Goal: Transaction & Acquisition: Purchase product/service

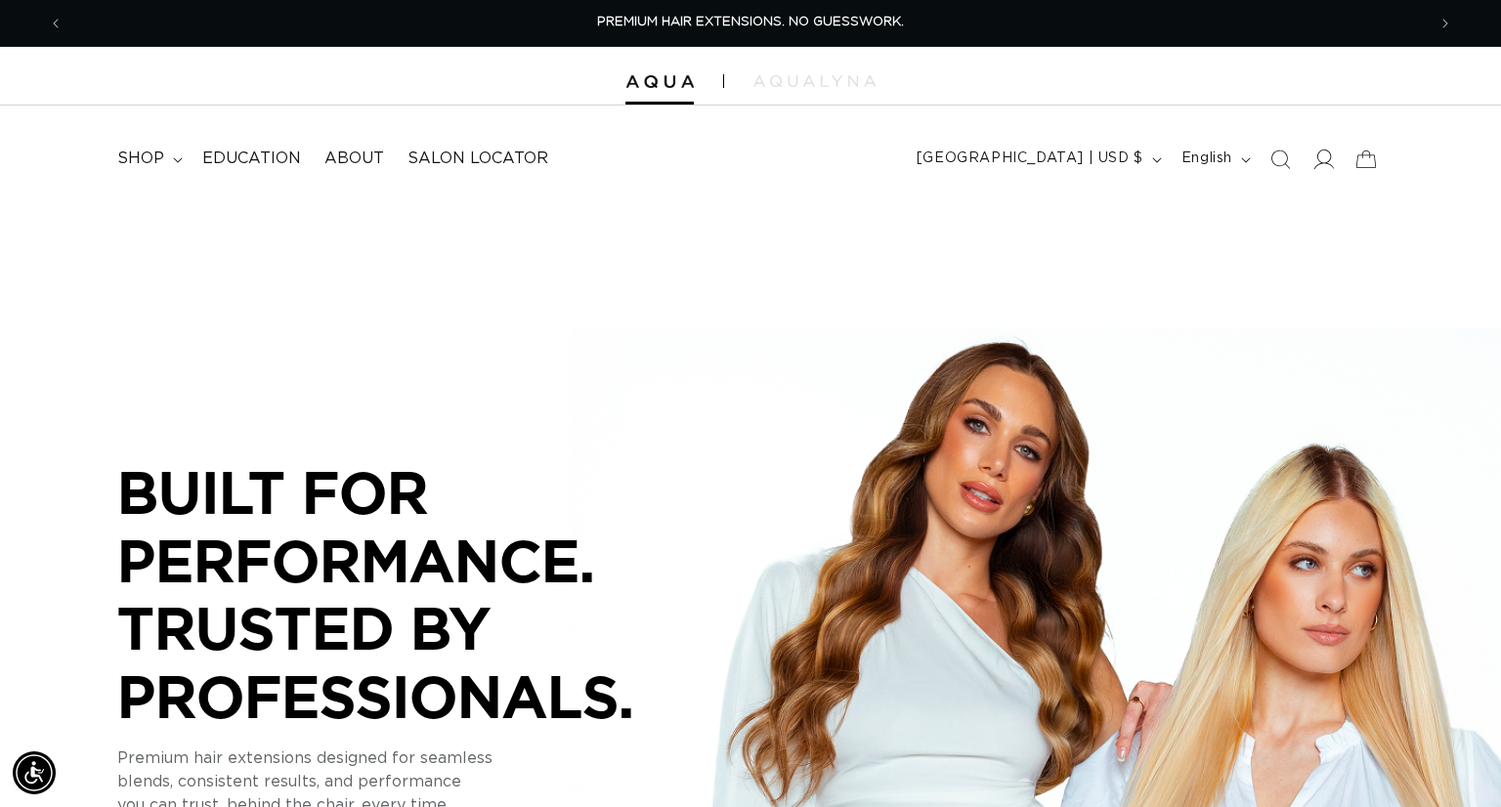
click at [1308, 169] on span at bounding box center [1323, 159] width 43 height 43
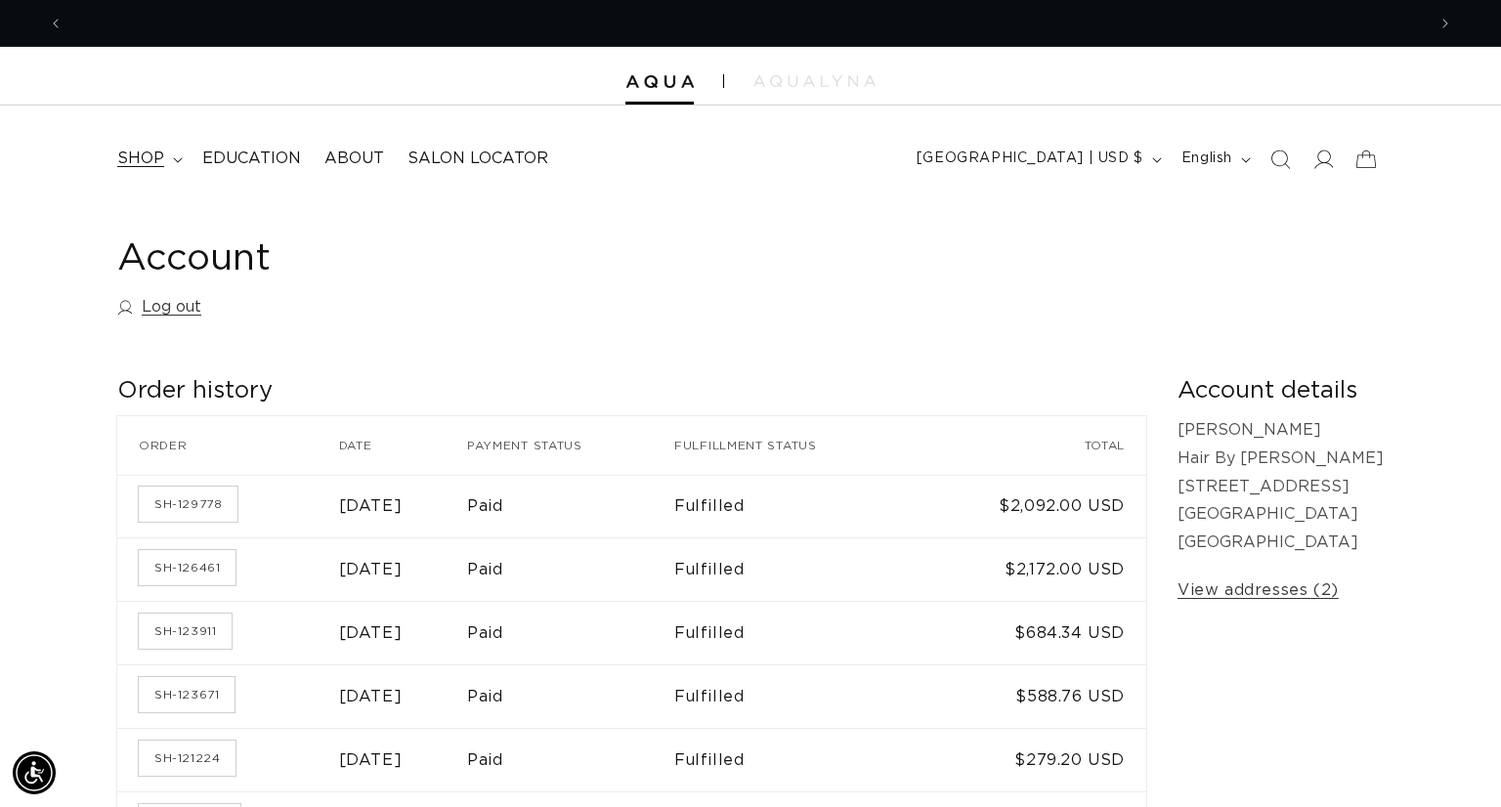
scroll to position [0, 2724]
click at [140, 155] on span "shop" at bounding box center [140, 159] width 47 height 21
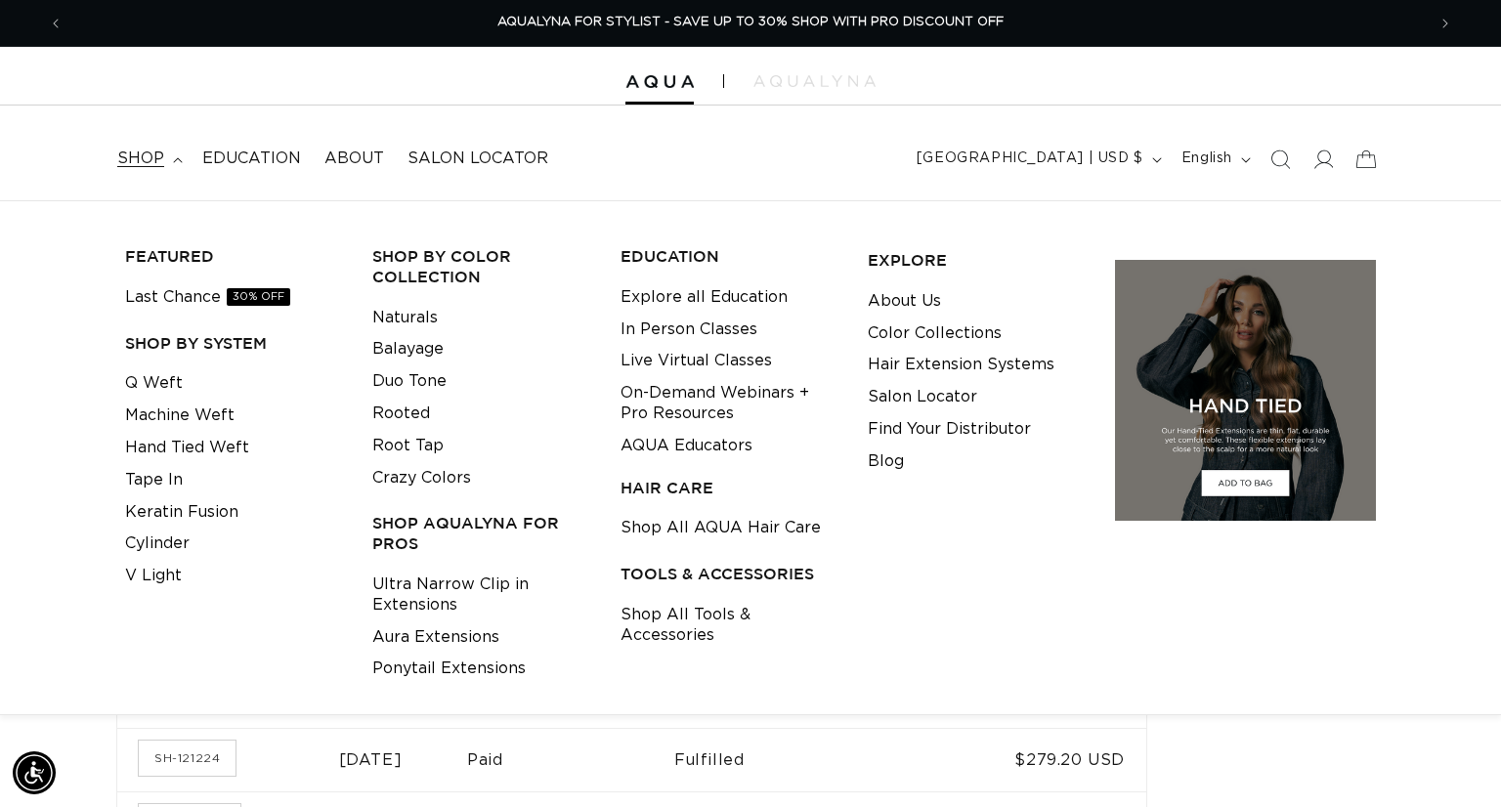
scroll to position [0, 0]
click at [230, 160] on span "Education" at bounding box center [251, 159] width 99 height 21
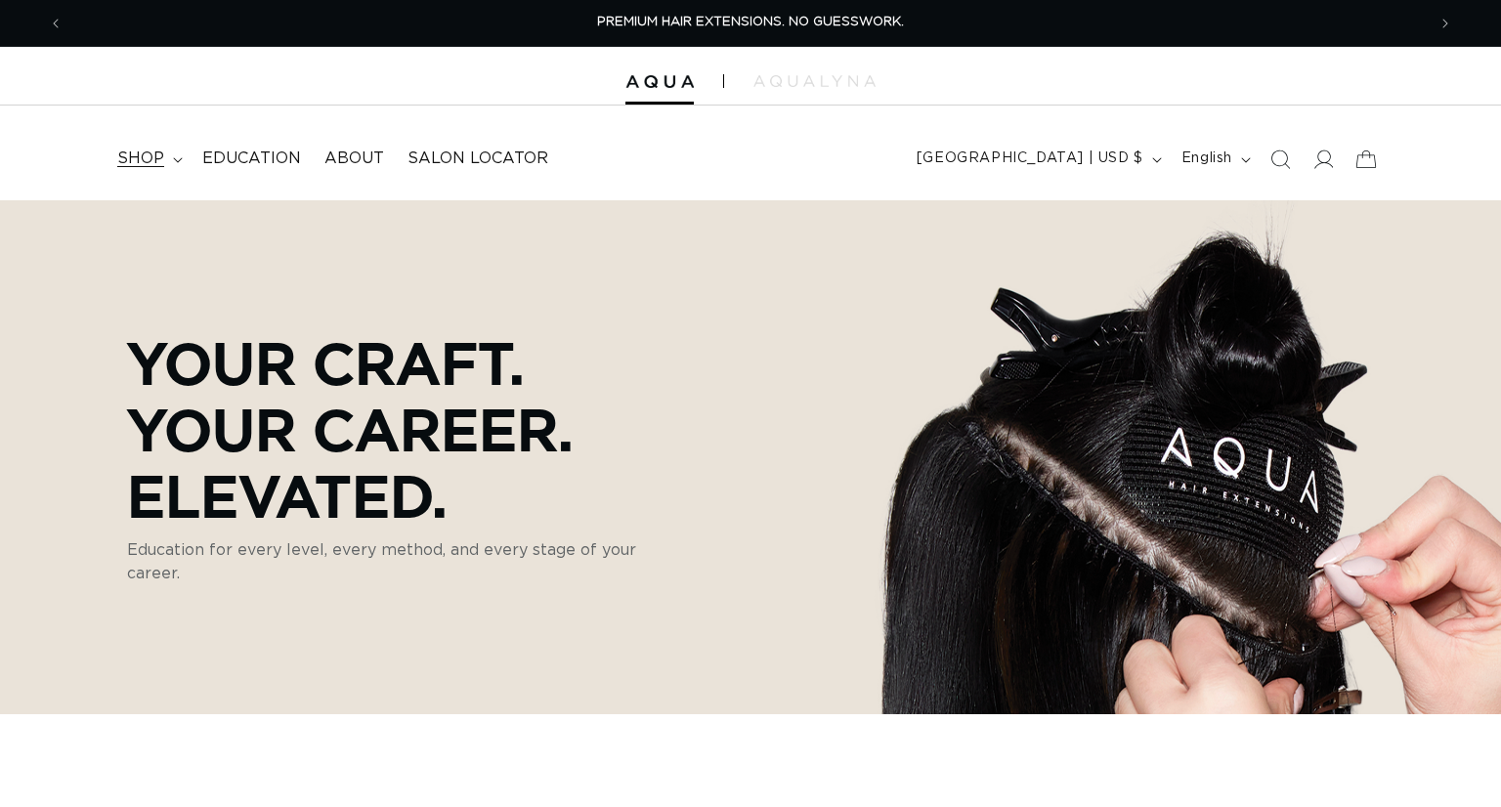
click at [163, 160] on summary "shop" at bounding box center [148, 159] width 85 height 44
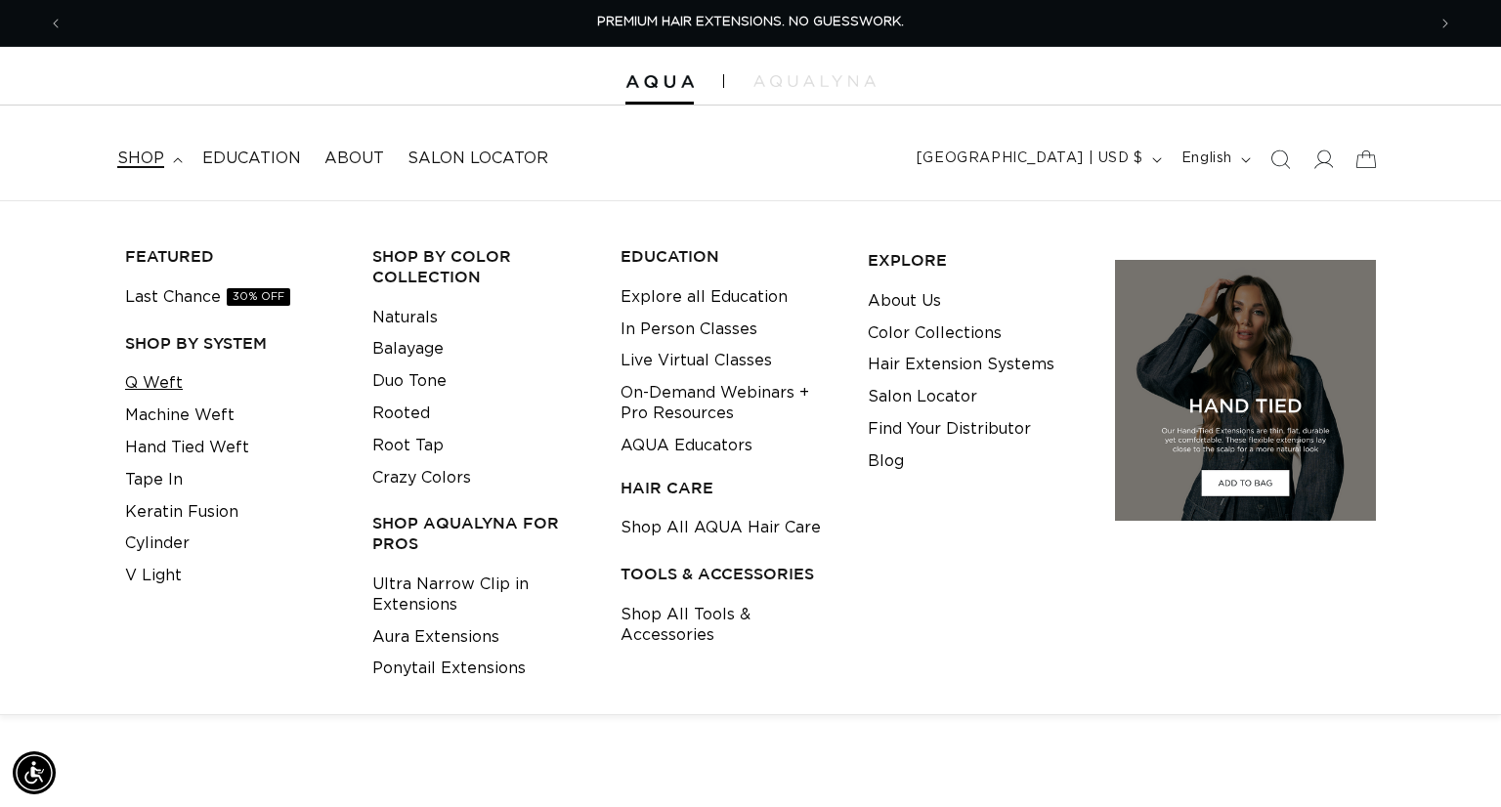
click at [153, 389] on link "Q Weft" at bounding box center [154, 383] width 58 height 32
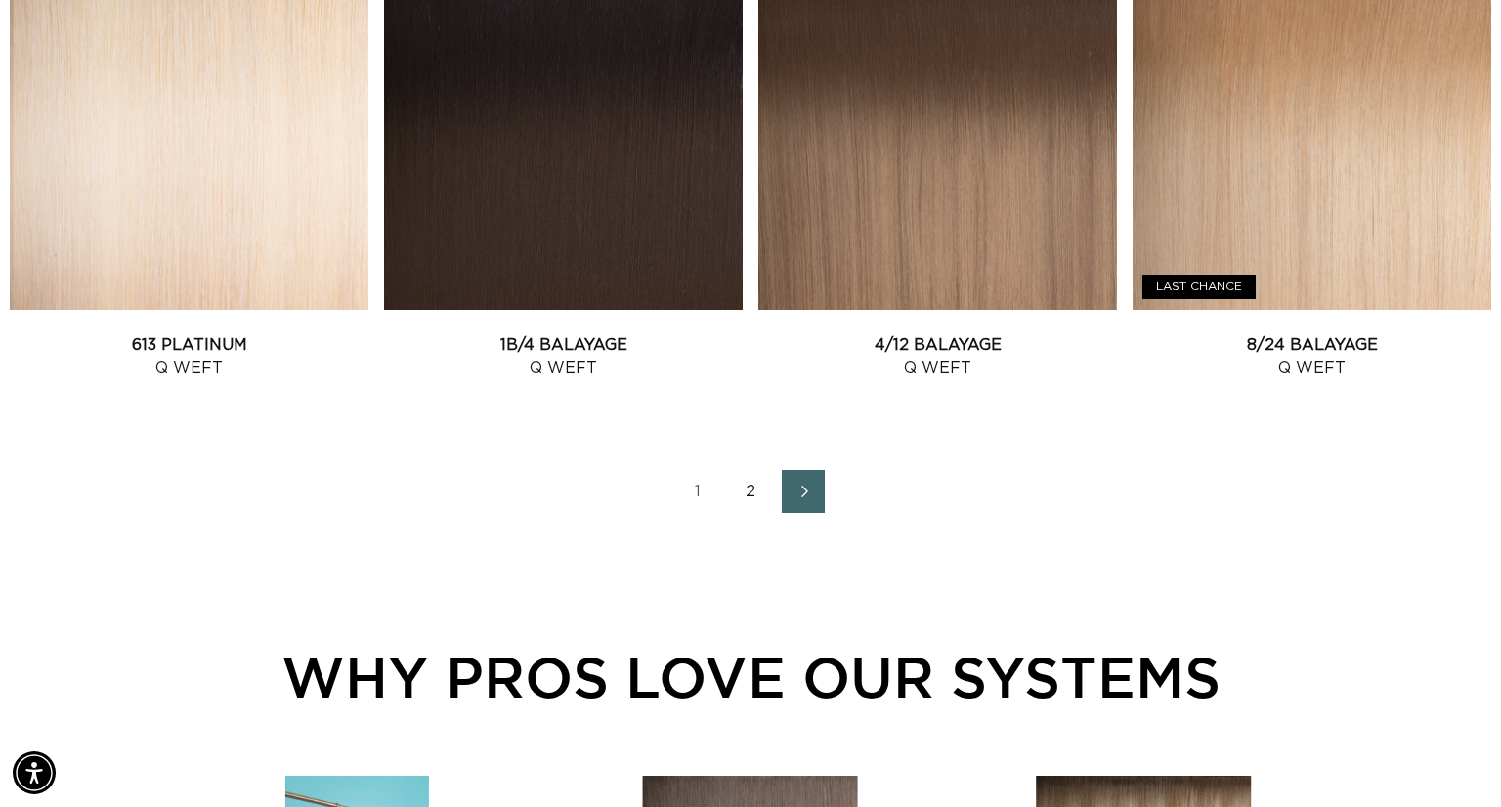
scroll to position [2712, 0]
click at [794, 498] on link "Next page" at bounding box center [803, 492] width 43 height 43
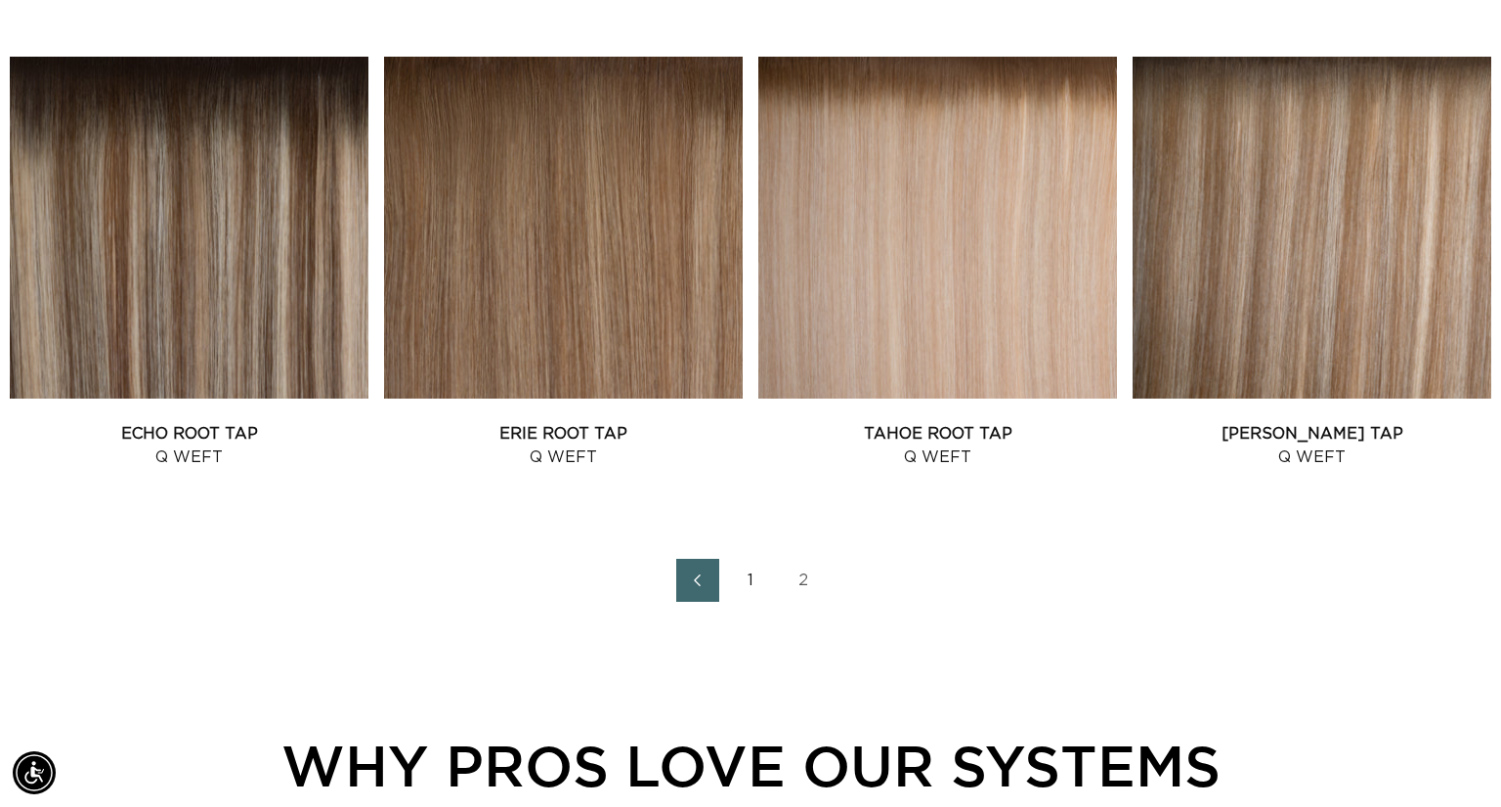
scroll to position [2147, 0]
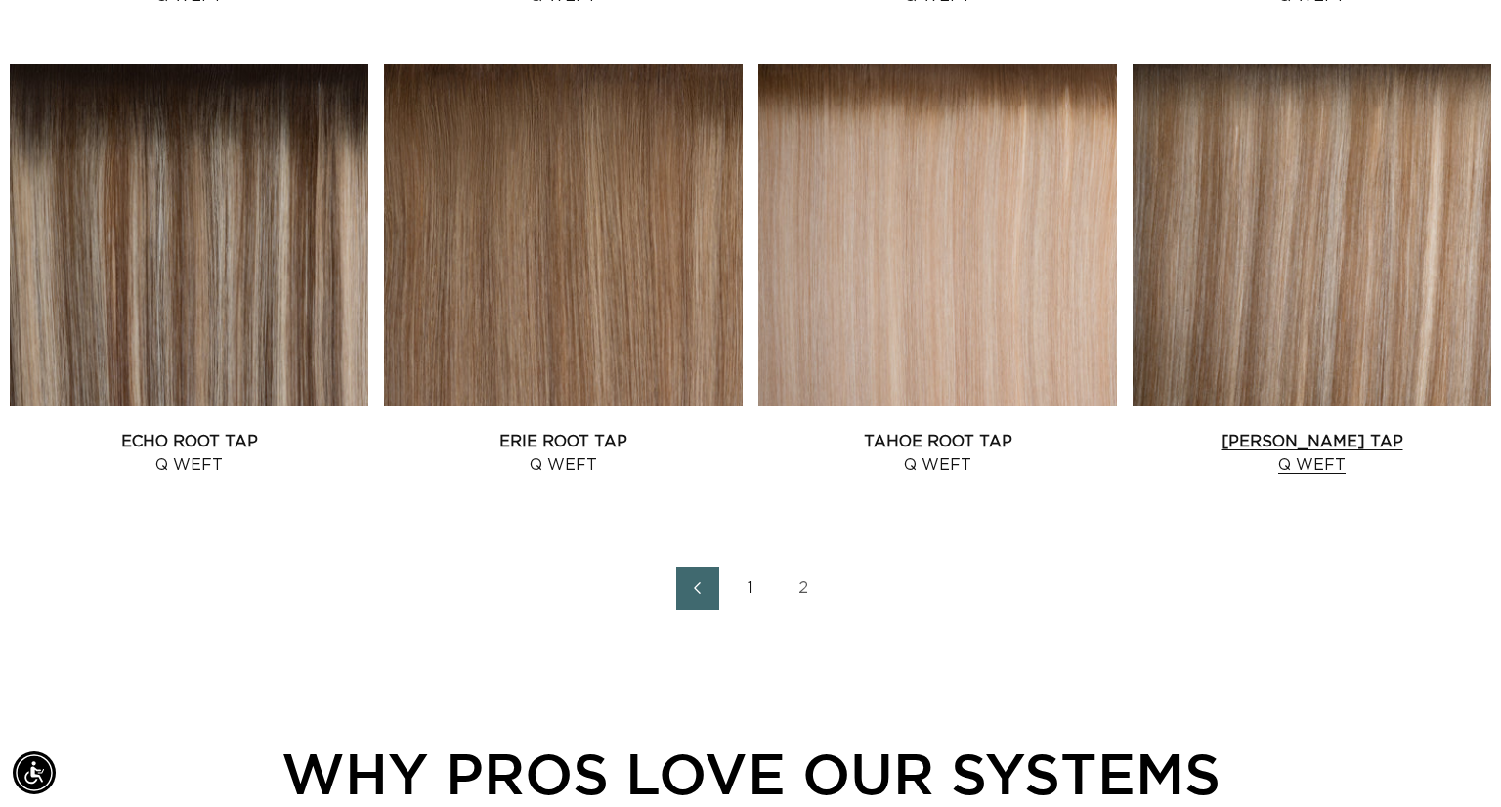
click at [1413, 430] on link "Victoria Root Tap Q Weft" at bounding box center [1312, 453] width 359 height 47
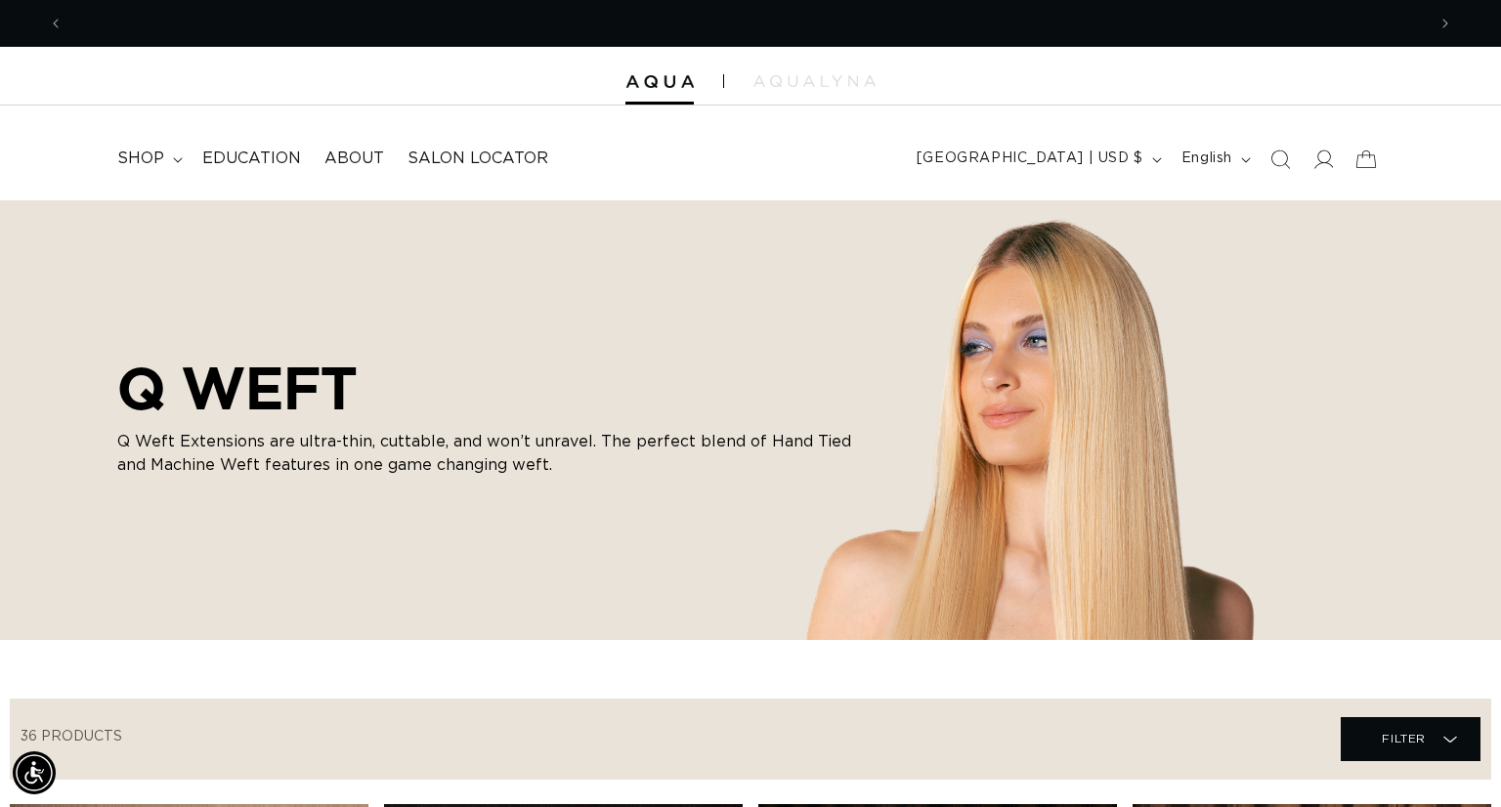
scroll to position [0, 0]
click at [1278, 153] on icon "Search" at bounding box center [1279, 159] width 21 height 21
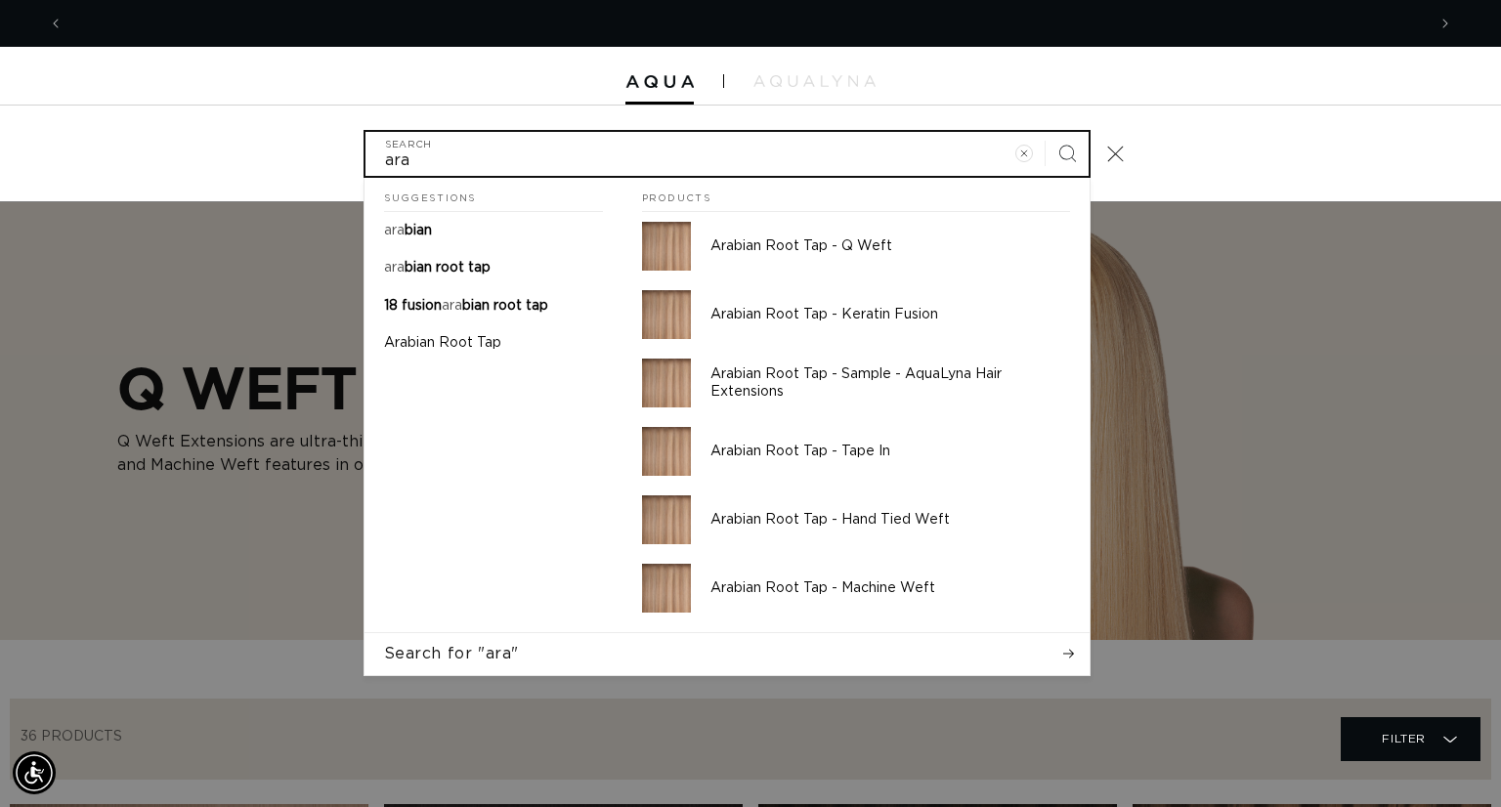
scroll to position [0, 1361]
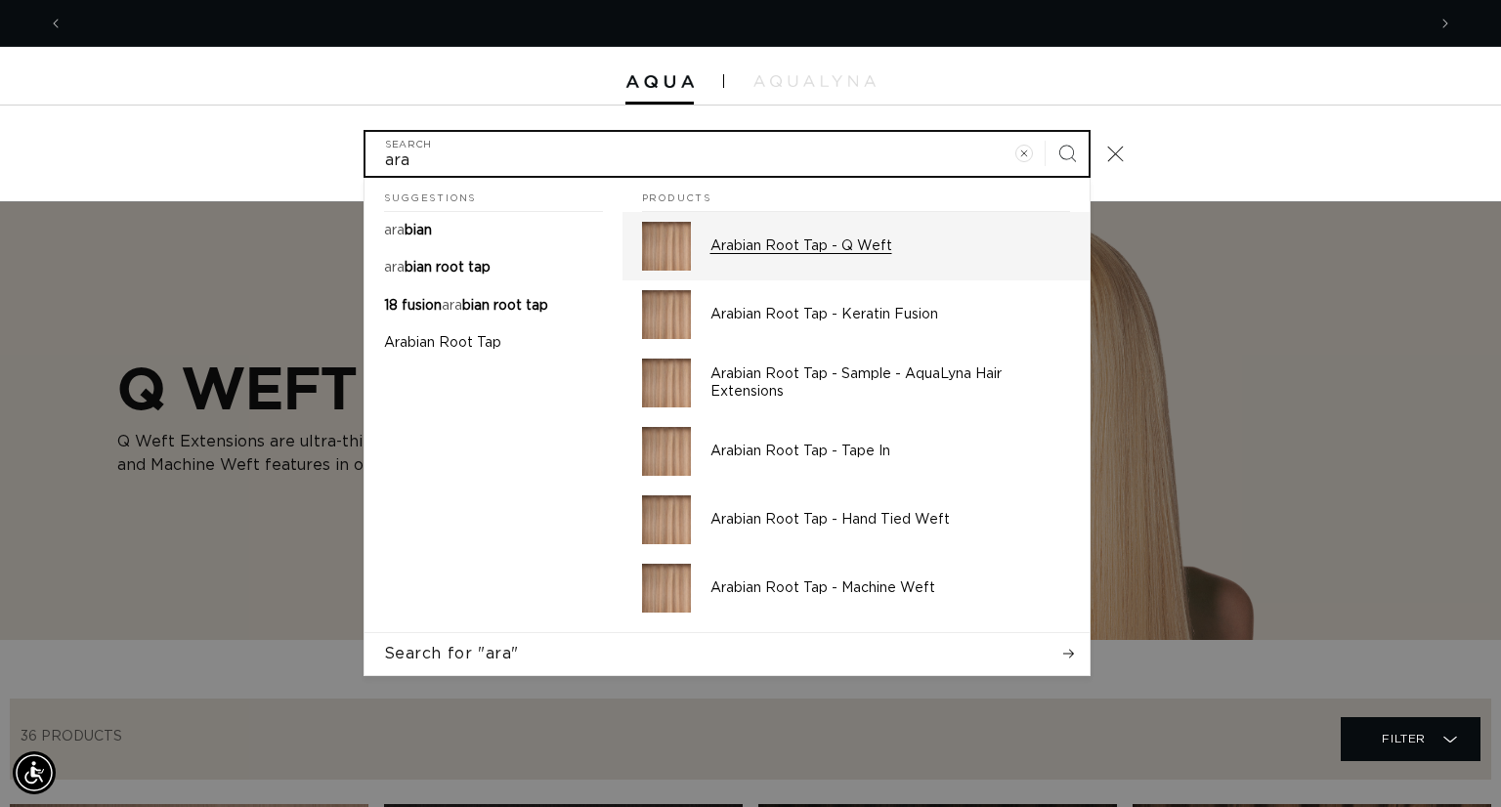
type input "ara"
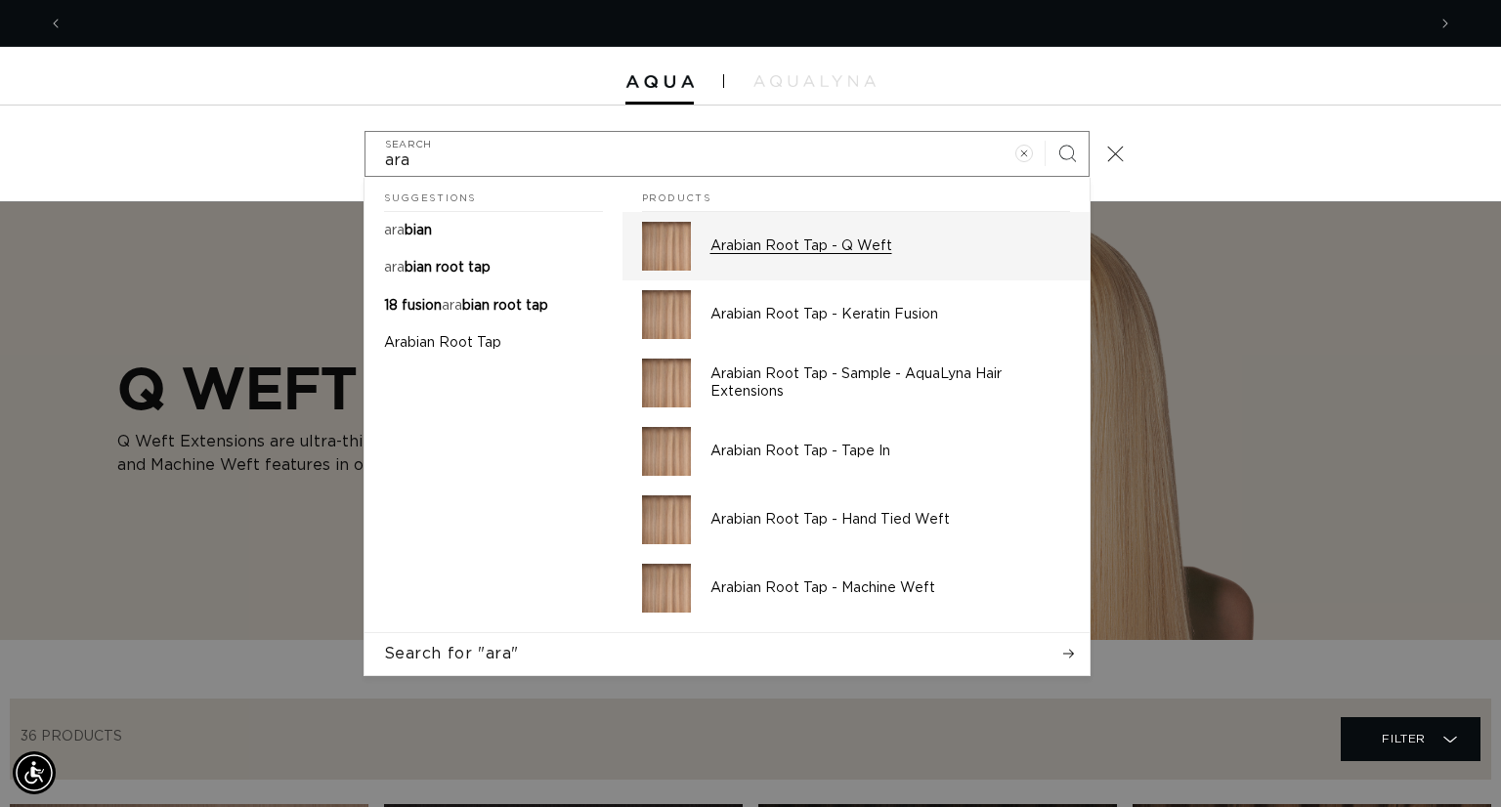
click at [852, 251] on p "Arabian Root Tap - Q Weft" at bounding box center [890, 246] width 360 height 18
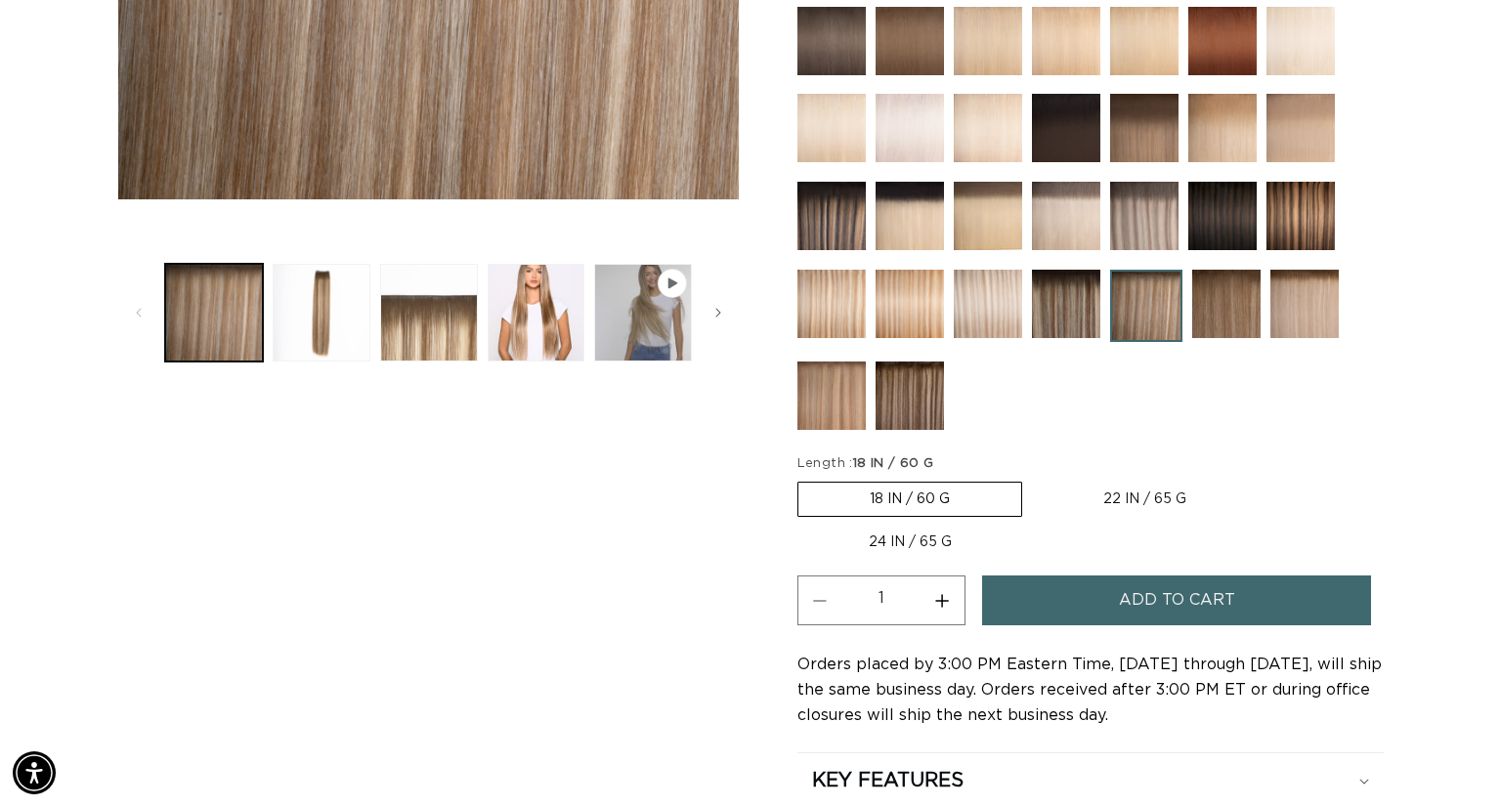
scroll to position [0, 2724]
click at [1201, 609] on span "Add to cart" at bounding box center [1177, 601] width 116 height 50
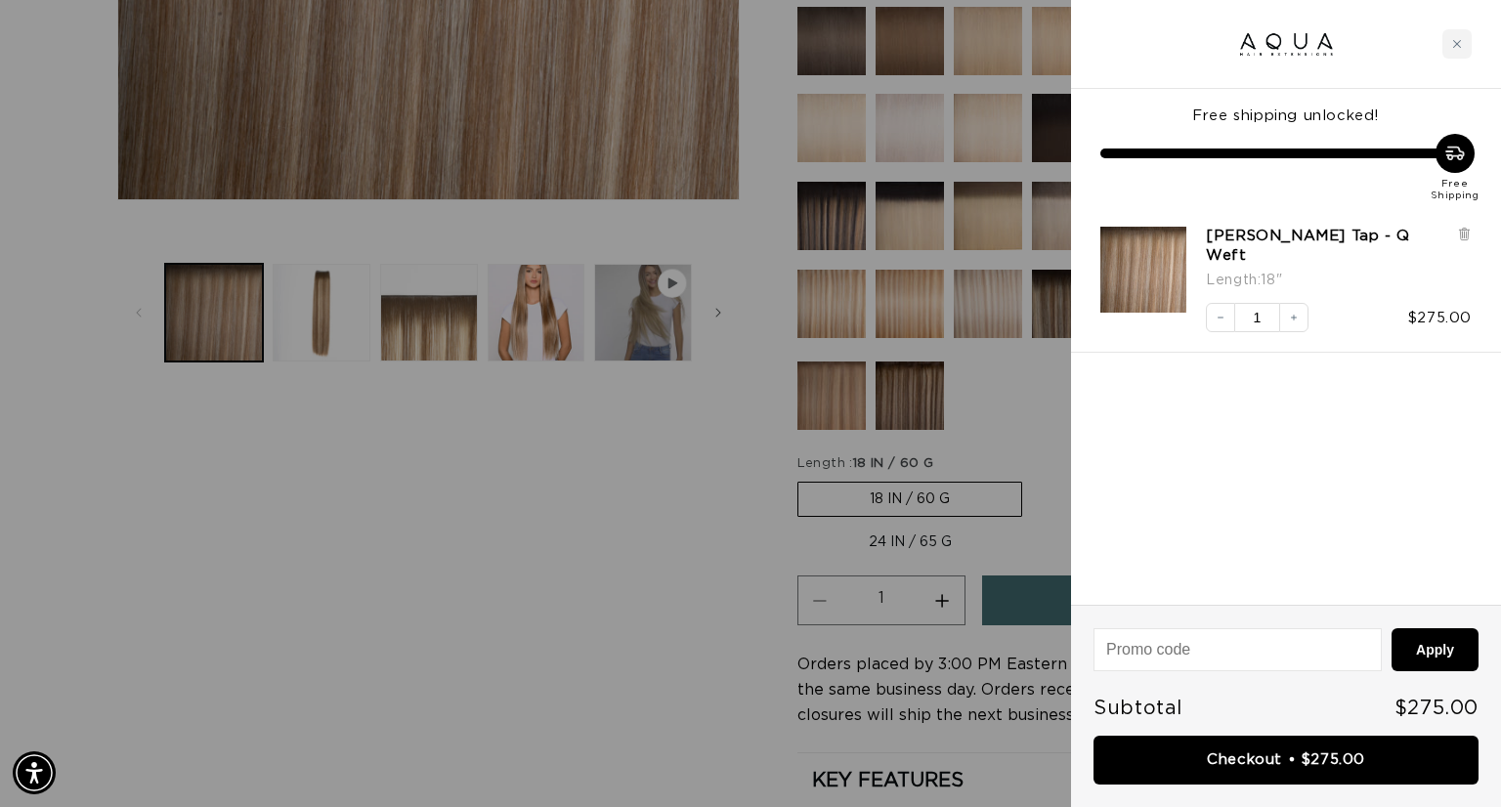
scroll to position [0, 0]
click at [633, 499] on div at bounding box center [750, 403] width 1501 height 807
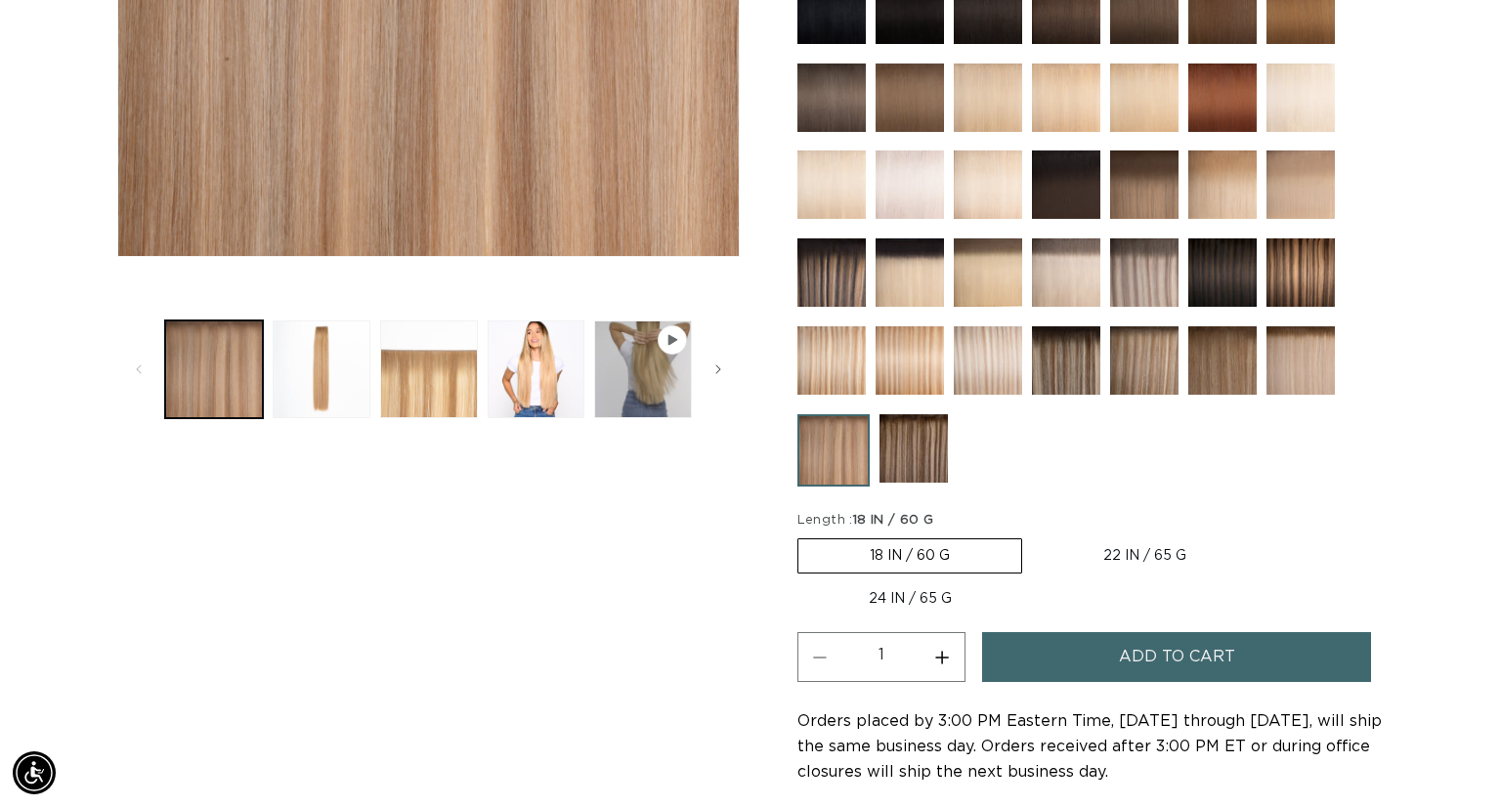
scroll to position [0, 1361]
click at [1103, 667] on button "Add to cart" at bounding box center [1177, 657] width 390 height 50
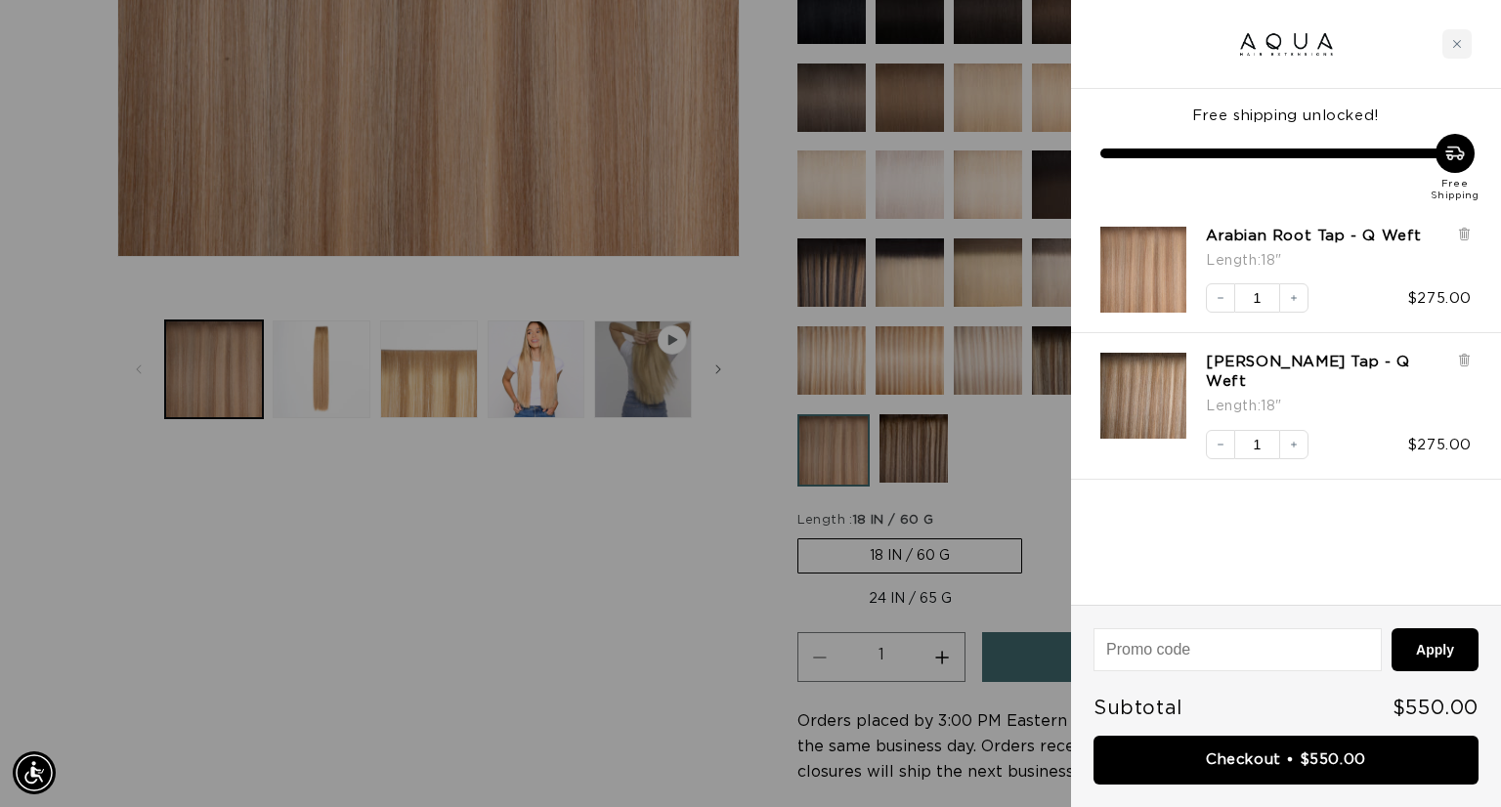
click at [204, 505] on div at bounding box center [750, 403] width 1501 height 807
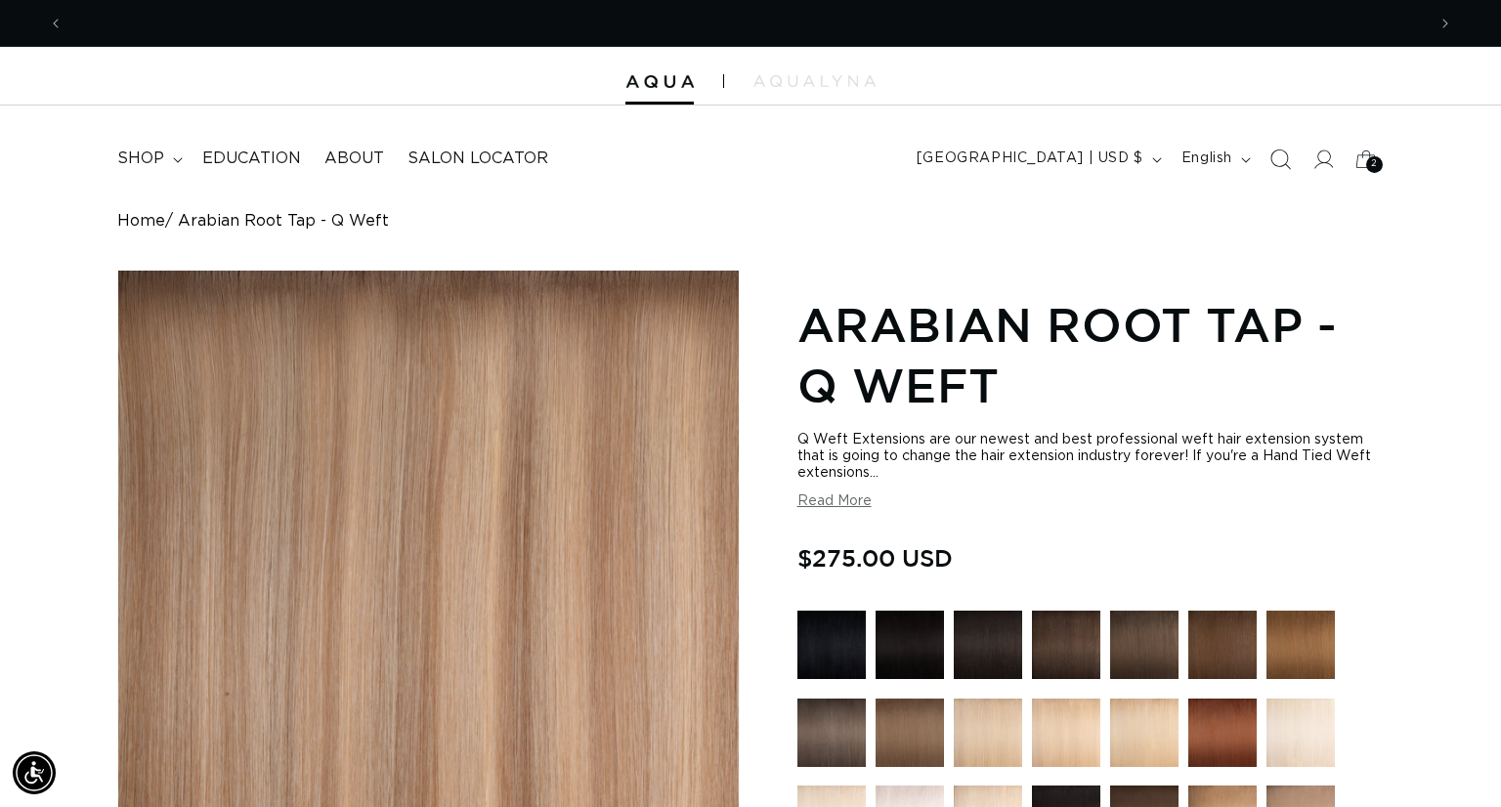
scroll to position [0, 0]
click at [1283, 168] on icon "Search" at bounding box center [1279, 159] width 21 height 21
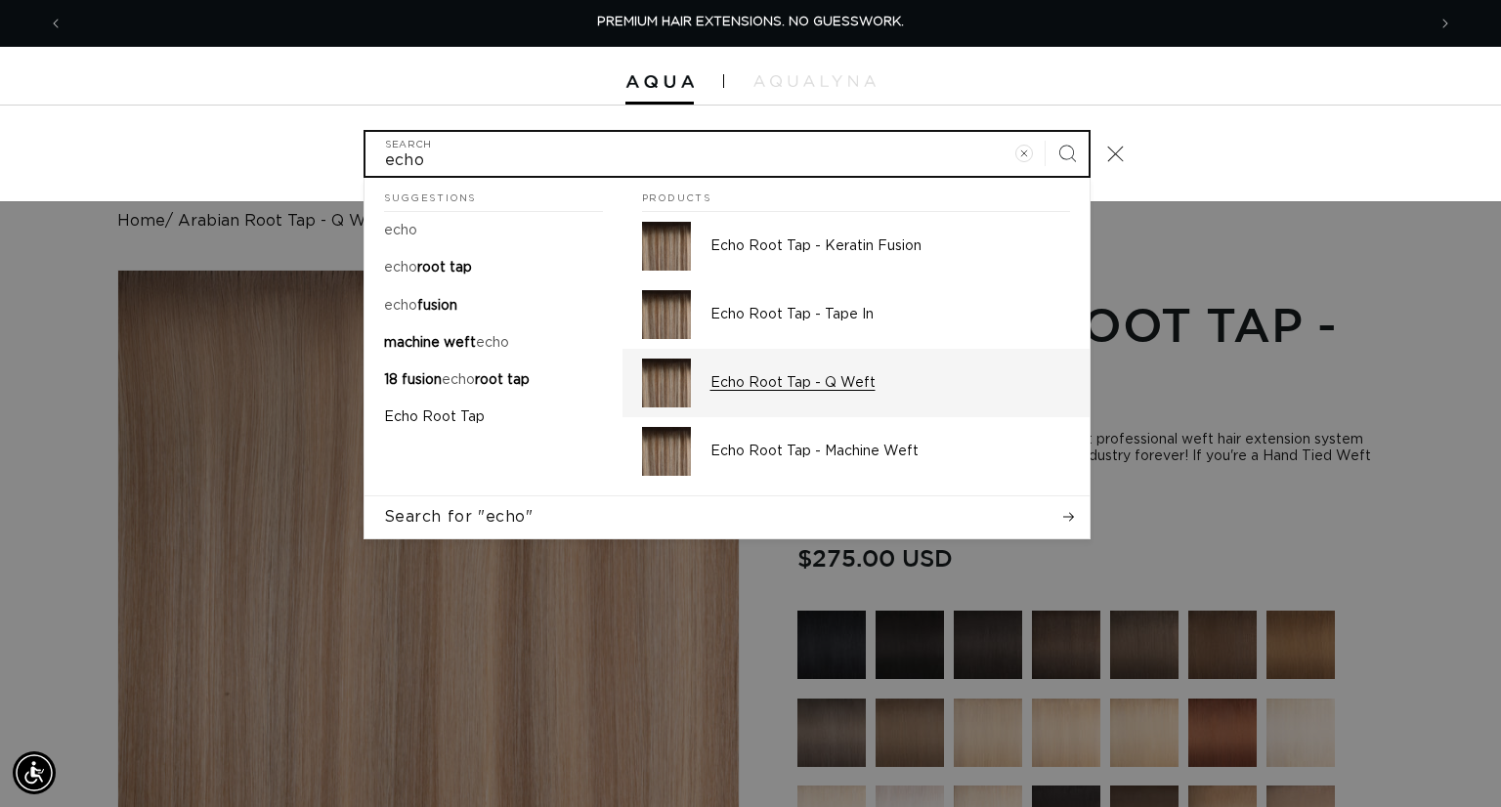
type input "echo"
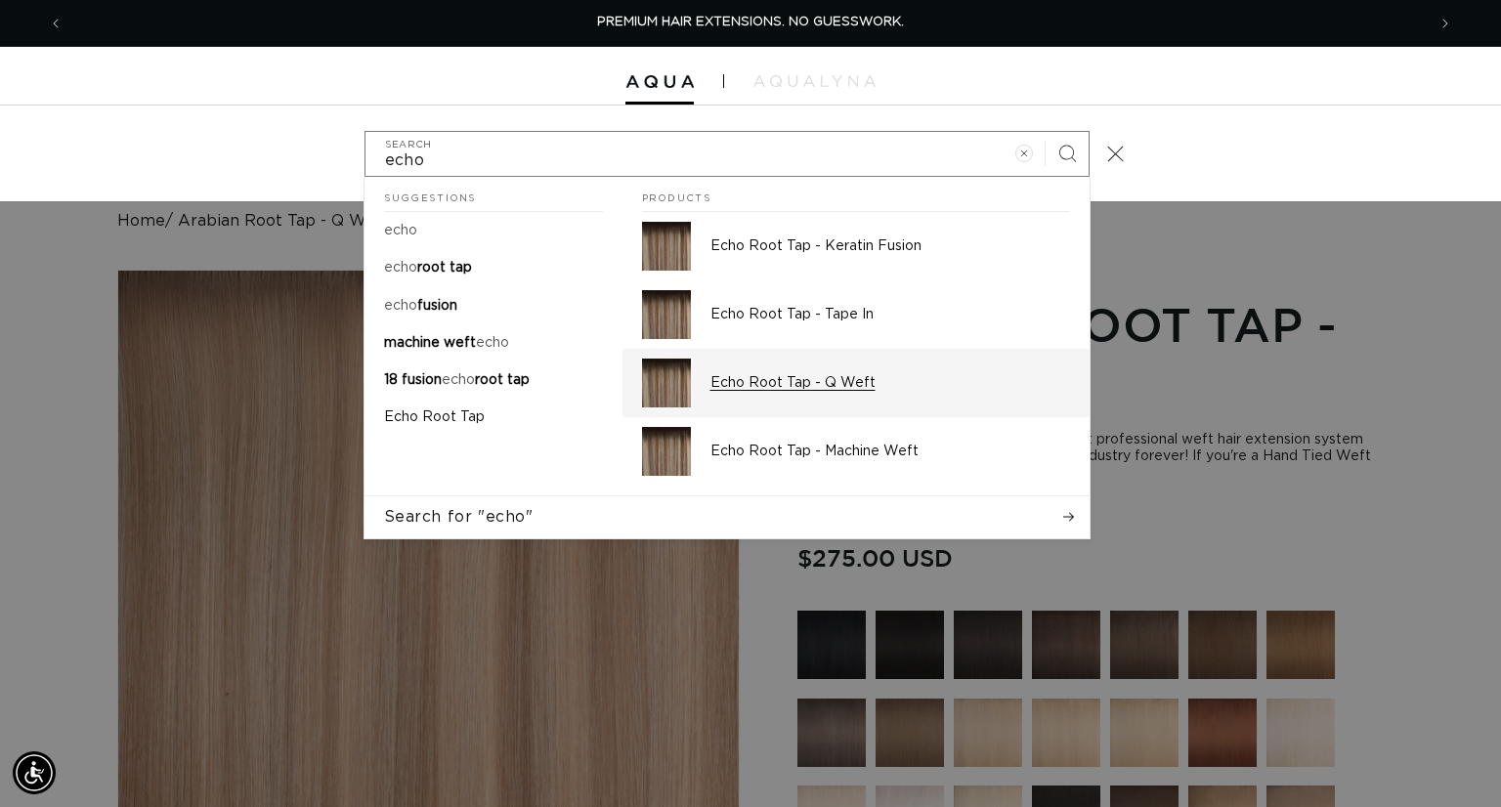
click at [797, 385] on p "Echo Root Tap - Q Weft" at bounding box center [890, 383] width 360 height 18
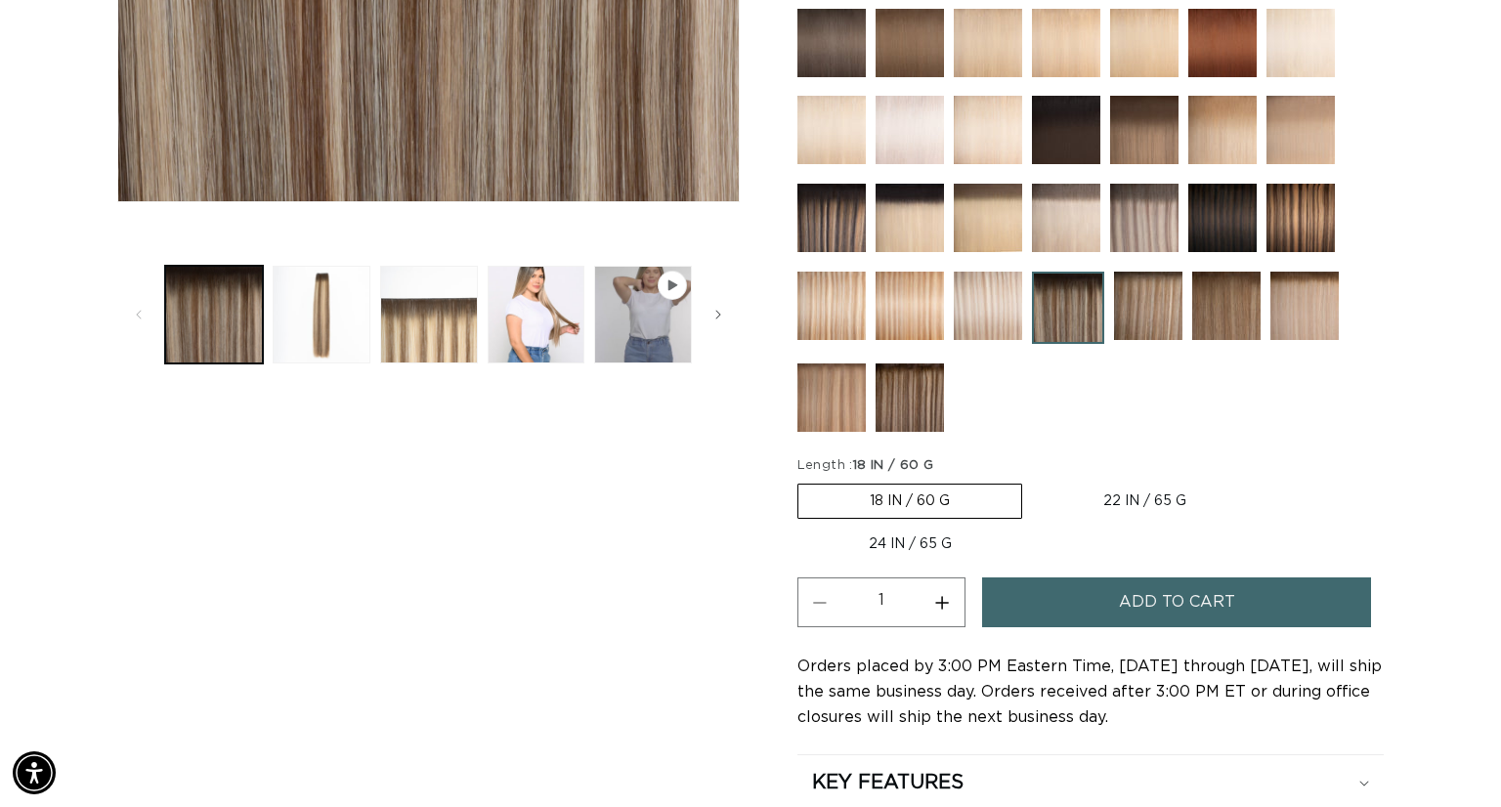
scroll to position [0, 1361]
click at [1226, 501] on label "22 IN / 65 G Variant sold out or unavailable" at bounding box center [1145, 501] width 226 height 33
click at [1033, 481] on input "22 IN / 65 G Variant sold out or unavailable" at bounding box center [1032, 480] width 1 height 1
radio input "true"
click at [1169, 601] on span "Add to cart" at bounding box center [1177, 603] width 116 height 50
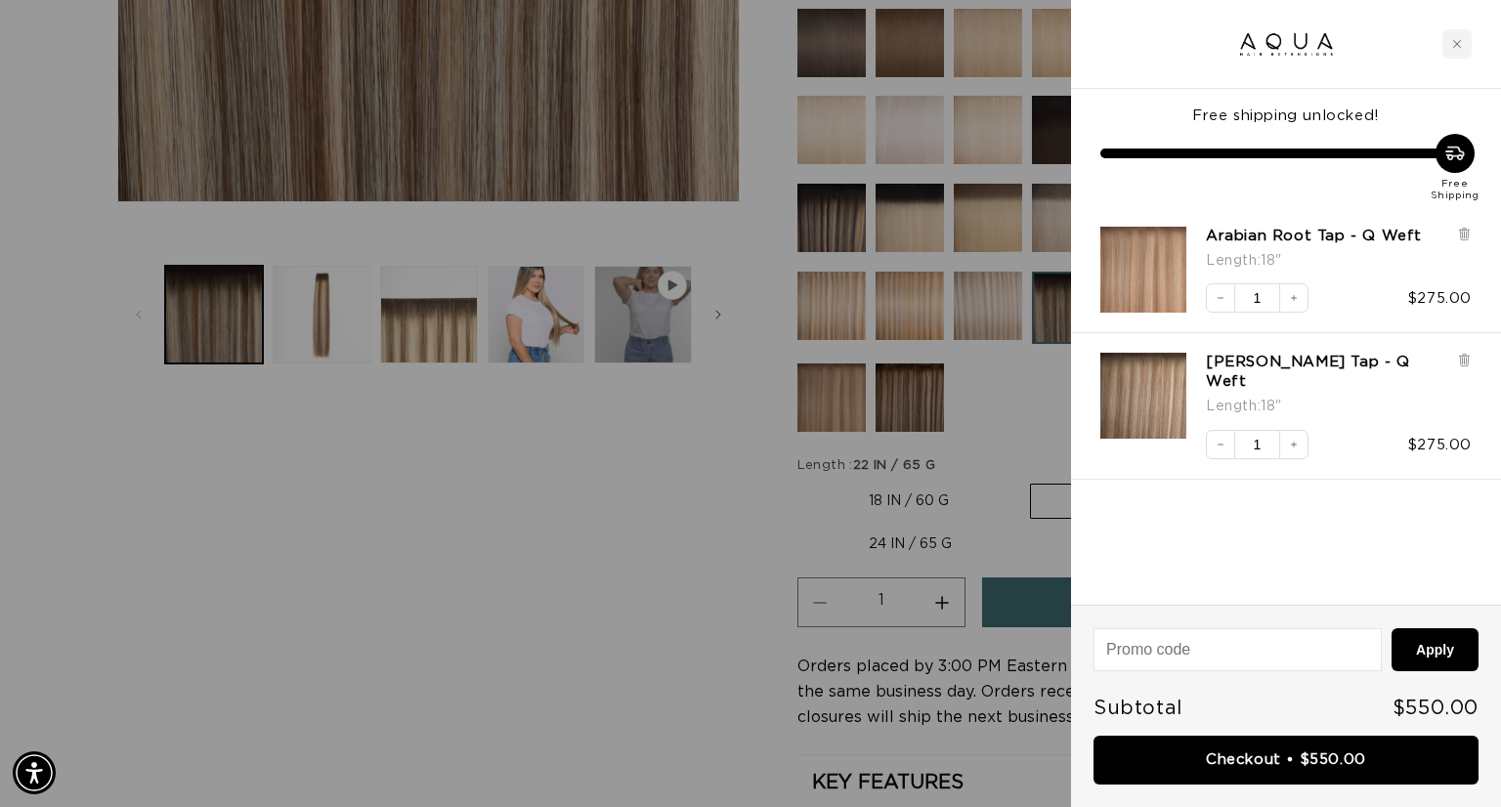
scroll to position [0, 2724]
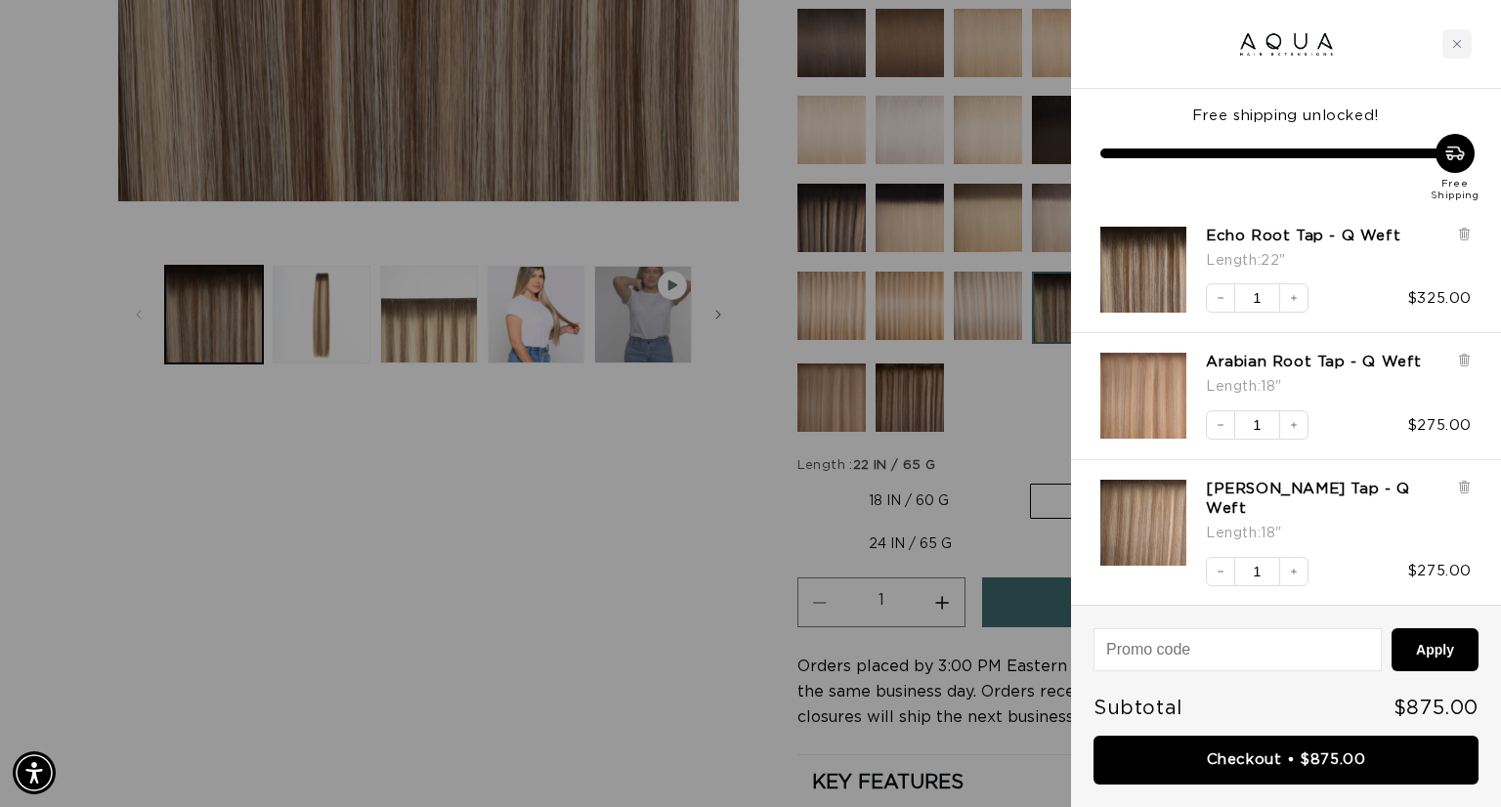
click at [547, 607] on div at bounding box center [750, 403] width 1501 height 807
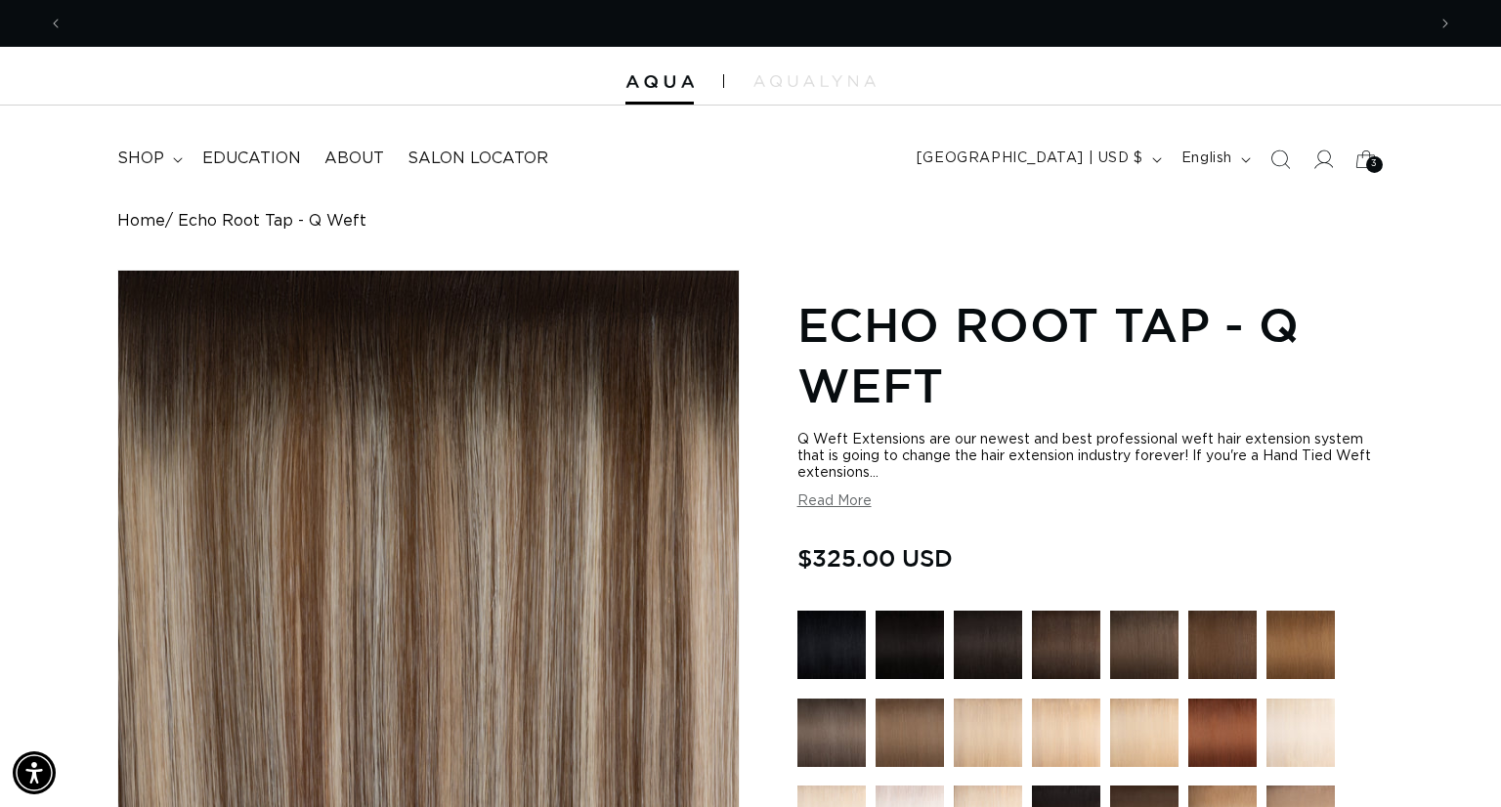
scroll to position [0, 0]
click at [1282, 162] on icon "Search" at bounding box center [1279, 159] width 21 height 21
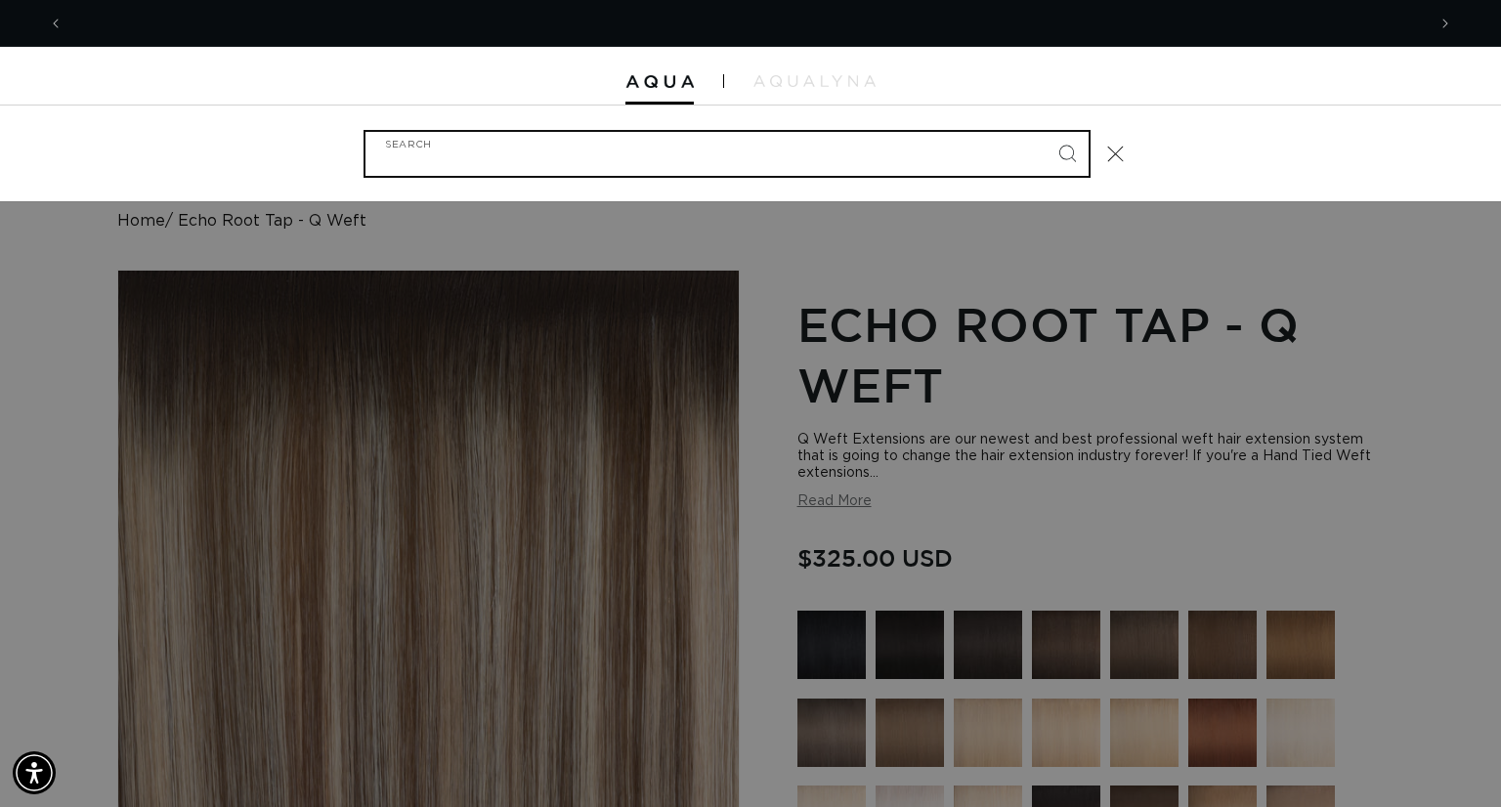
click at [842, 153] on input "Search" at bounding box center [726, 154] width 723 height 44
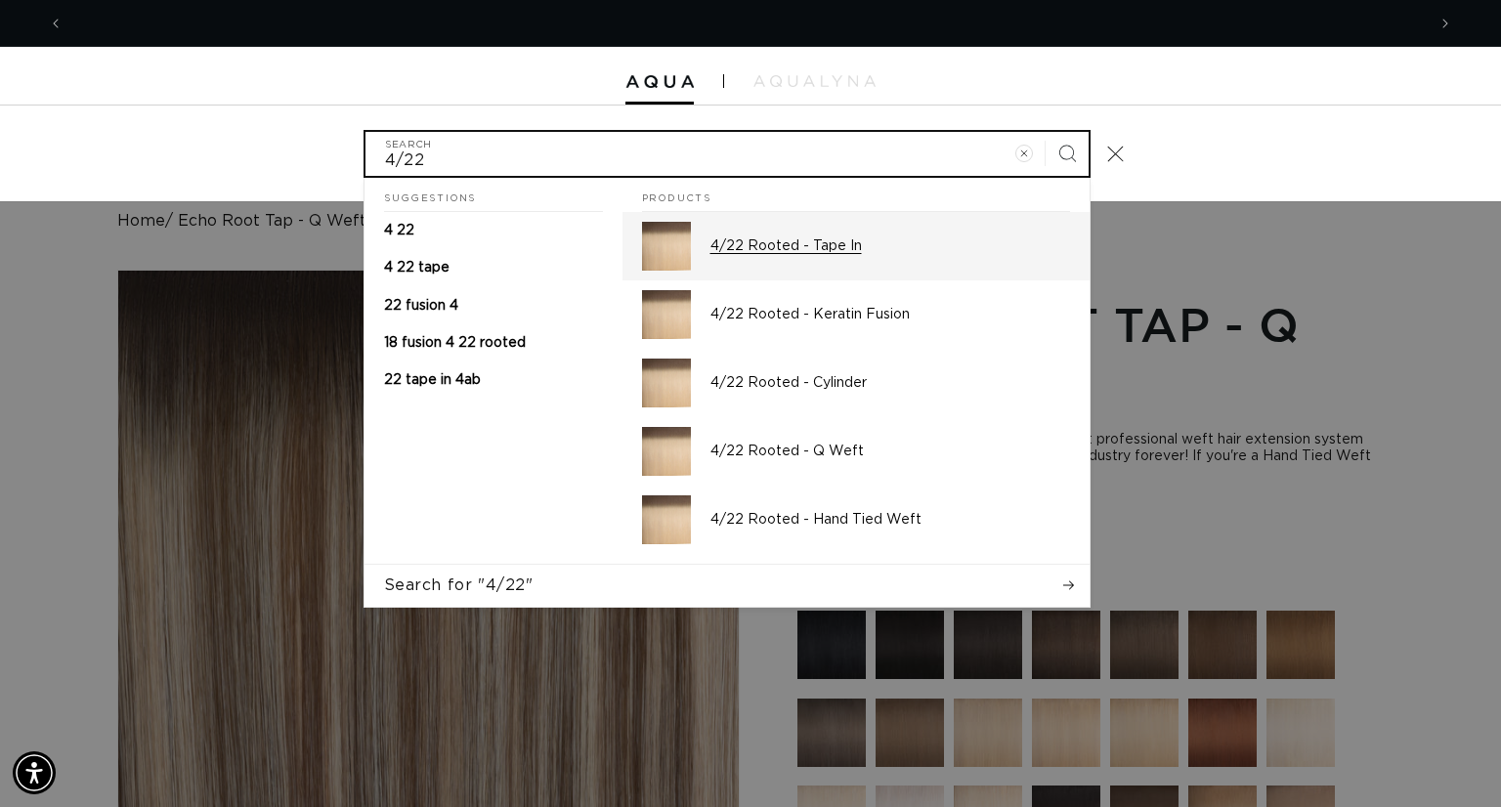
scroll to position [0, 1361]
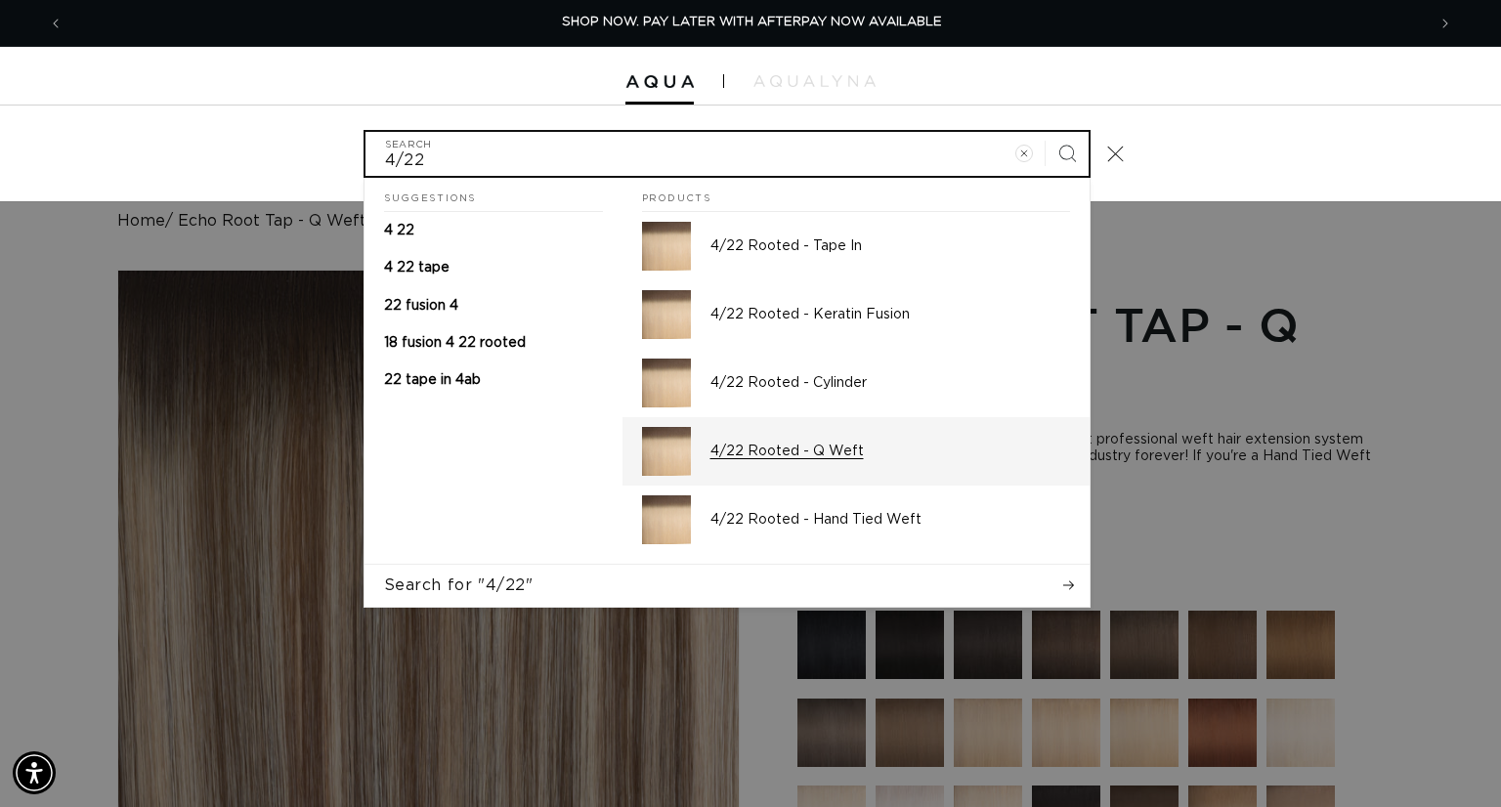
type input "4/22"
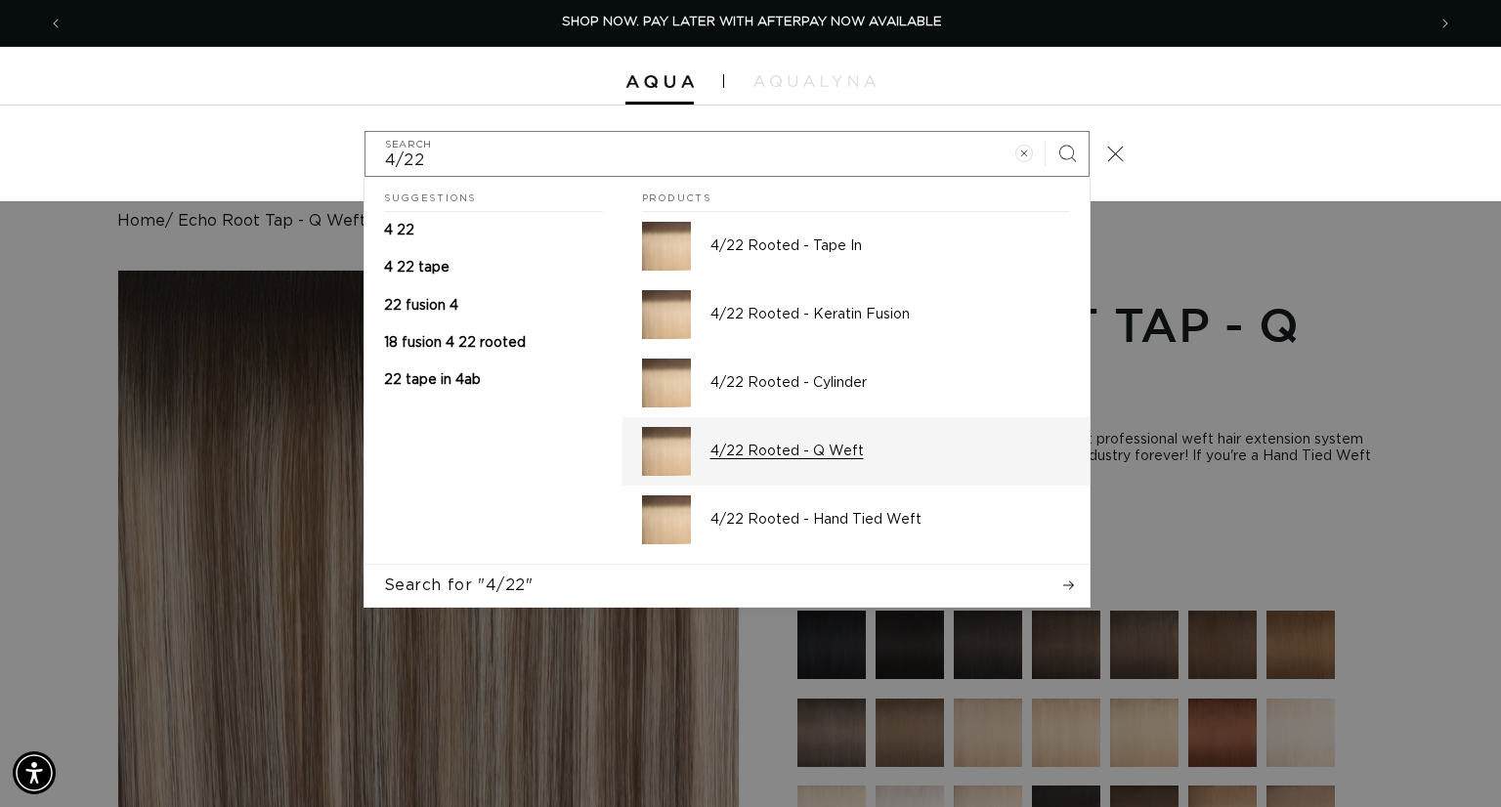
click at [772, 452] on p "4/22 Rooted - Q Weft" at bounding box center [890, 452] width 360 height 18
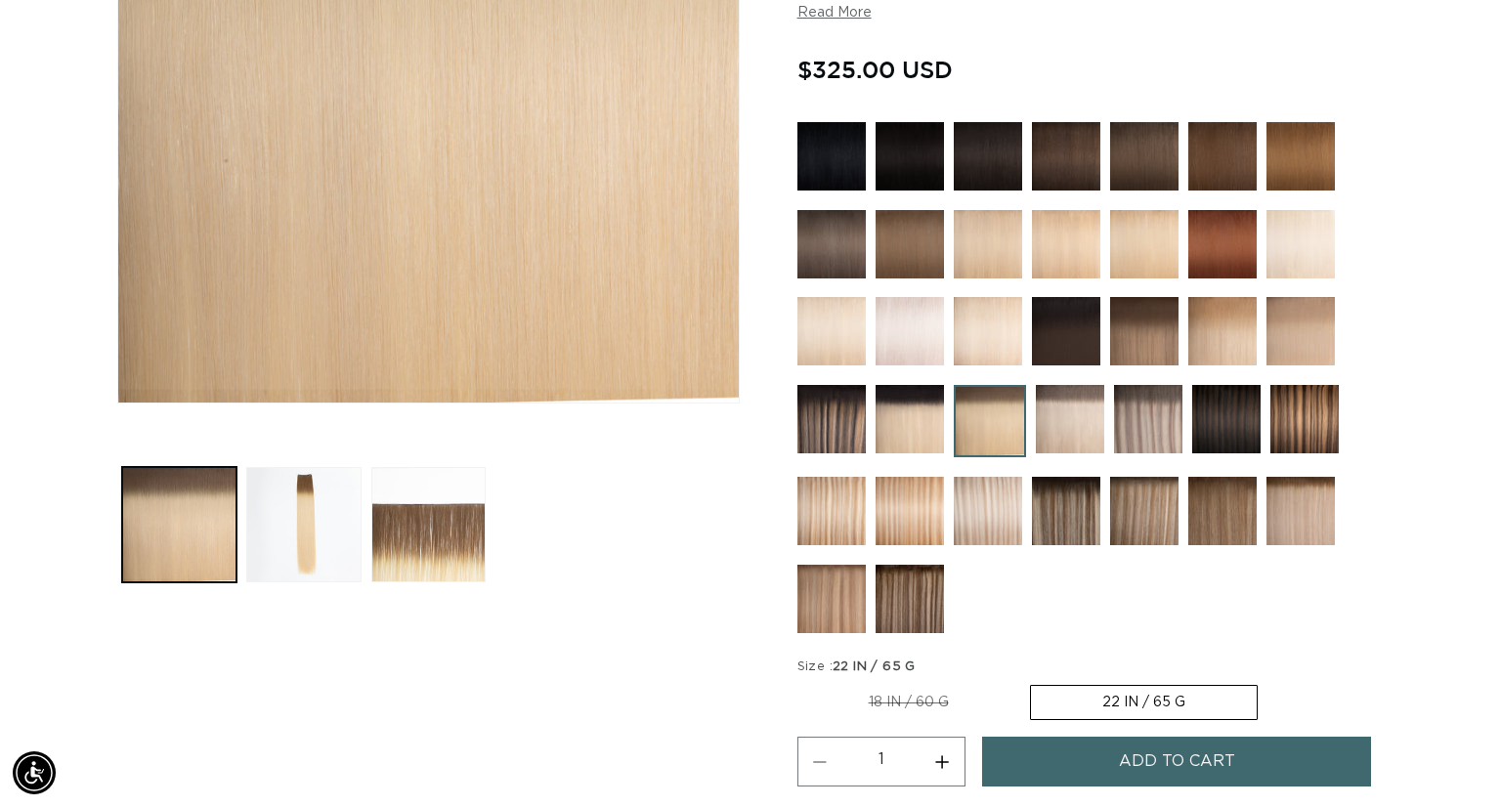
scroll to position [0, 1361]
click at [1131, 703] on label "22 IN / 65 G Variant sold out or unavailable" at bounding box center [1144, 702] width 228 height 35
click at [1031, 682] on input "22 IN / 65 G Variant sold out or unavailable" at bounding box center [1030, 681] width 1 height 1
click at [1106, 764] on button "Add to cart" at bounding box center [1177, 762] width 390 height 50
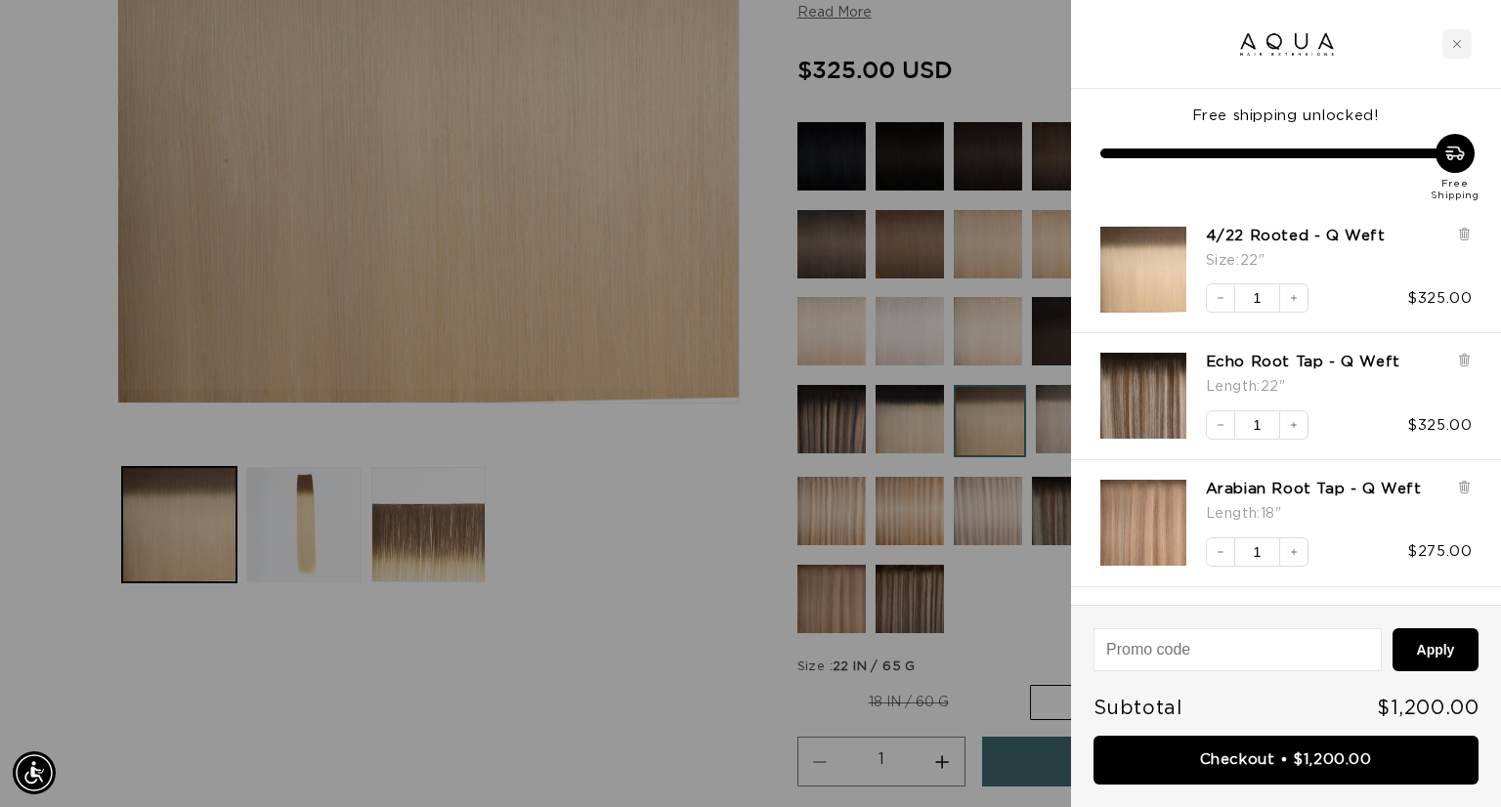
click at [585, 688] on div at bounding box center [750, 403] width 1501 height 807
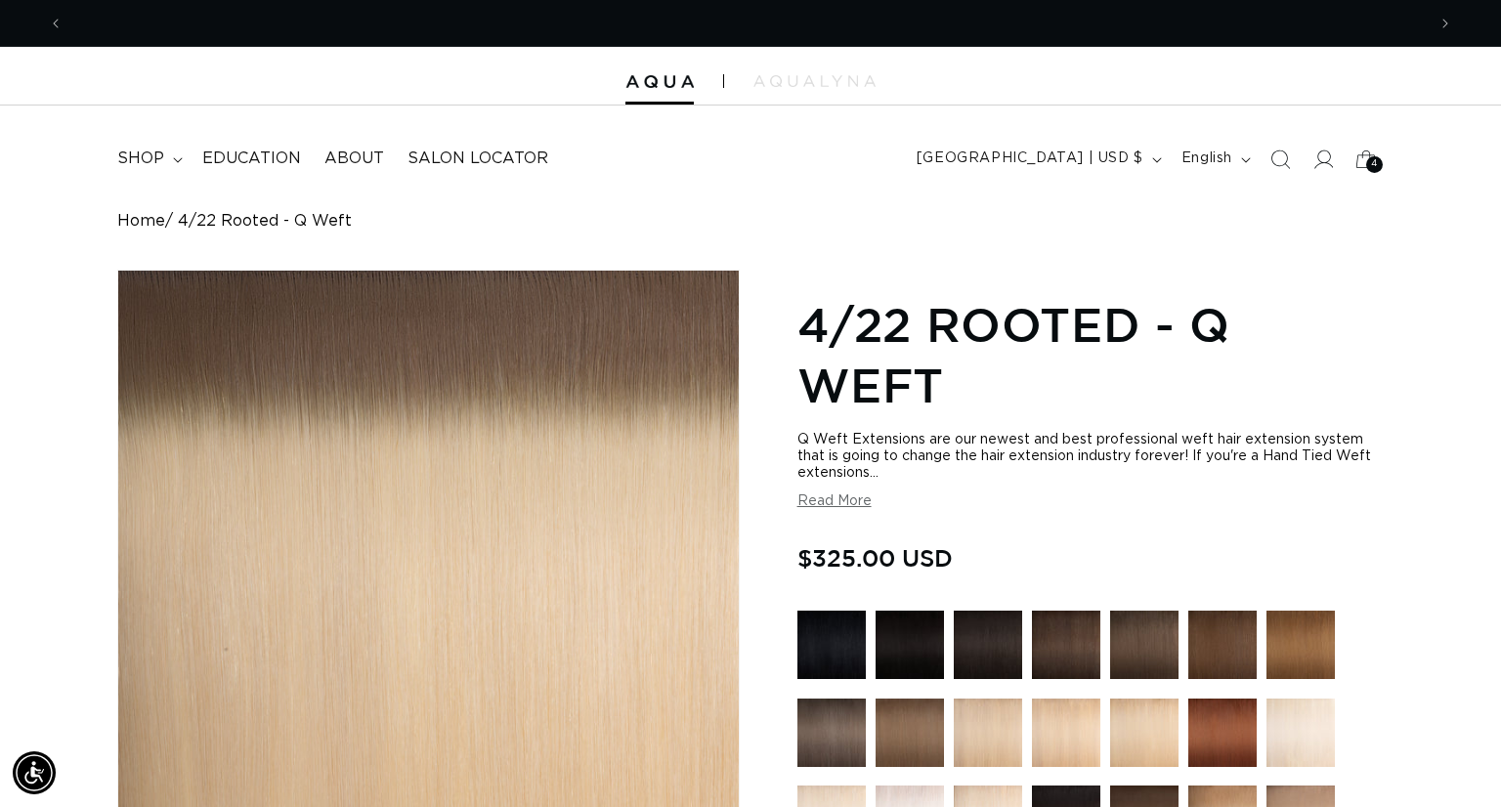
scroll to position [0, 1361]
click at [1364, 166] on icon at bounding box center [1366, 159] width 46 height 46
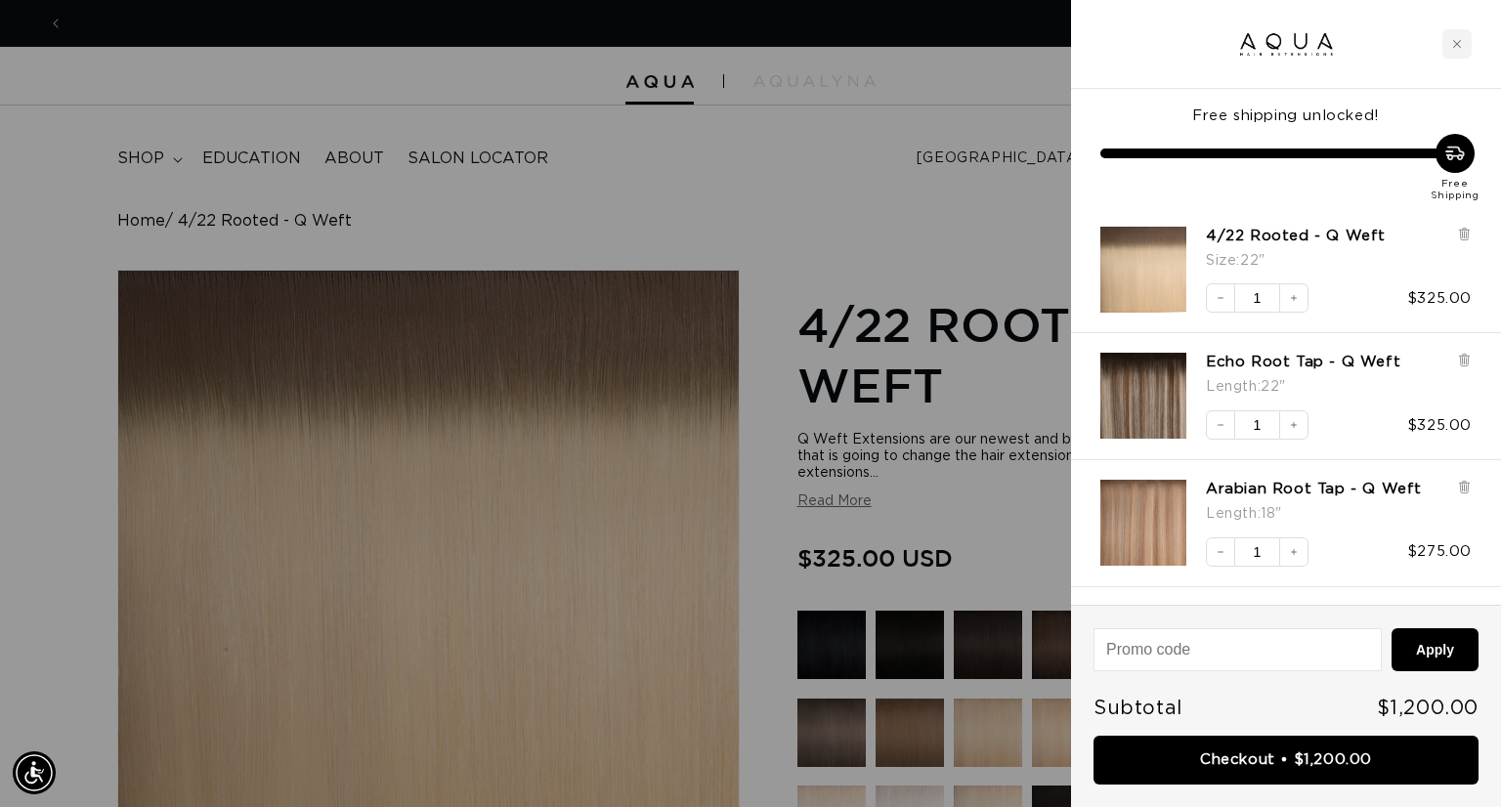
scroll to position [0, 2724]
click at [972, 205] on div at bounding box center [750, 403] width 1501 height 807
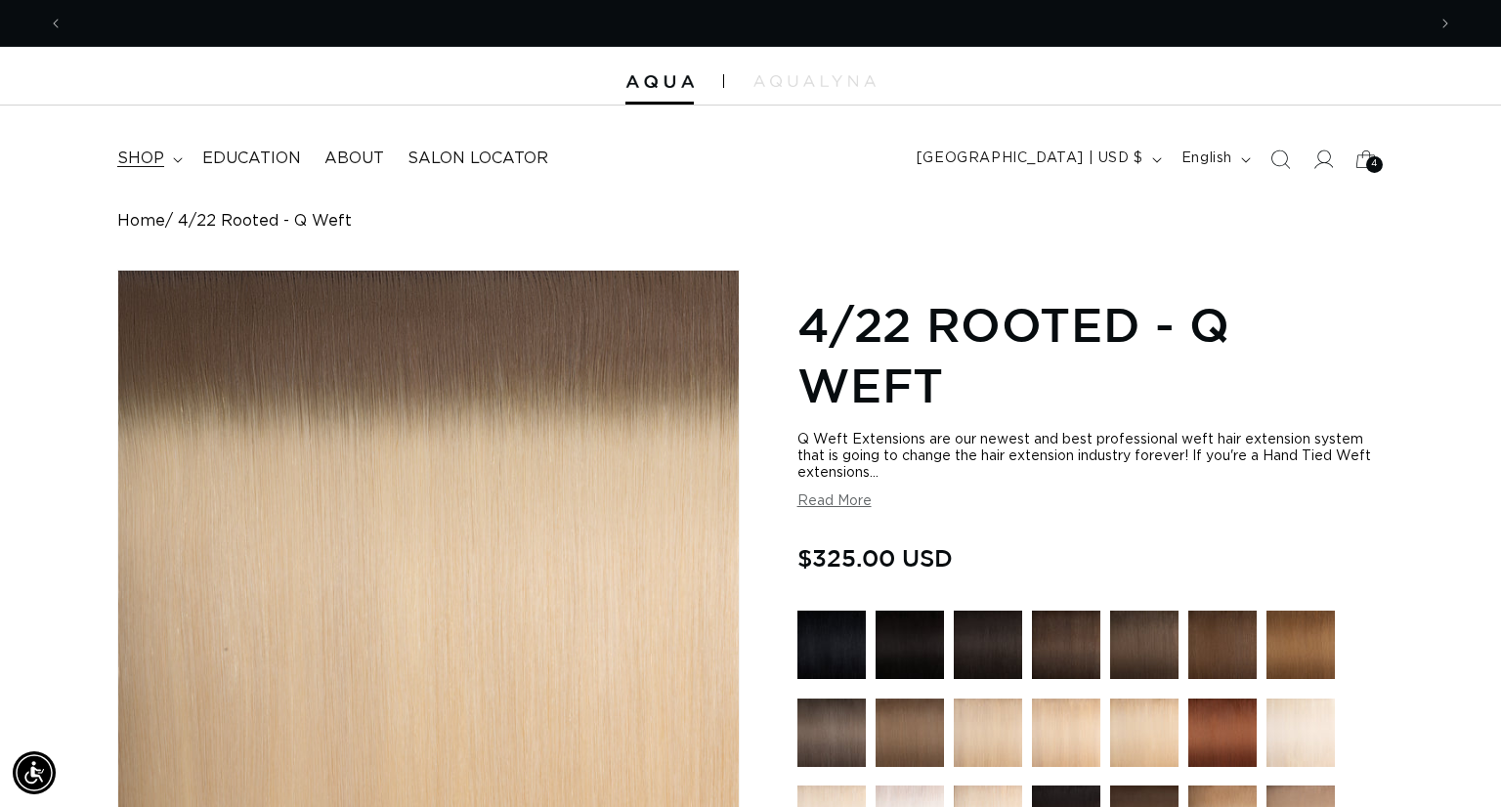
scroll to position [0, 0]
click at [154, 158] on span "shop" at bounding box center [140, 159] width 47 height 21
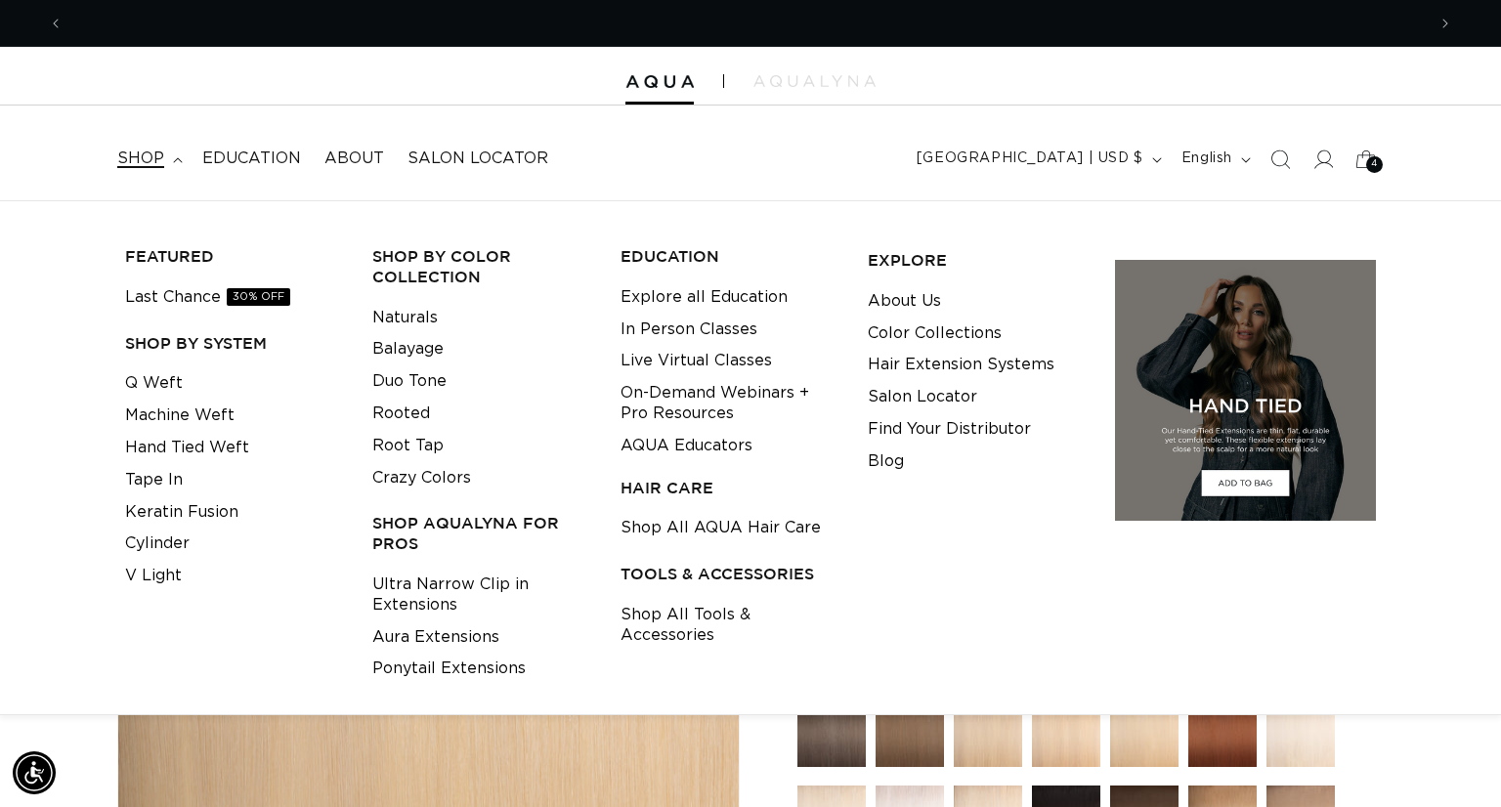
scroll to position [0, 2724]
click at [679, 529] on link "Shop All AQUA Hair Care" at bounding box center [721, 528] width 200 height 32
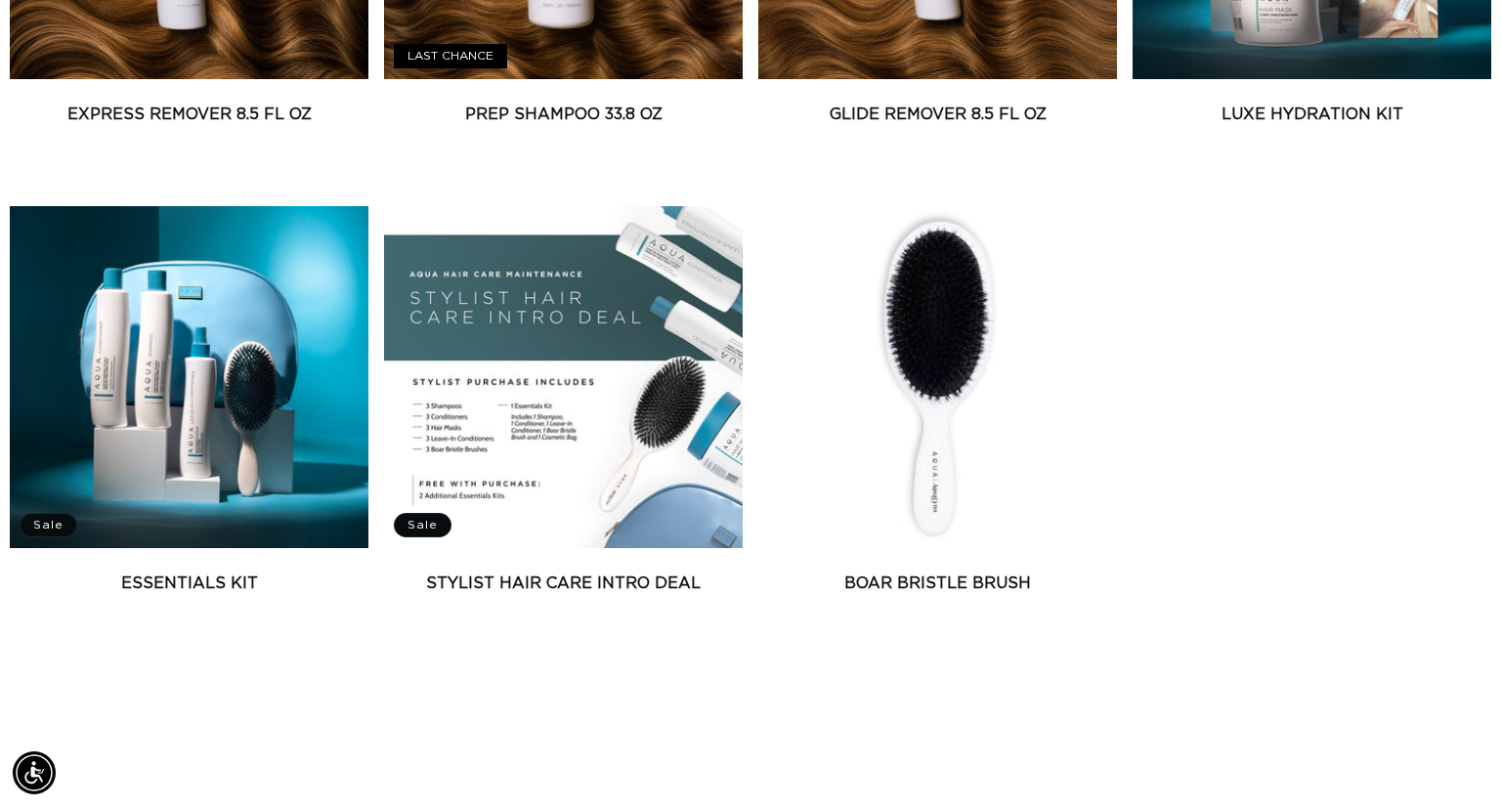
scroll to position [1618, 0]
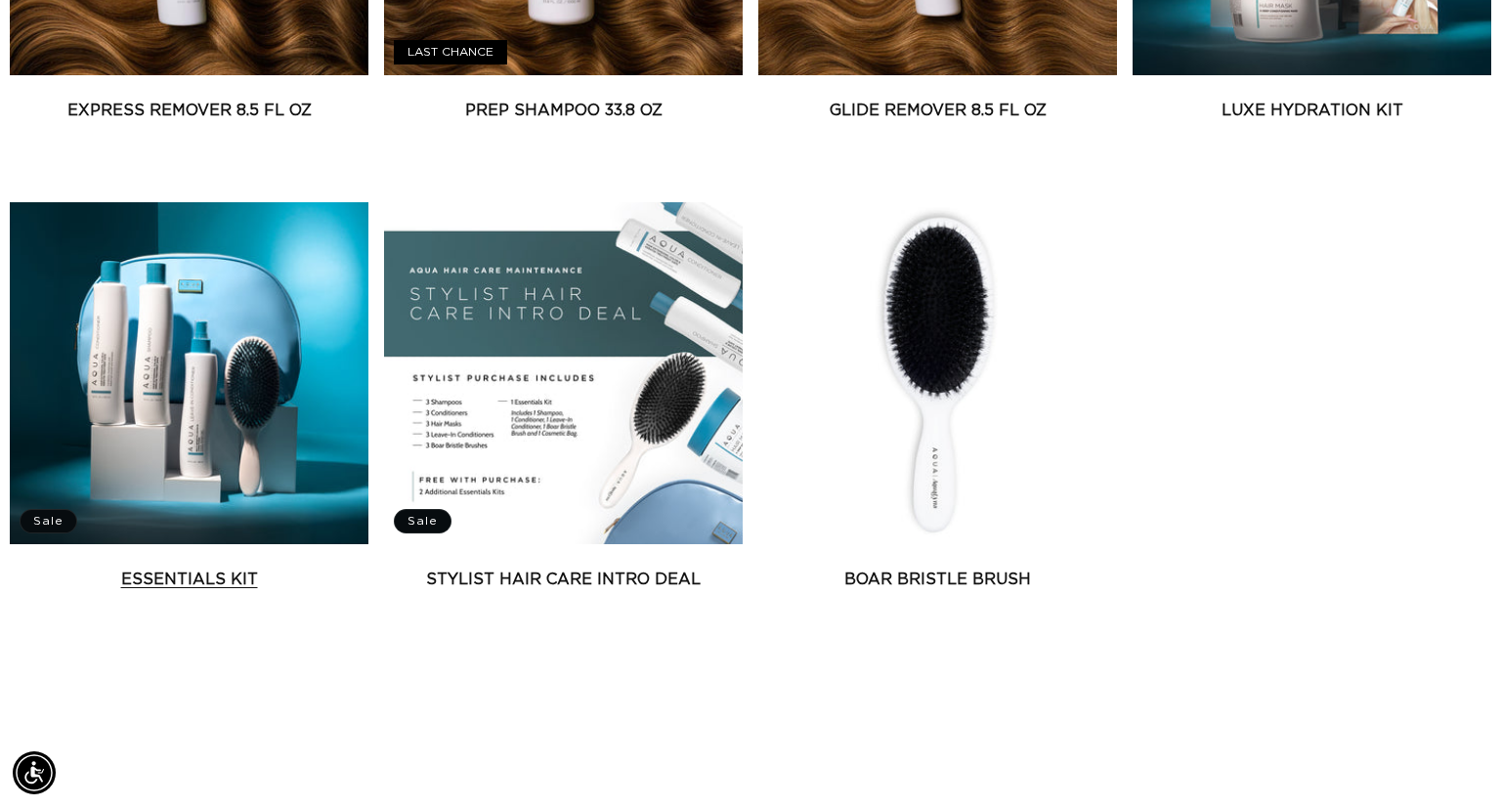
click at [150, 568] on link "Essentials Kit" at bounding box center [189, 579] width 359 height 23
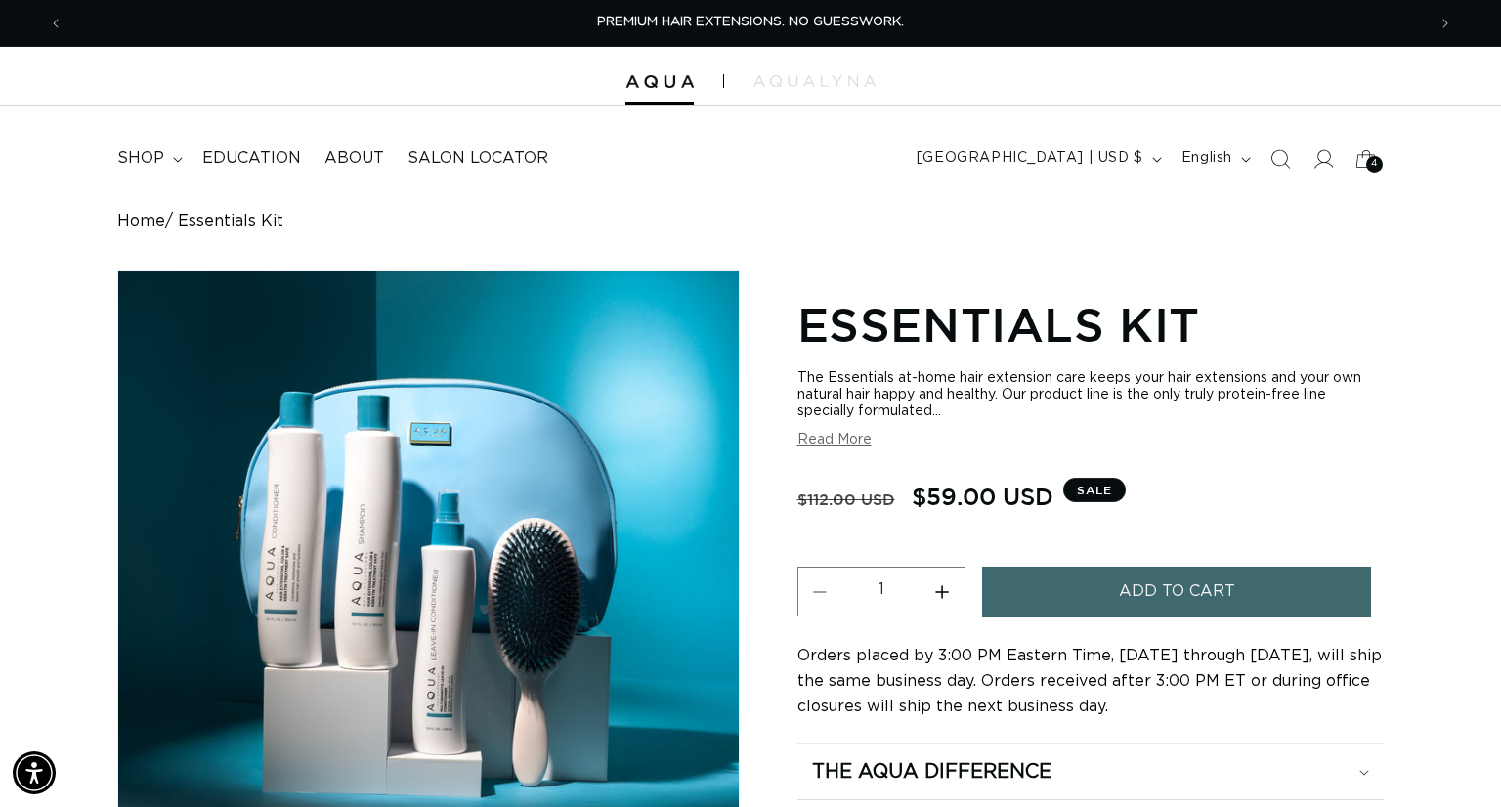
click at [1060, 601] on button "Add to cart" at bounding box center [1177, 592] width 390 height 50
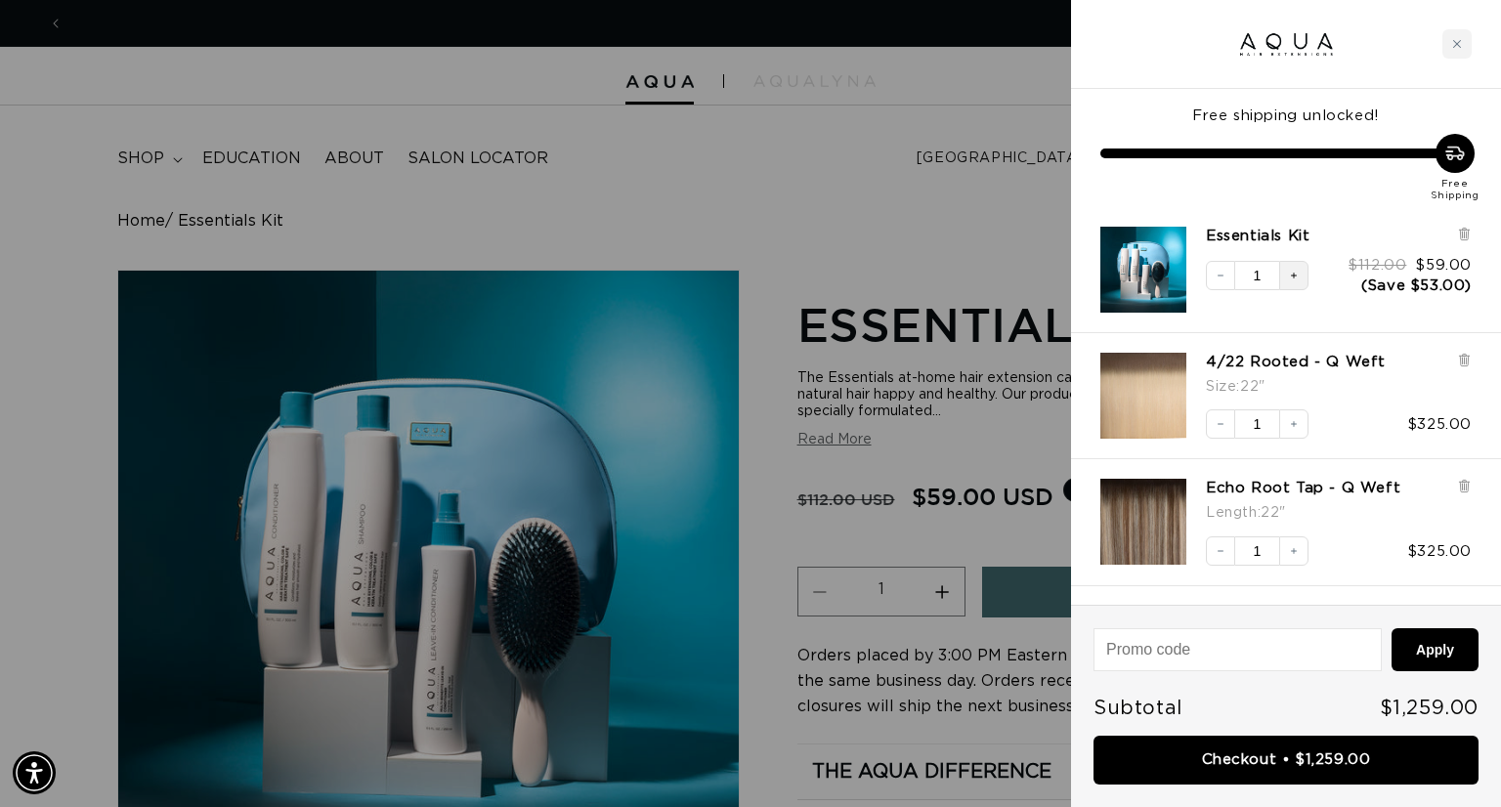
click at [1294, 274] on icon "Increase quantity" at bounding box center [1294, 276] width 6 height 6
click at [858, 210] on div at bounding box center [750, 403] width 1501 height 807
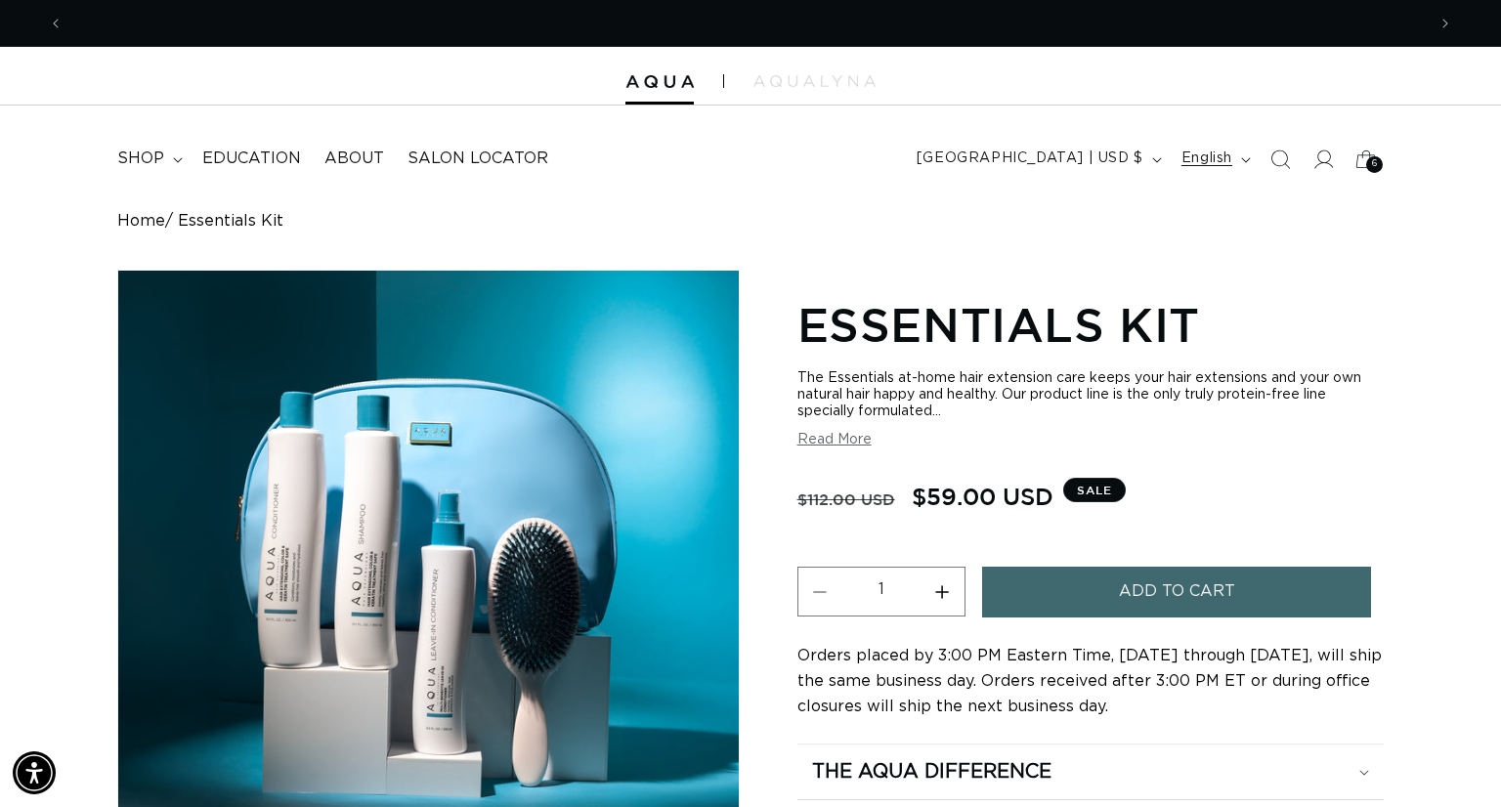
scroll to position [0, 2724]
click at [1275, 163] on icon "Search" at bounding box center [1279, 159] width 21 height 21
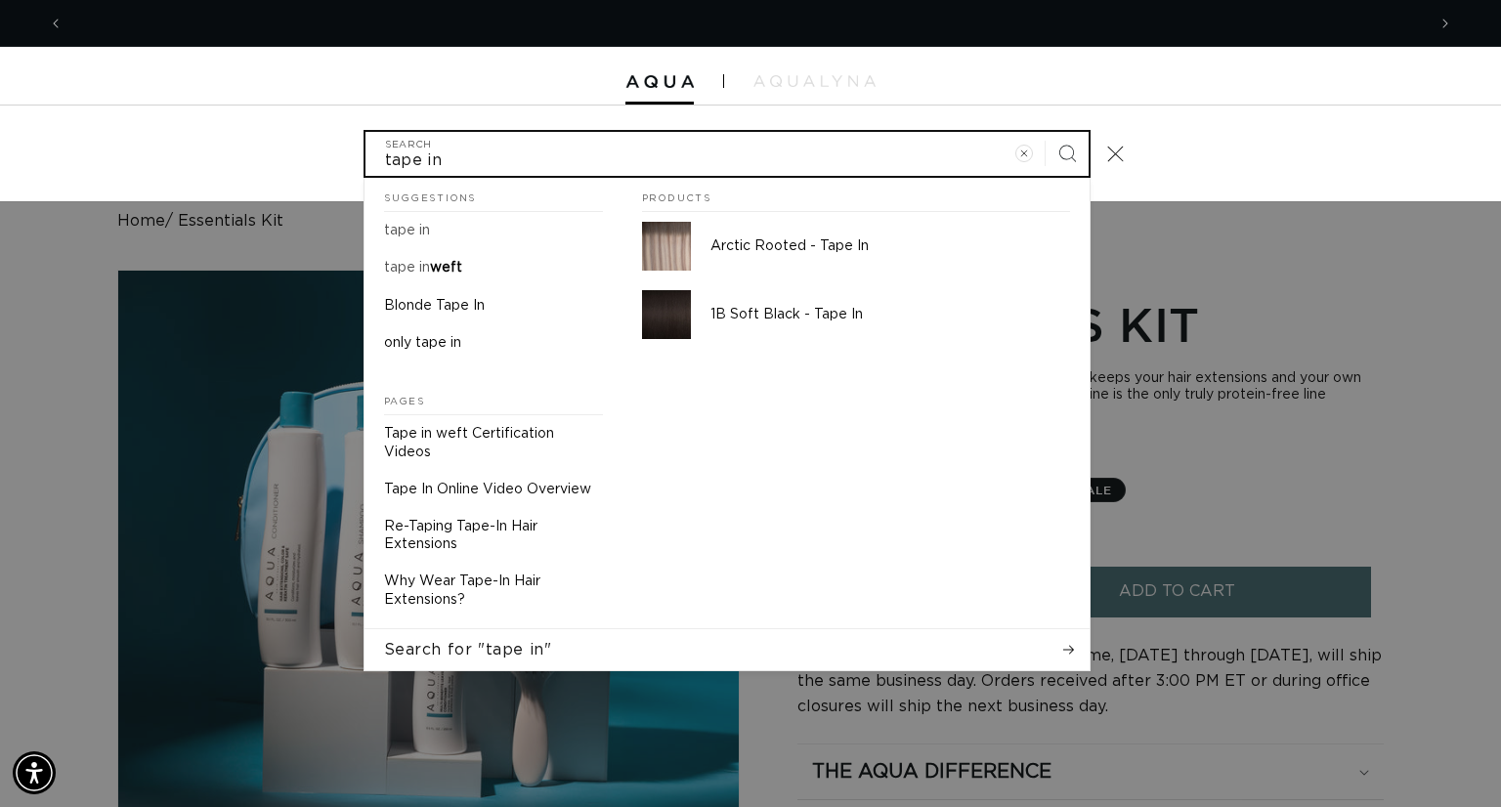
scroll to position [0, 1361]
type input "tape in"
click at [1046, 132] on button "Search" at bounding box center [1067, 153] width 43 height 43
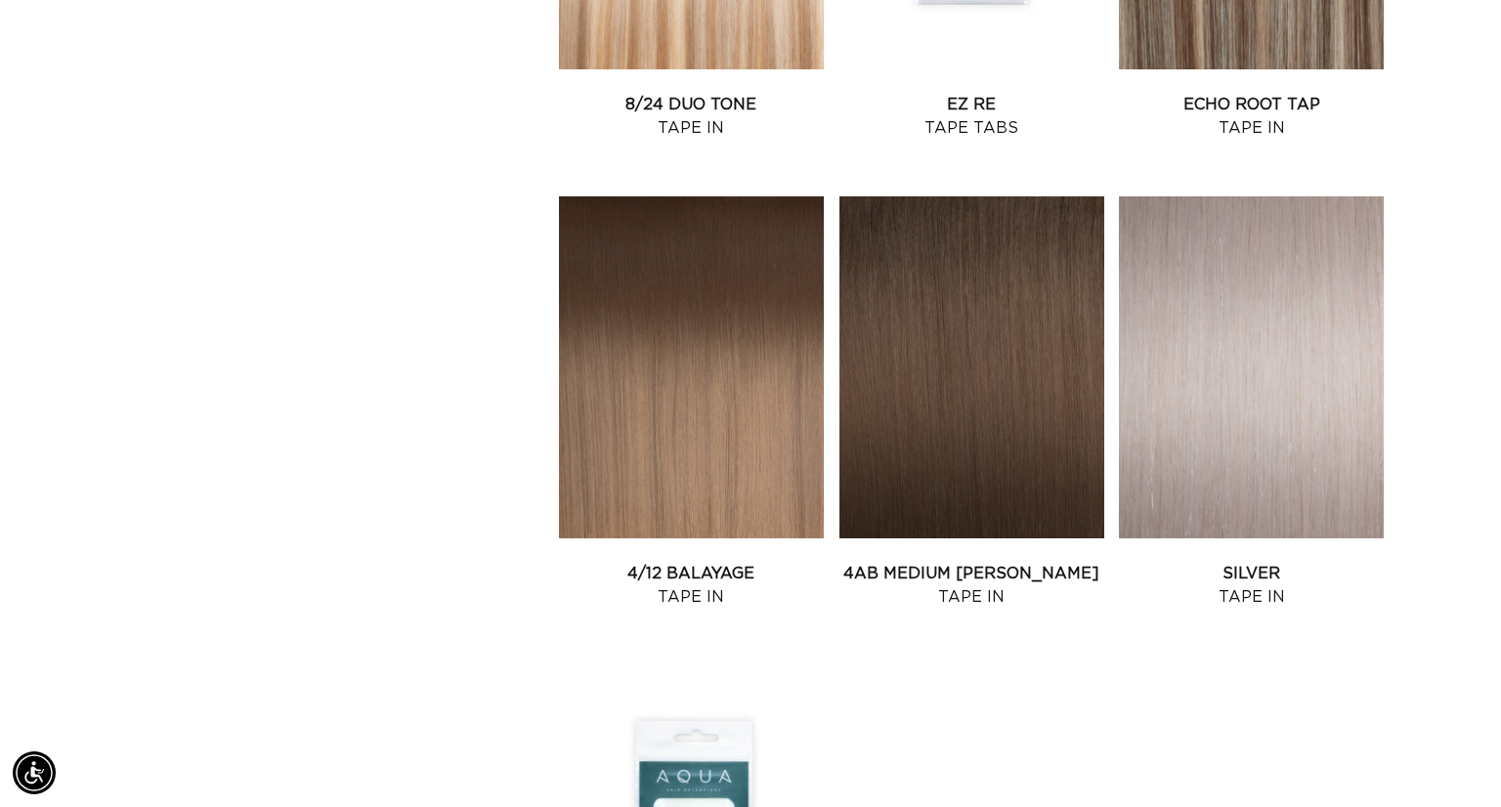
scroll to position [3555, 0]
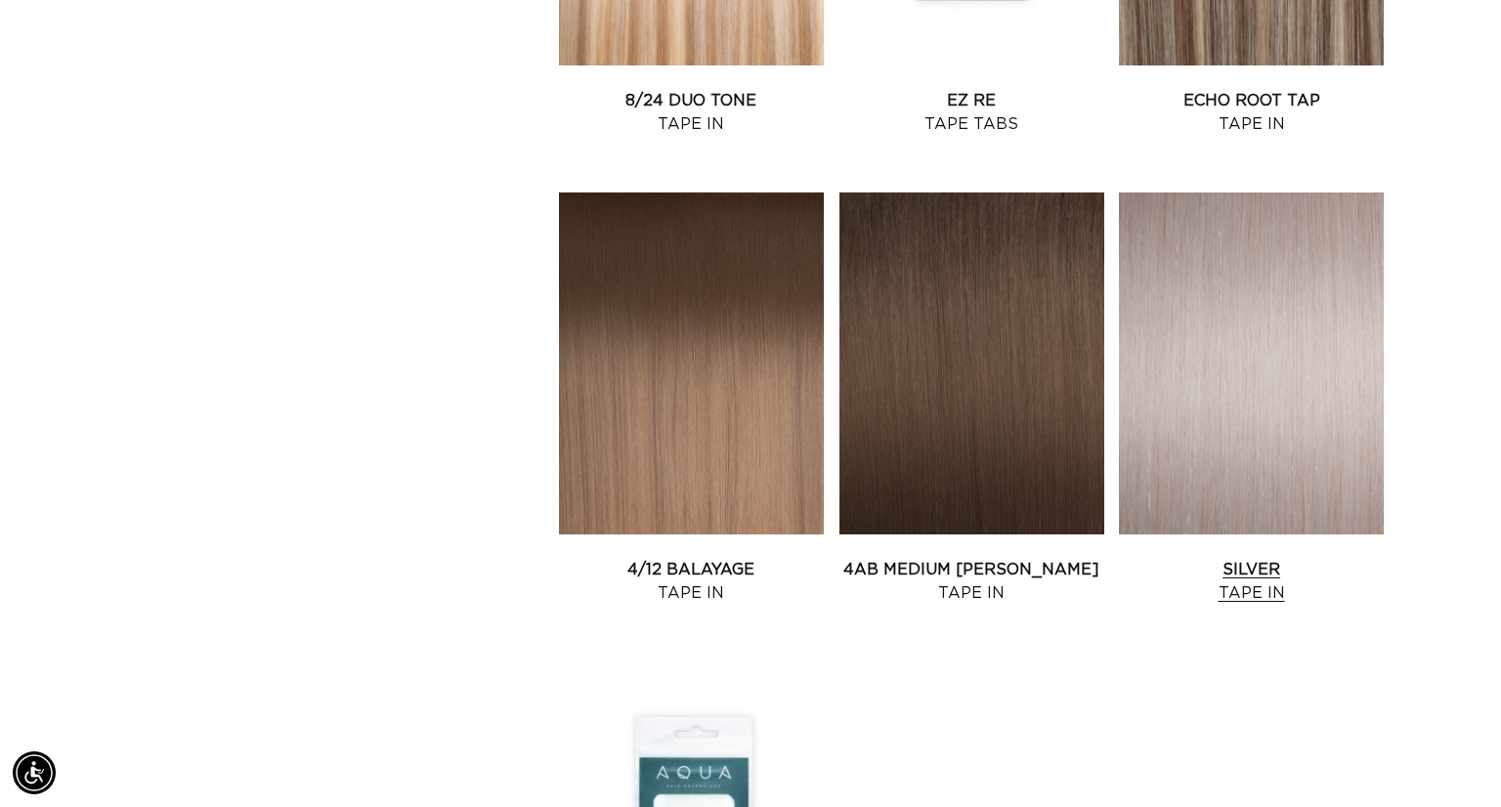
click at [1311, 558] on link "Silver Tape In" at bounding box center [1251, 581] width 265 height 47
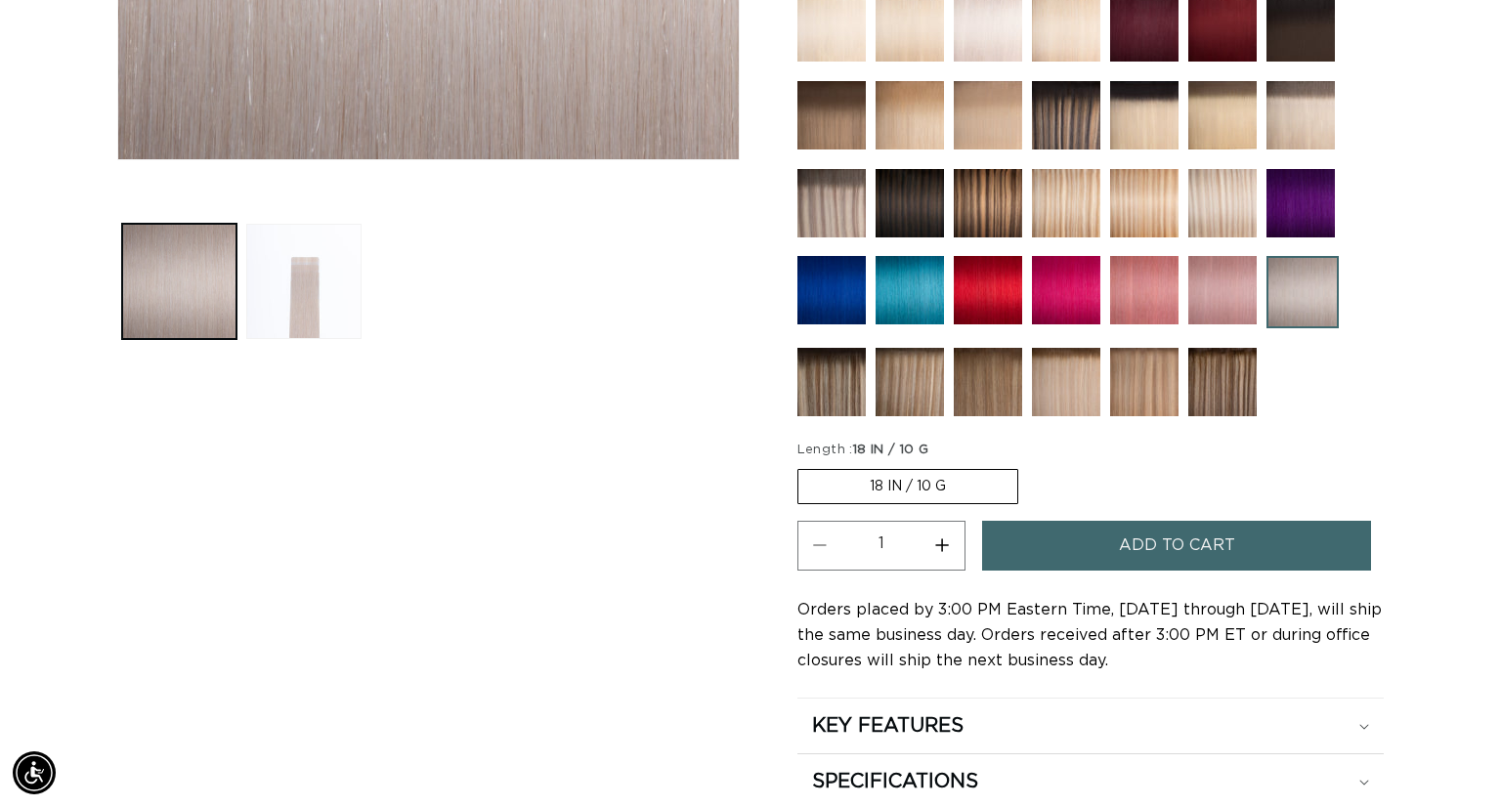
scroll to position [0, 2724]
click at [994, 52] on img at bounding box center [988, 27] width 68 height 68
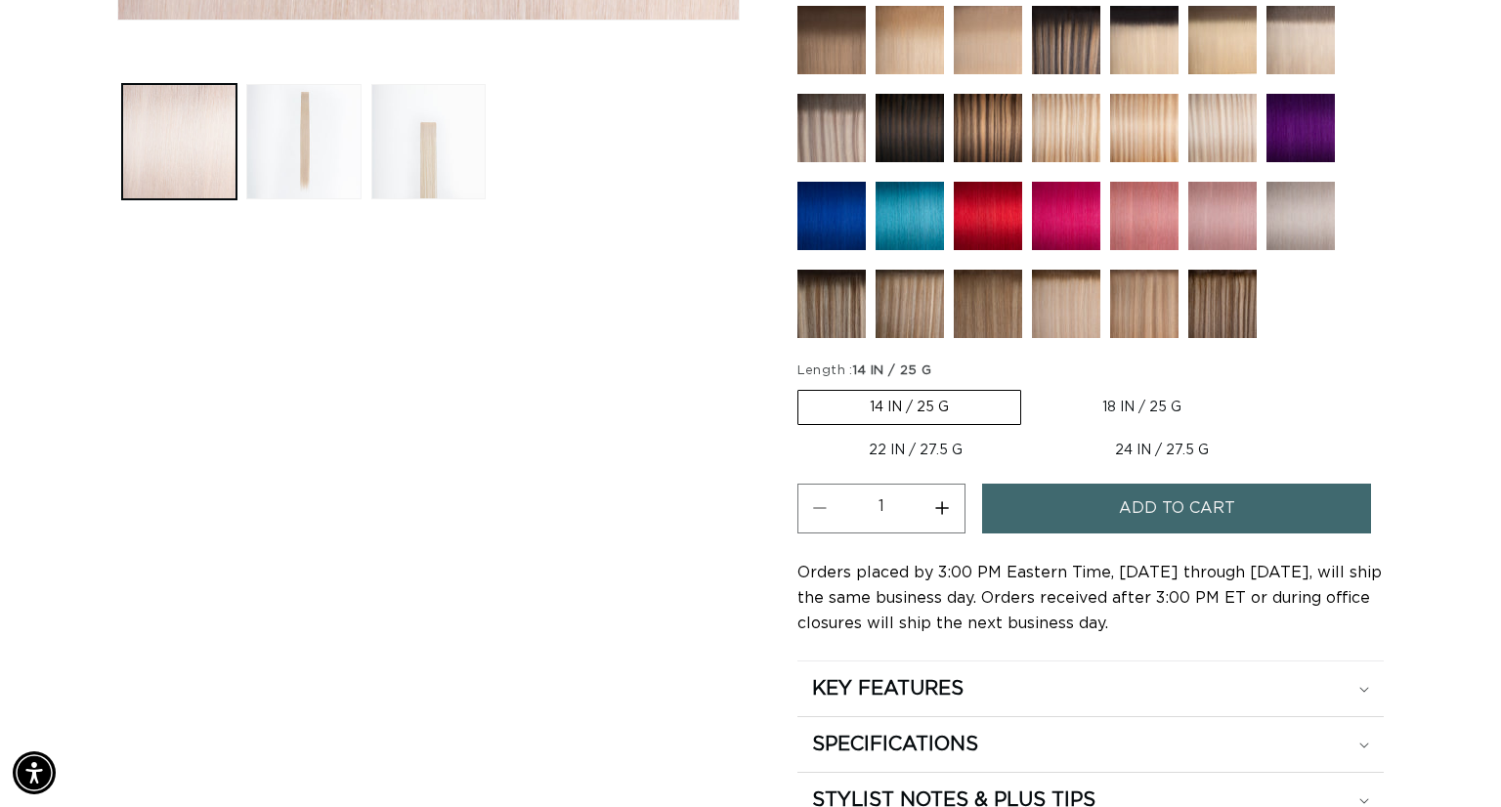
scroll to position [873, 0]
click at [900, 451] on label "22 IN / 27.5 G Variant sold out or unavailable" at bounding box center [915, 449] width 236 height 33
click at [1263, 386] on input "22 IN / 27.5 G Variant sold out or unavailable" at bounding box center [1263, 385] width 1 height 1
radio input "true"
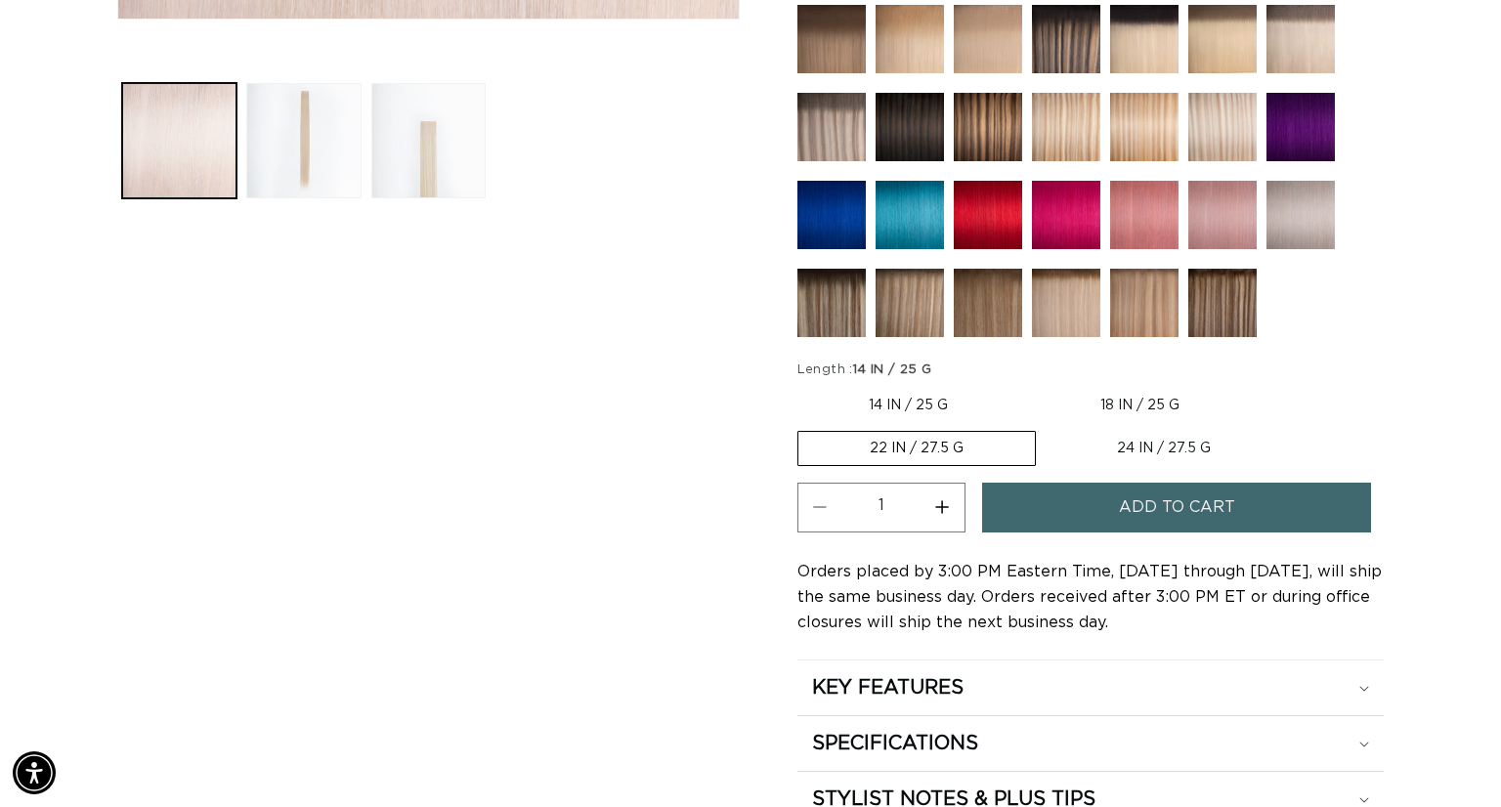
scroll to position [0, 1361]
click at [1170, 515] on span "Add to cart" at bounding box center [1177, 508] width 116 height 50
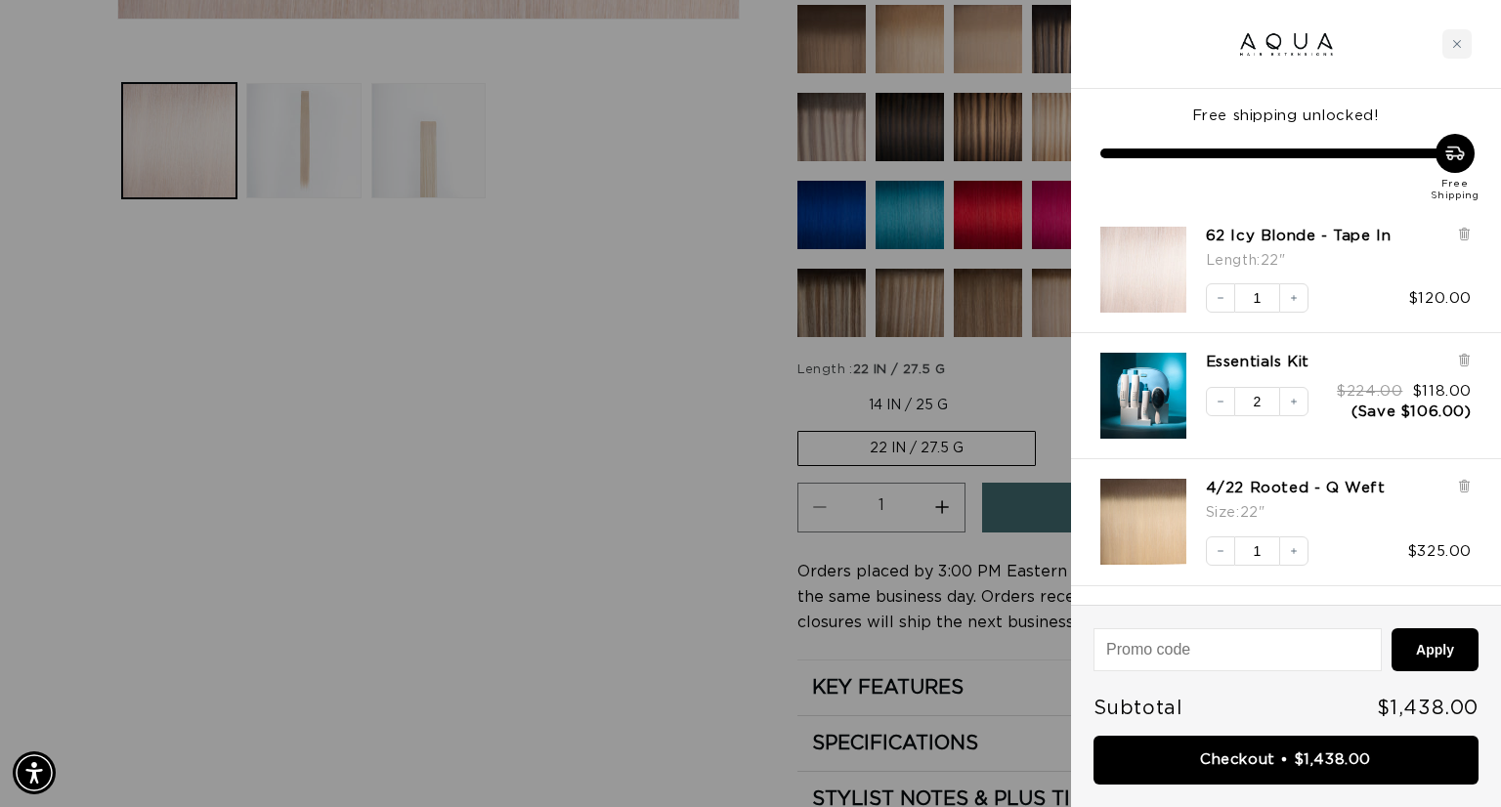
scroll to position [0, 2724]
click at [536, 566] on div at bounding box center [750, 403] width 1501 height 807
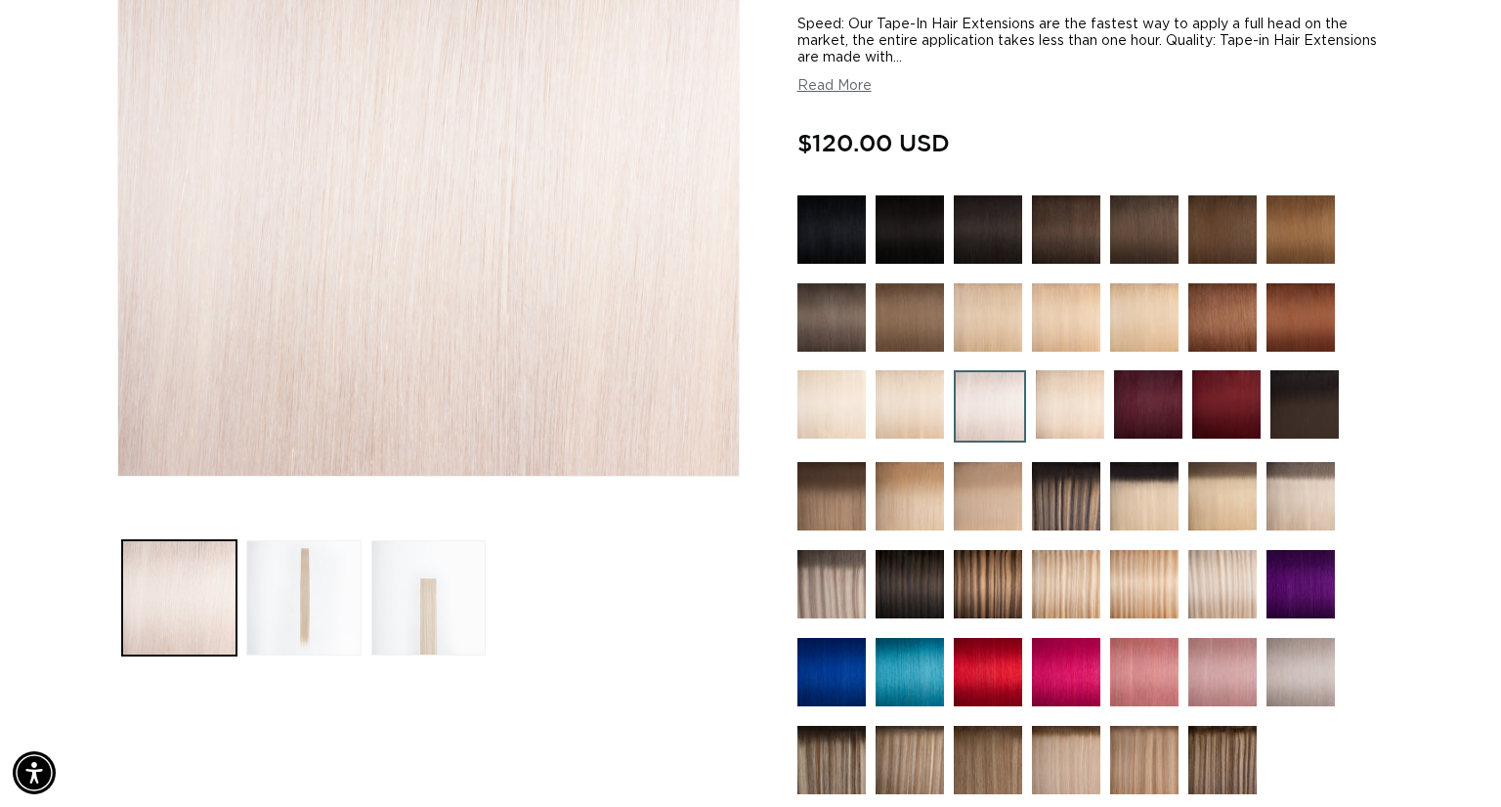
scroll to position [0, 1361]
click at [960, 235] on img at bounding box center [988, 229] width 68 height 68
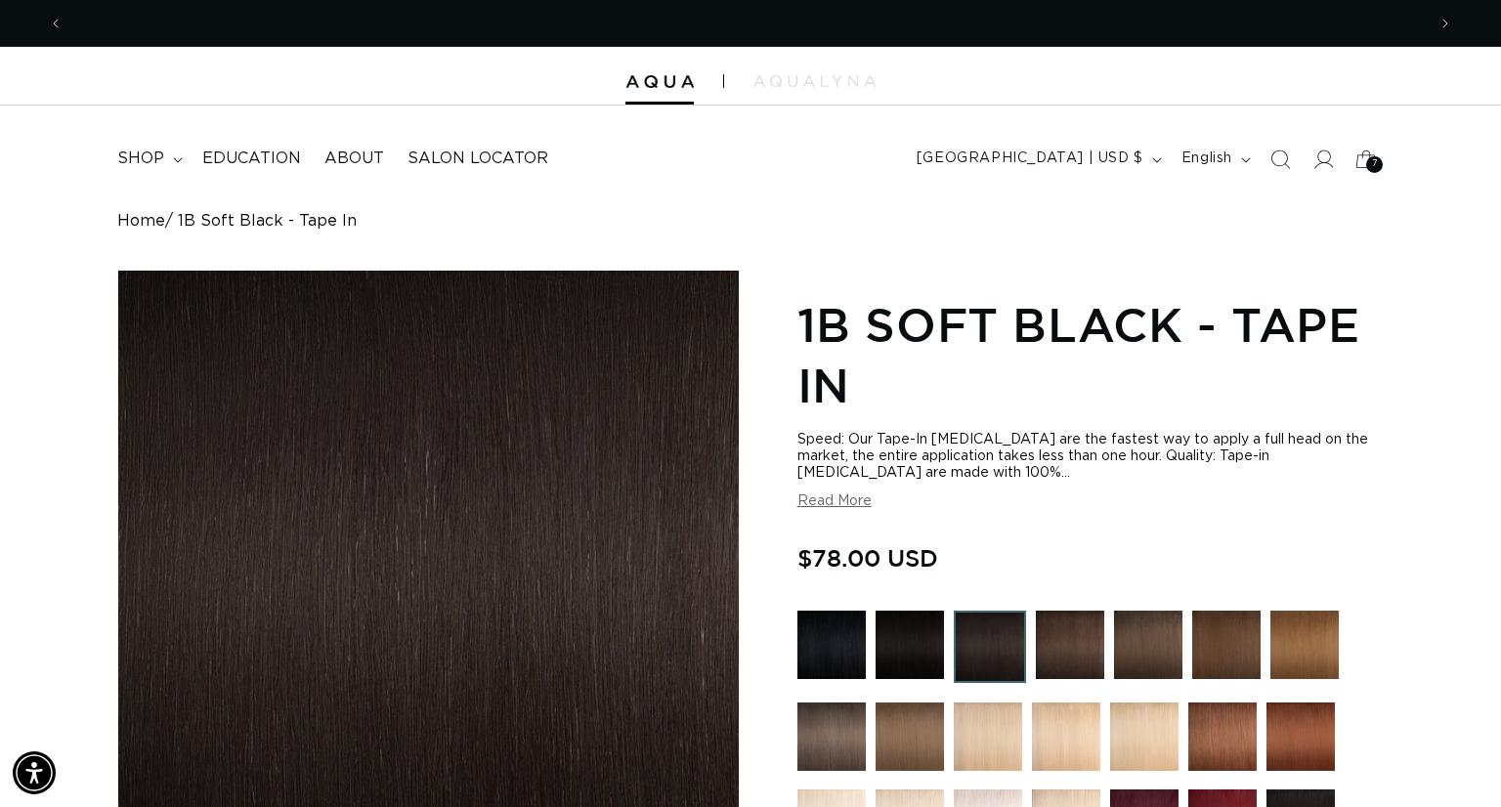
scroll to position [0, 1361]
click at [1326, 153] on icon at bounding box center [1322, 159] width 21 height 21
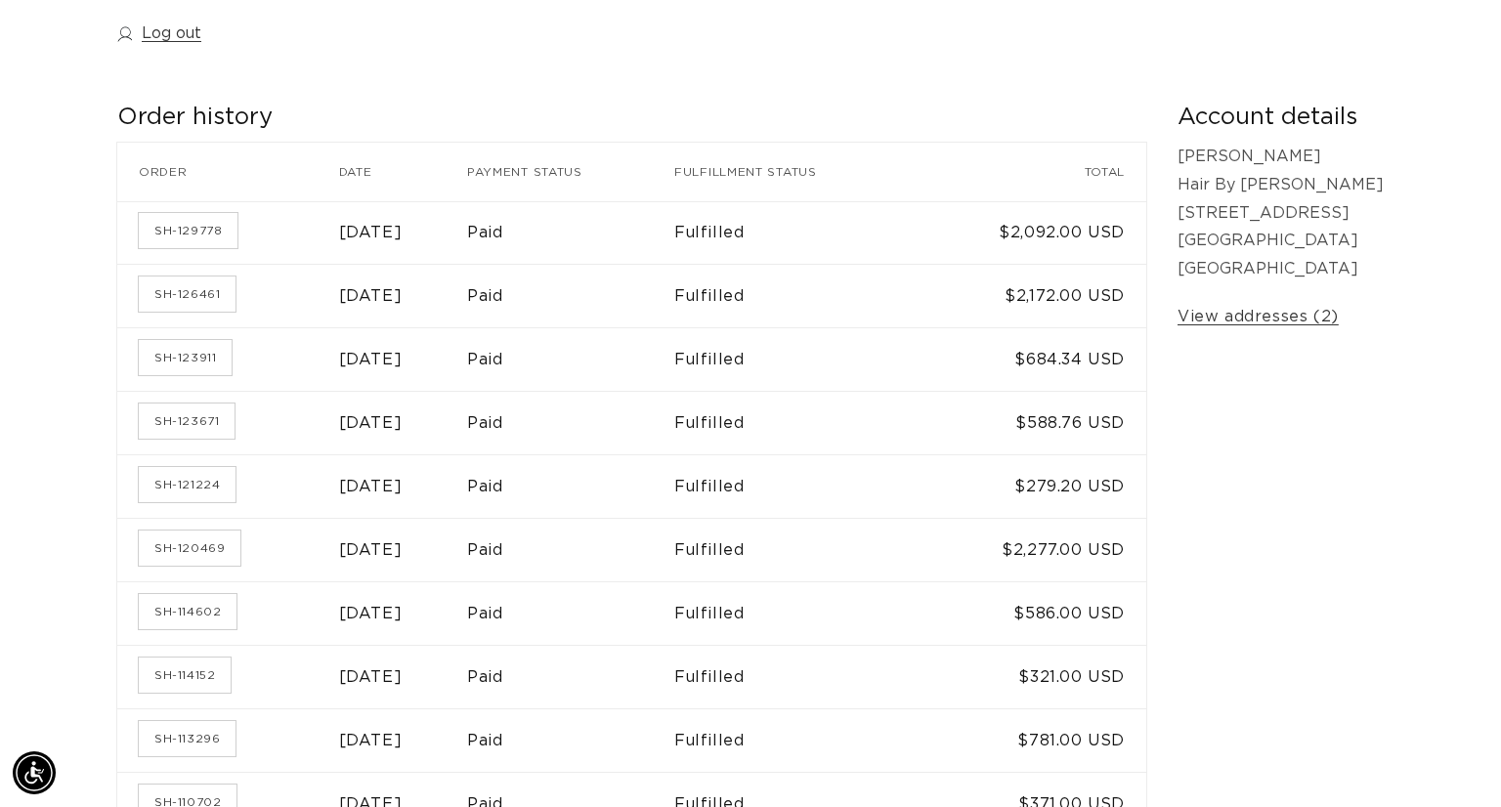
scroll to position [0, 1361]
click at [253, 349] on td "SH-123911" at bounding box center [228, 359] width 222 height 64
click at [193, 354] on link "SH-123911" at bounding box center [185, 357] width 93 height 35
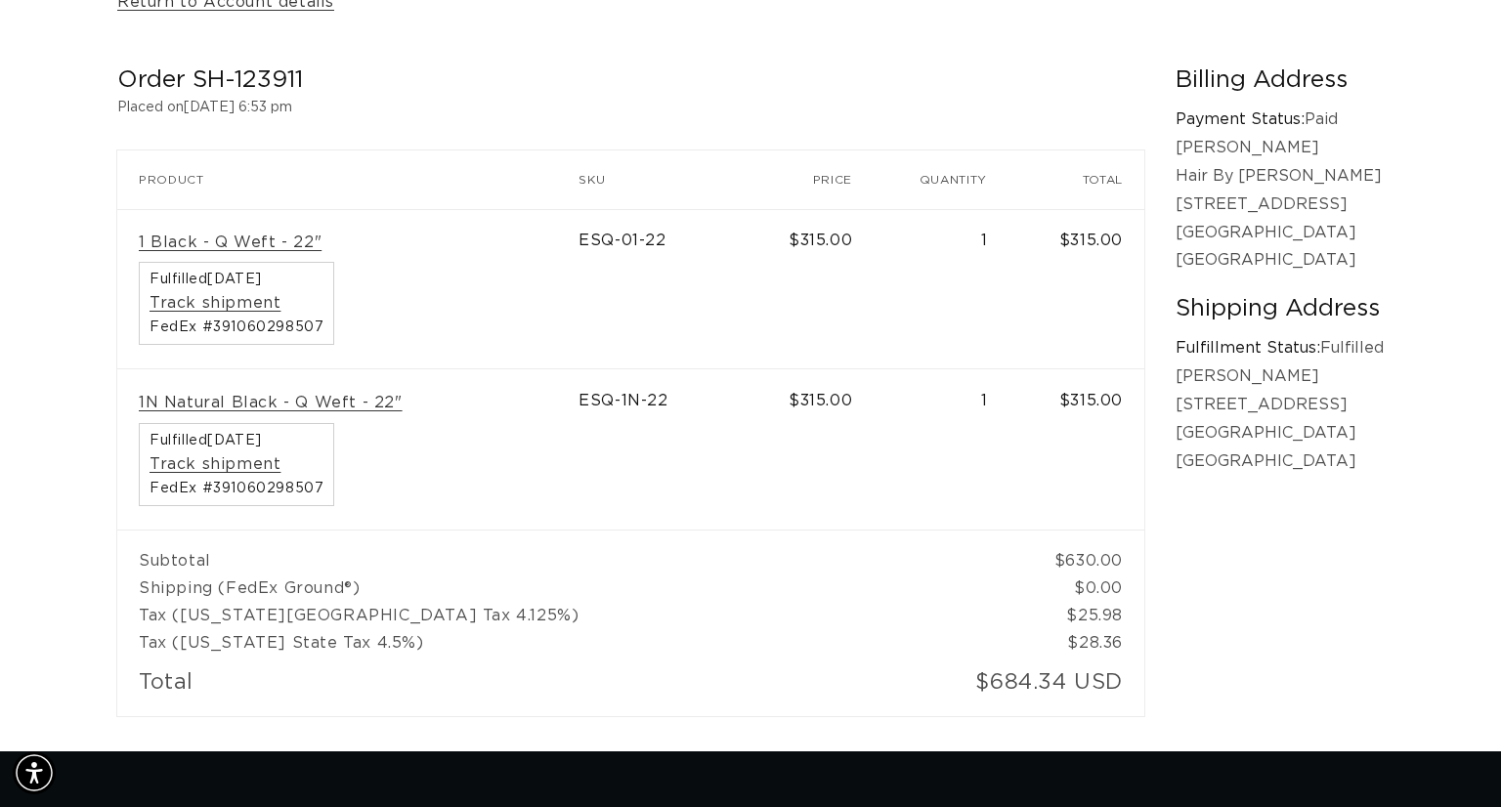
scroll to position [0, 1361]
click at [213, 404] on link "1N Natural Black - Q Weft - 22"" at bounding box center [271, 403] width 264 height 21
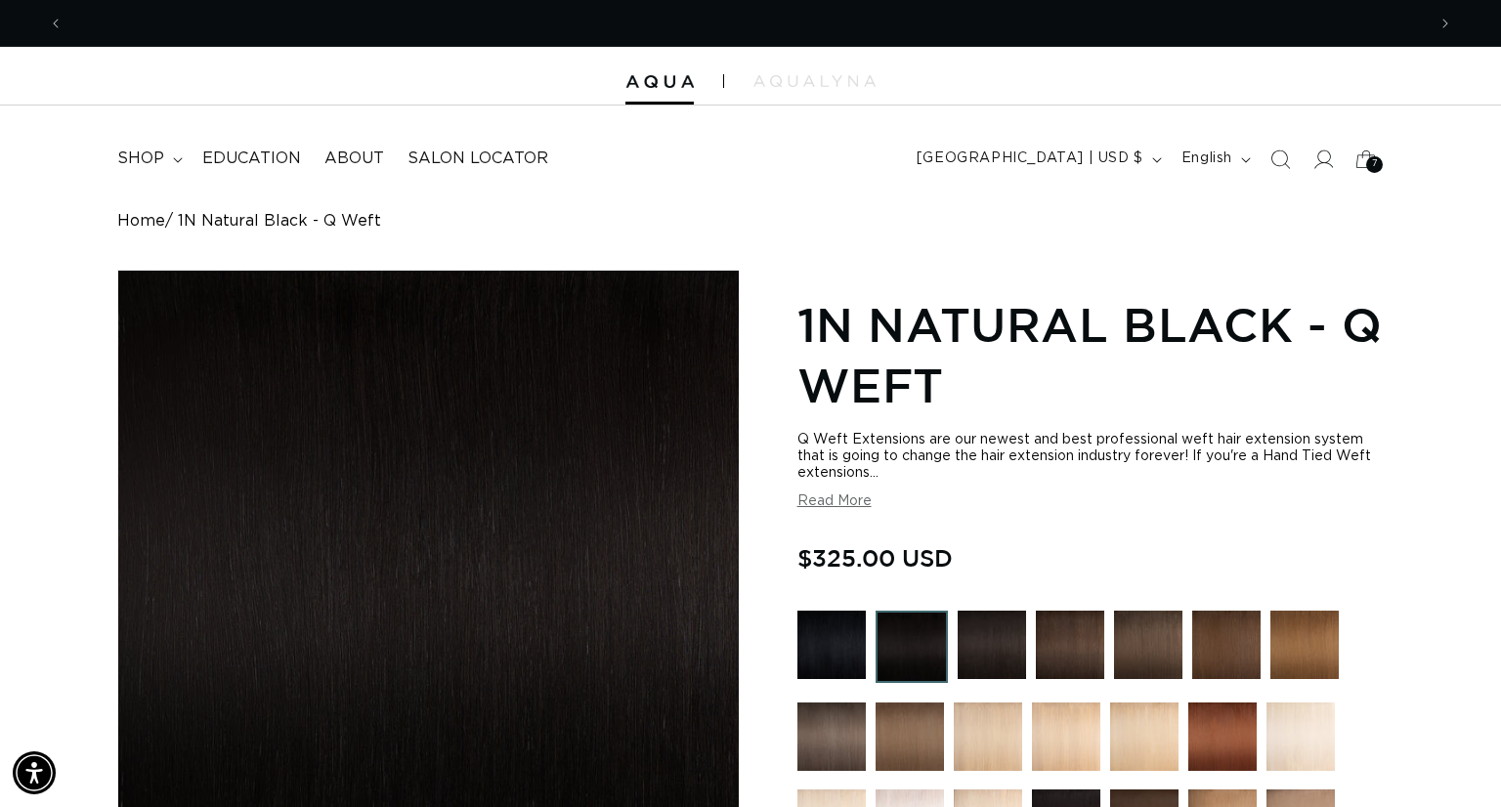
scroll to position [0, 1361]
click at [966, 640] on img at bounding box center [992, 645] width 68 height 68
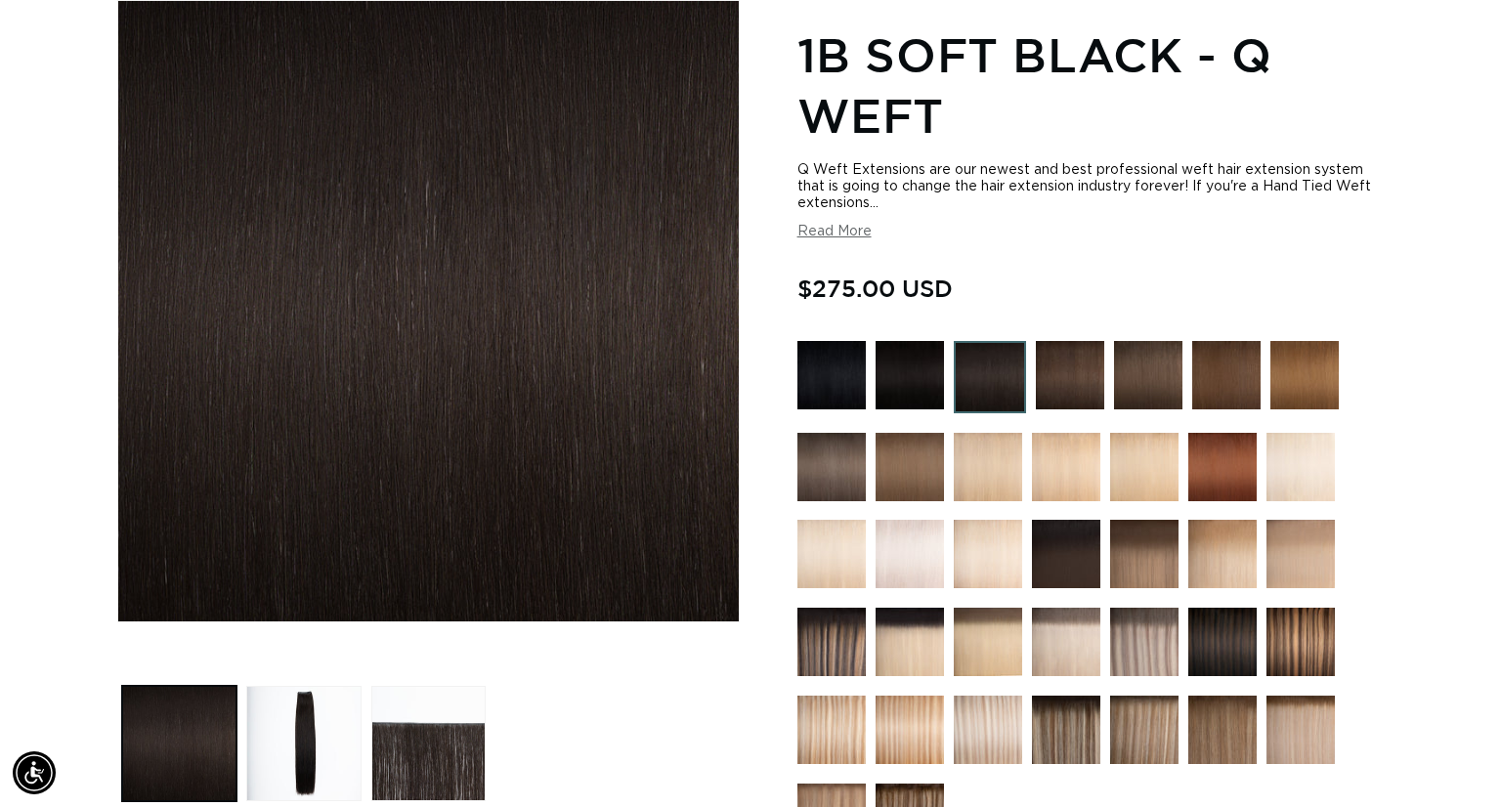
scroll to position [0, 1361]
click at [834, 391] on img at bounding box center [831, 375] width 68 height 68
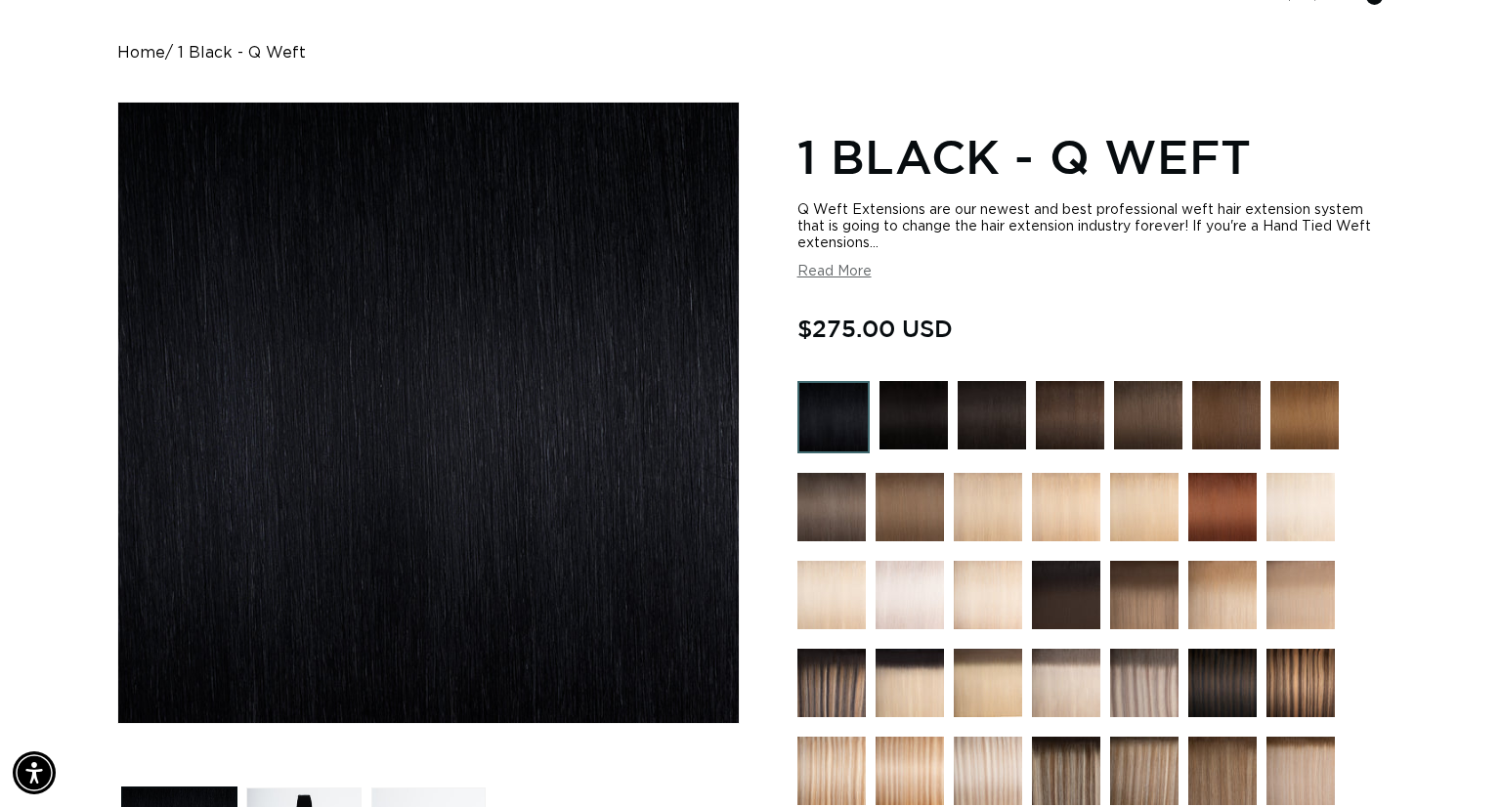
scroll to position [0, 1361]
click at [922, 407] on img at bounding box center [913, 415] width 68 height 68
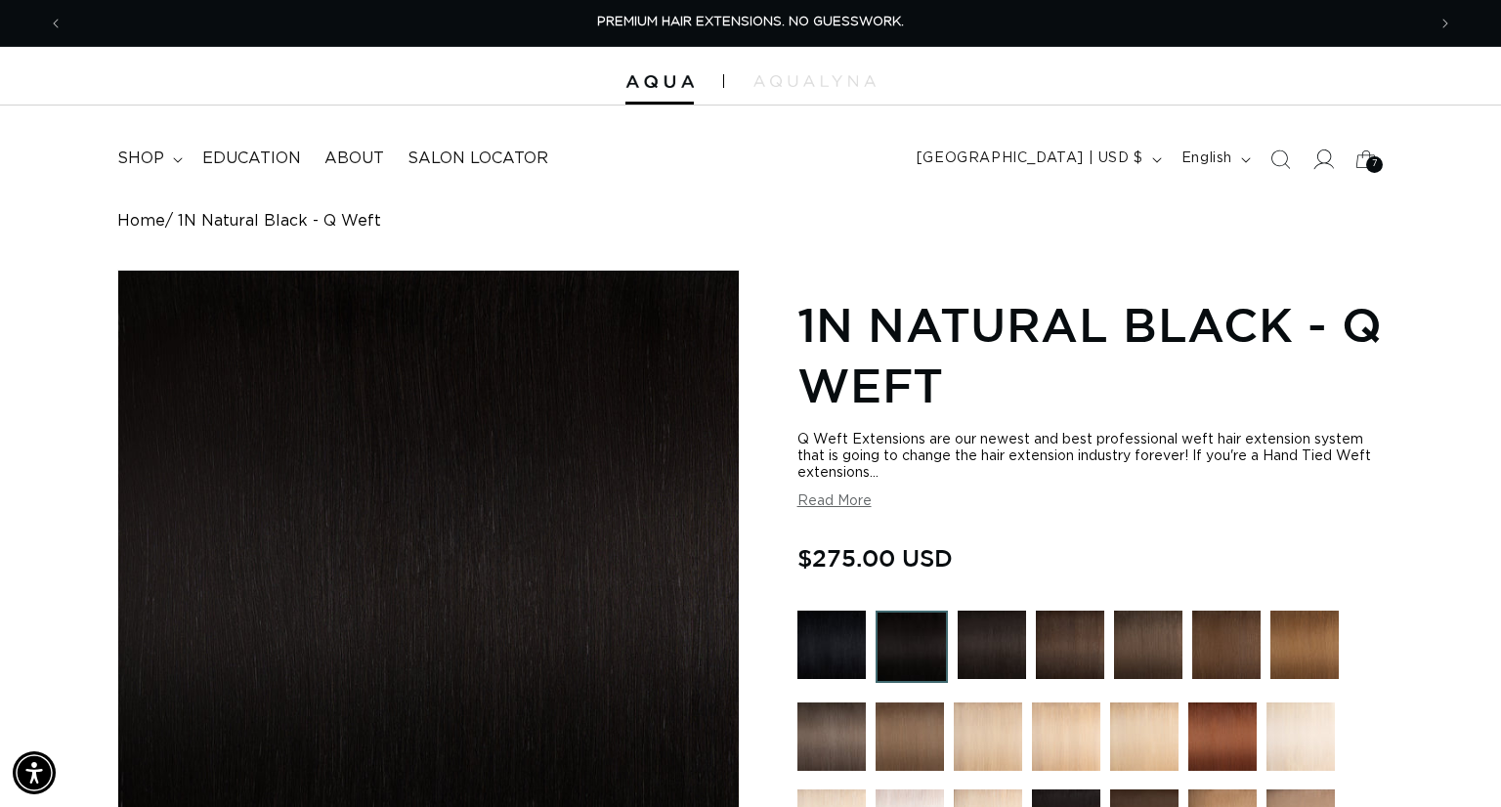
click at [1326, 161] on icon at bounding box center [1322, 159] width 21 height 21
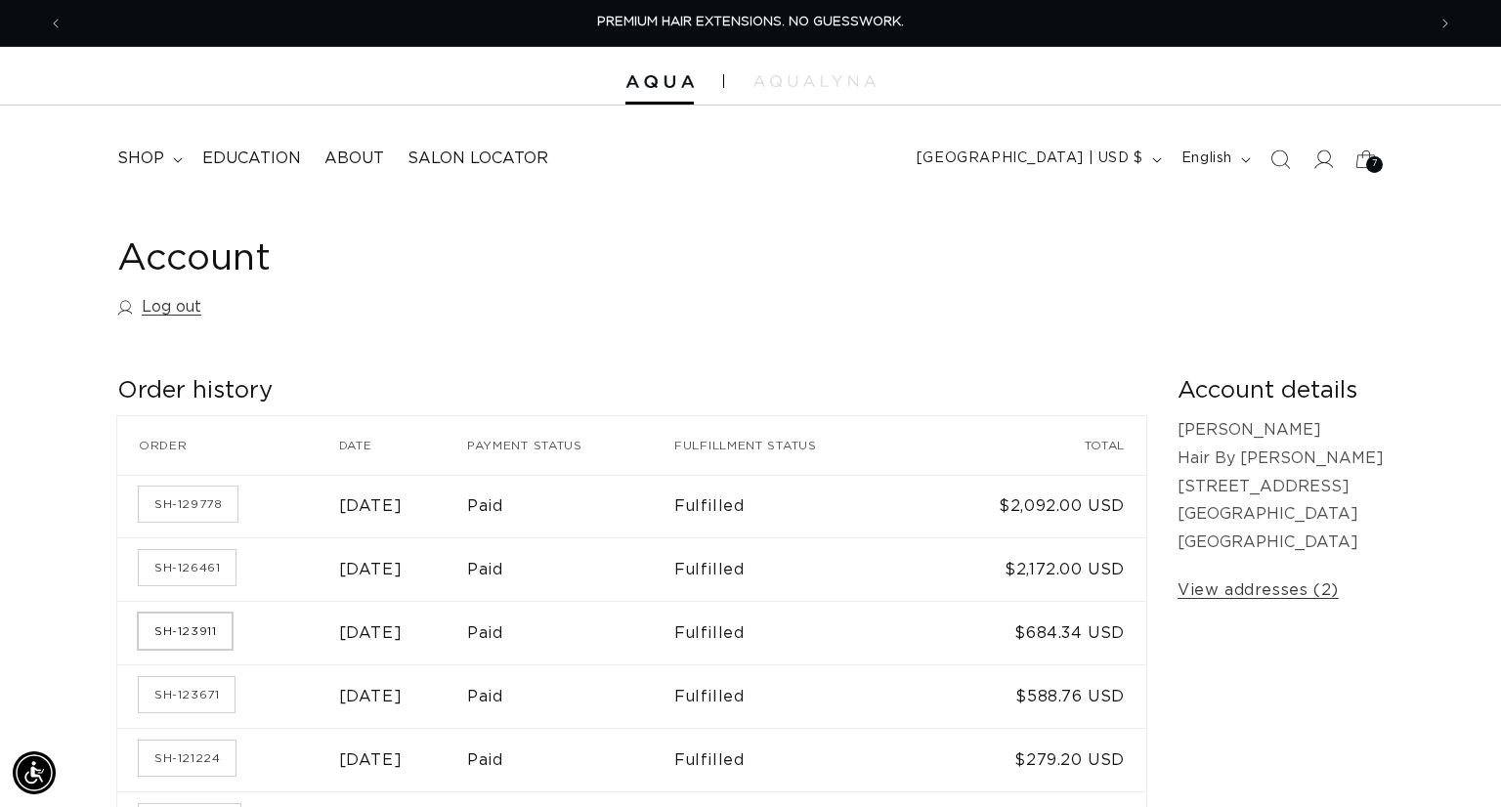
click at [200, 632] on link "SH-123911" at bounding box center [185, 631] width 93 height 35
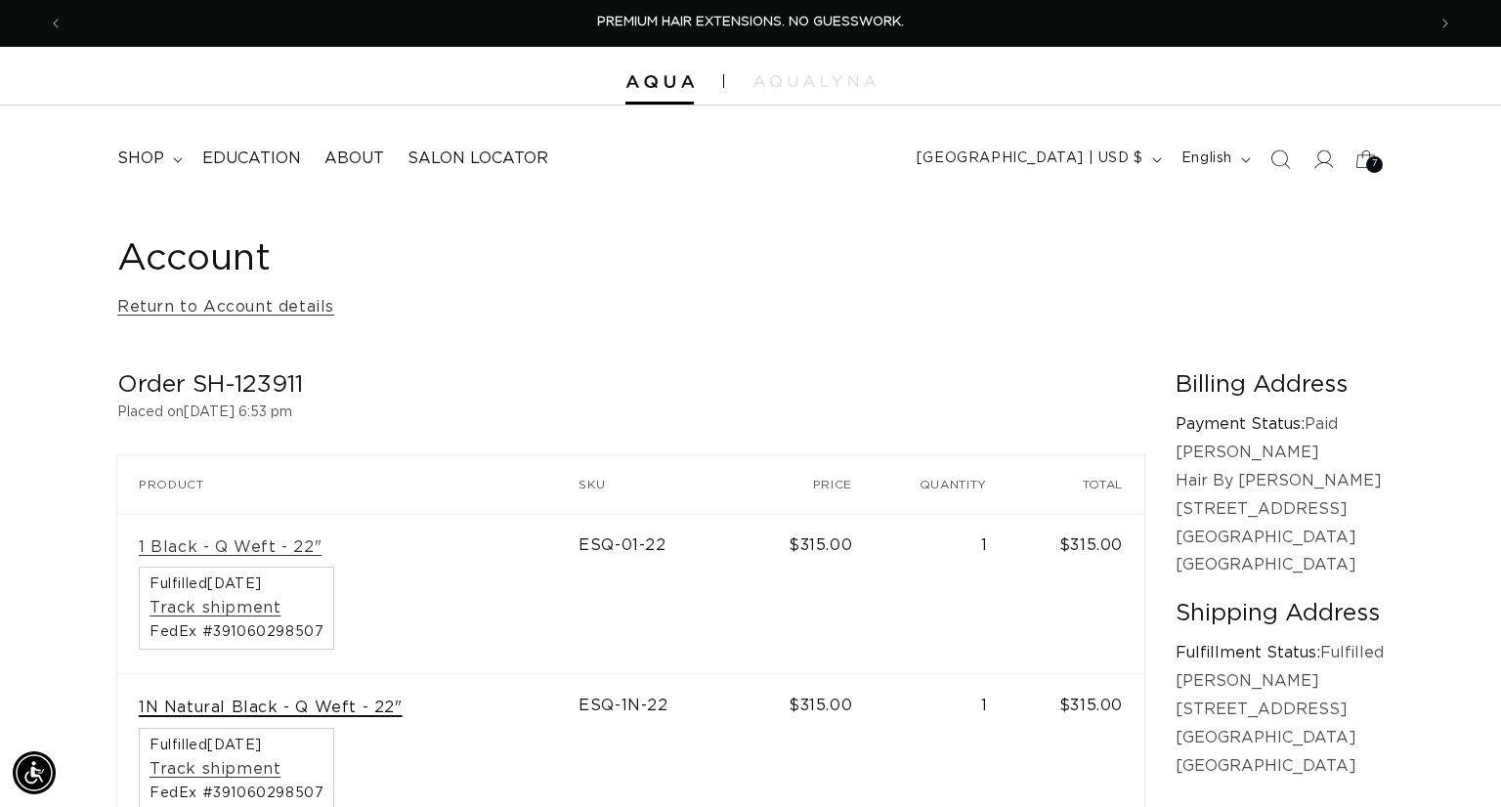
click at [256, 708] on link "1N Natural Black - Q Weft - 22"" at bounding box center [271, 708] width 264 height 21
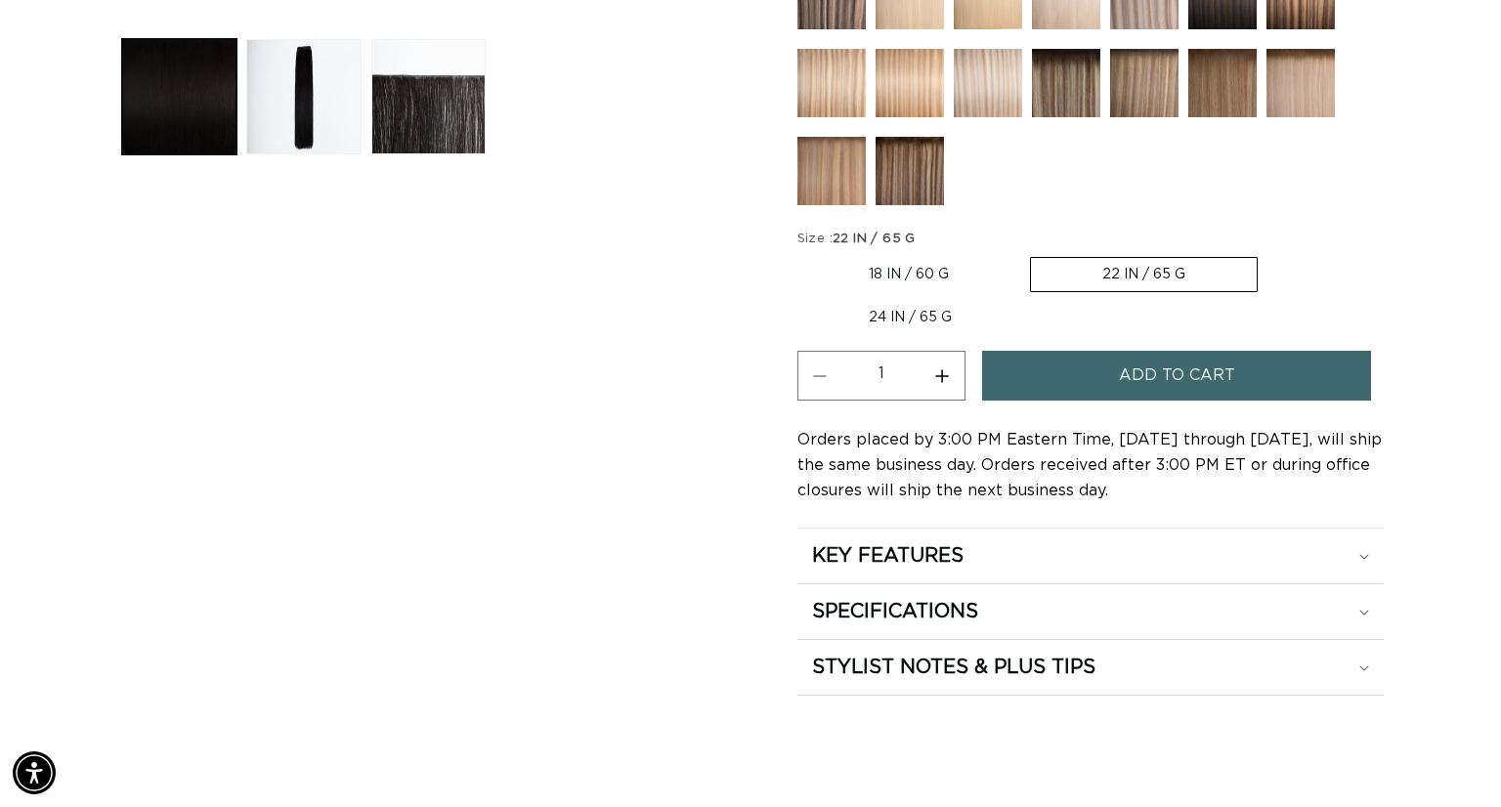
scroll to position [919, 0]
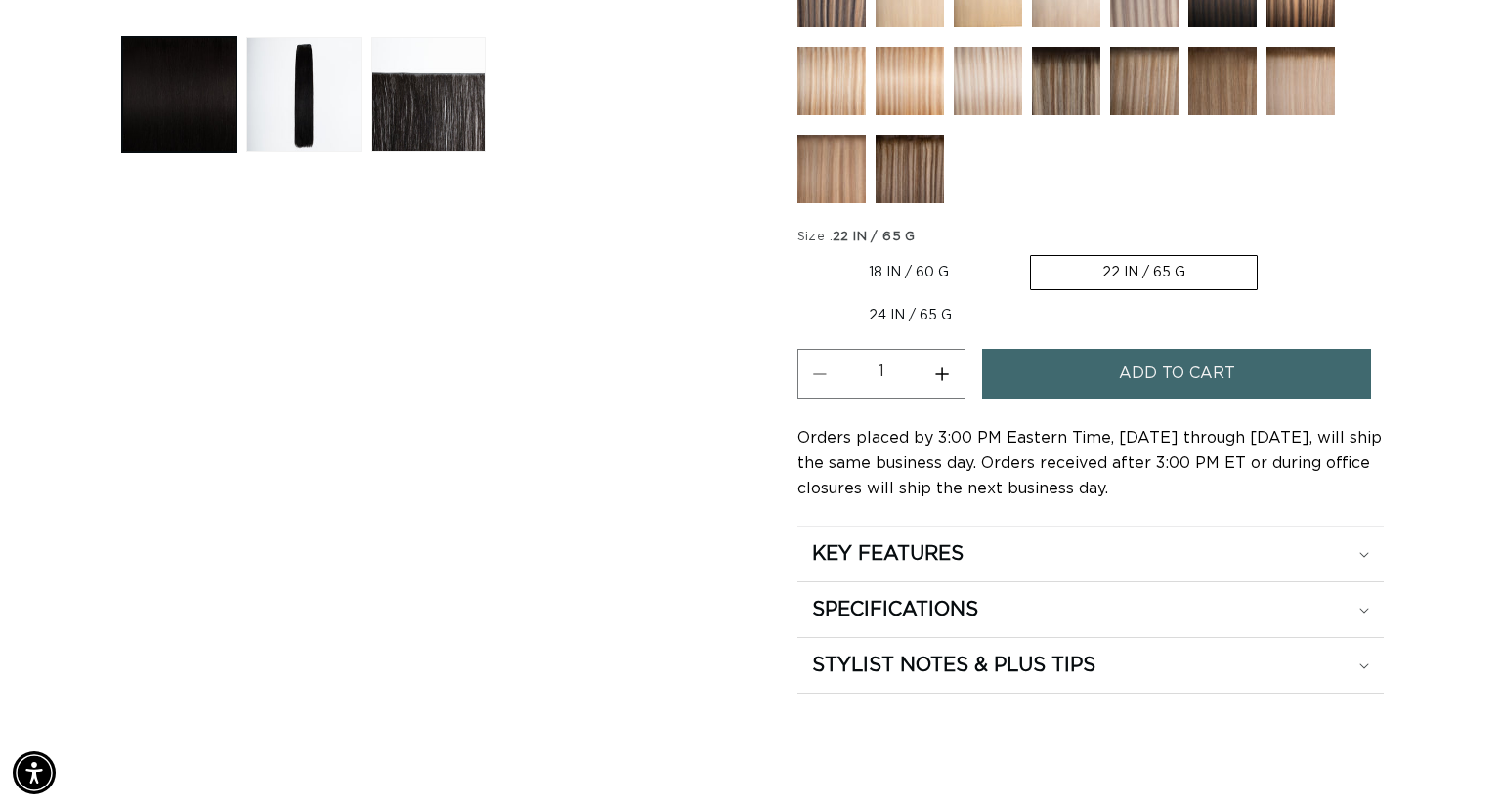
click at [1149, 362] on span "Add to cart" at bounding box center [1177, 374] width 116 height 50
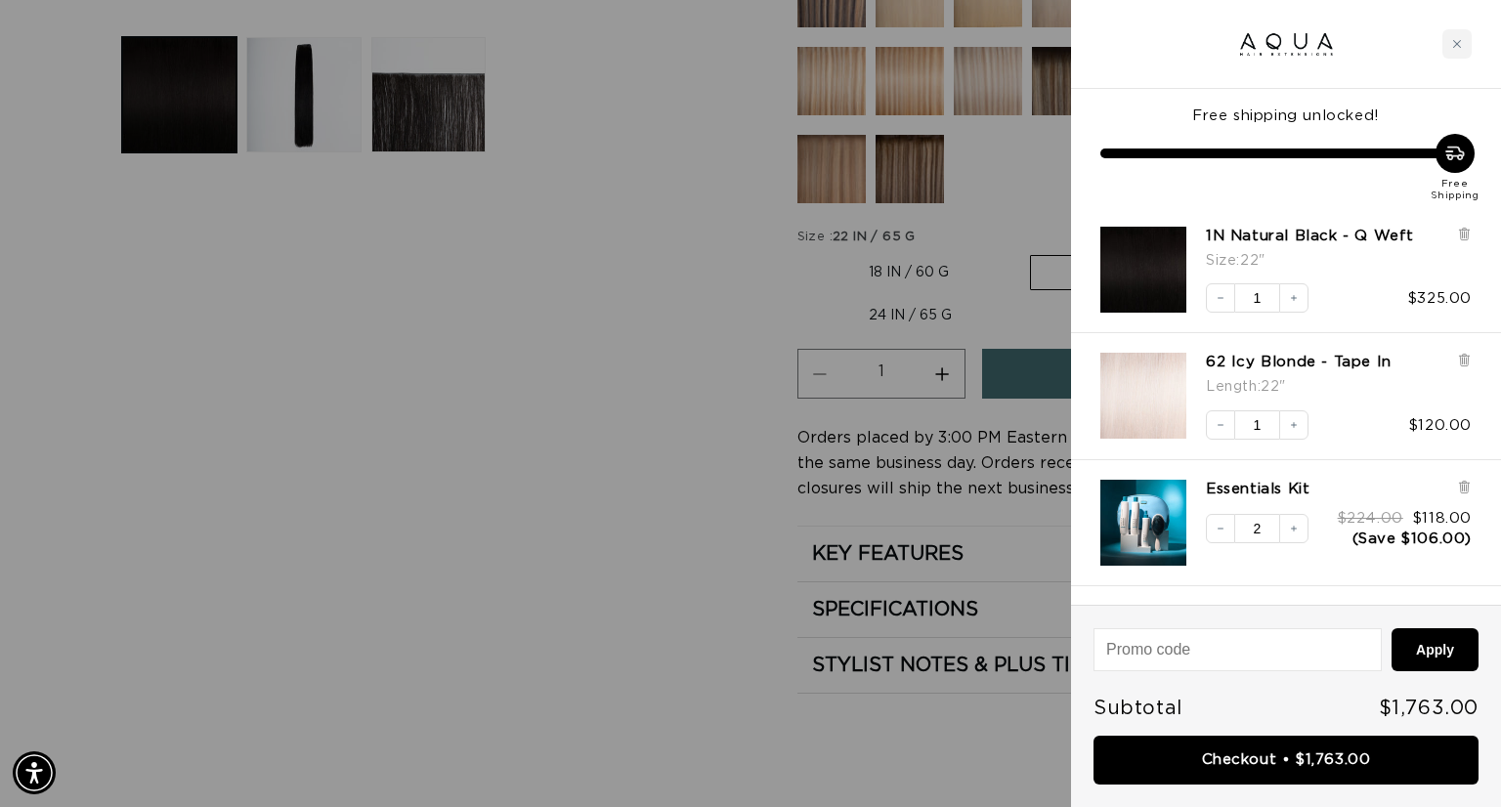
scroll to position [0, 0]
click at [526, 544] on div at bounding box center [750, 403] width 1501 height 807
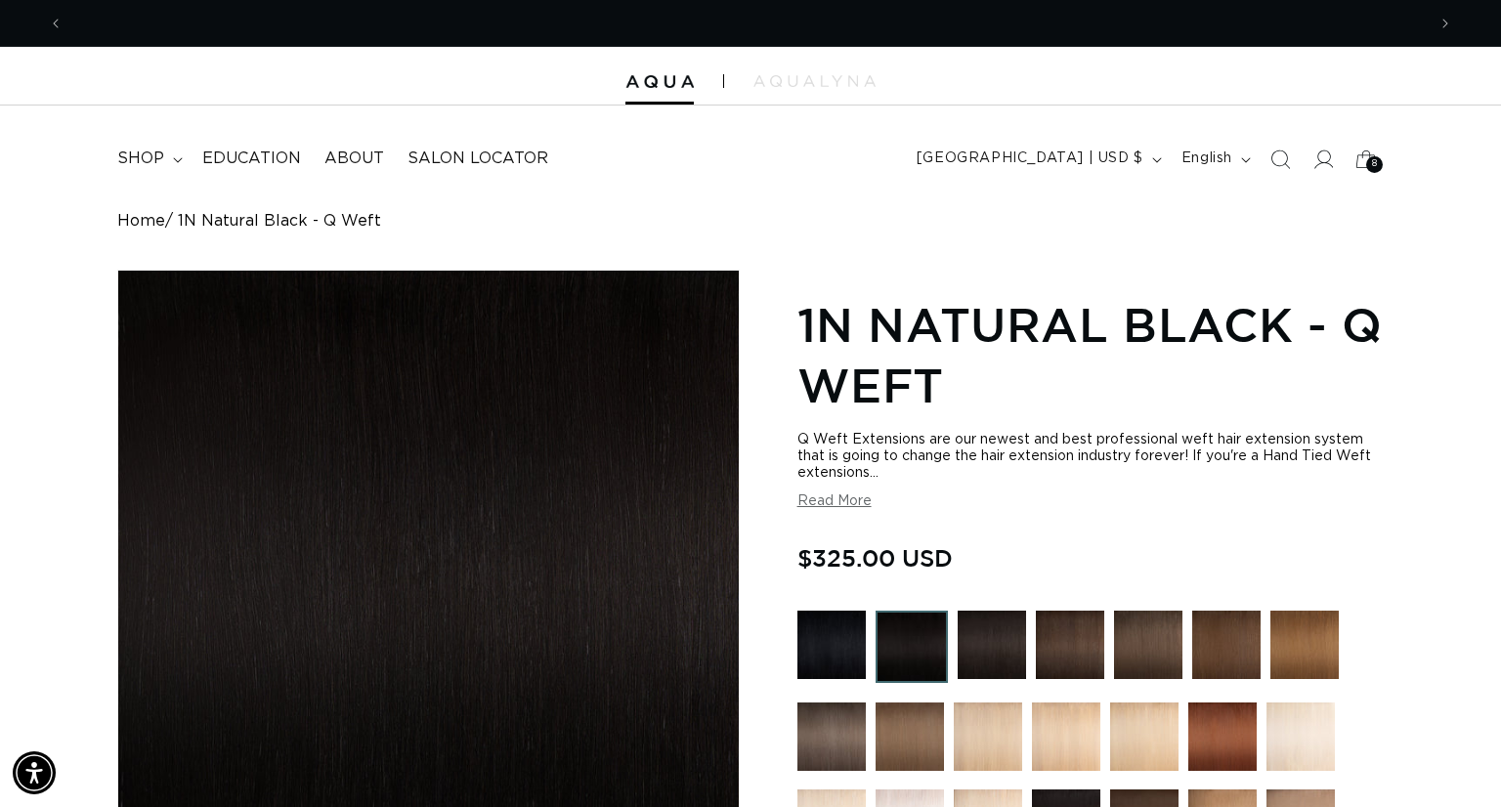
scroll to position [0, 1361]
click at [1322, 155] on icon at bounding box center [1322, 159] width 21 height 21
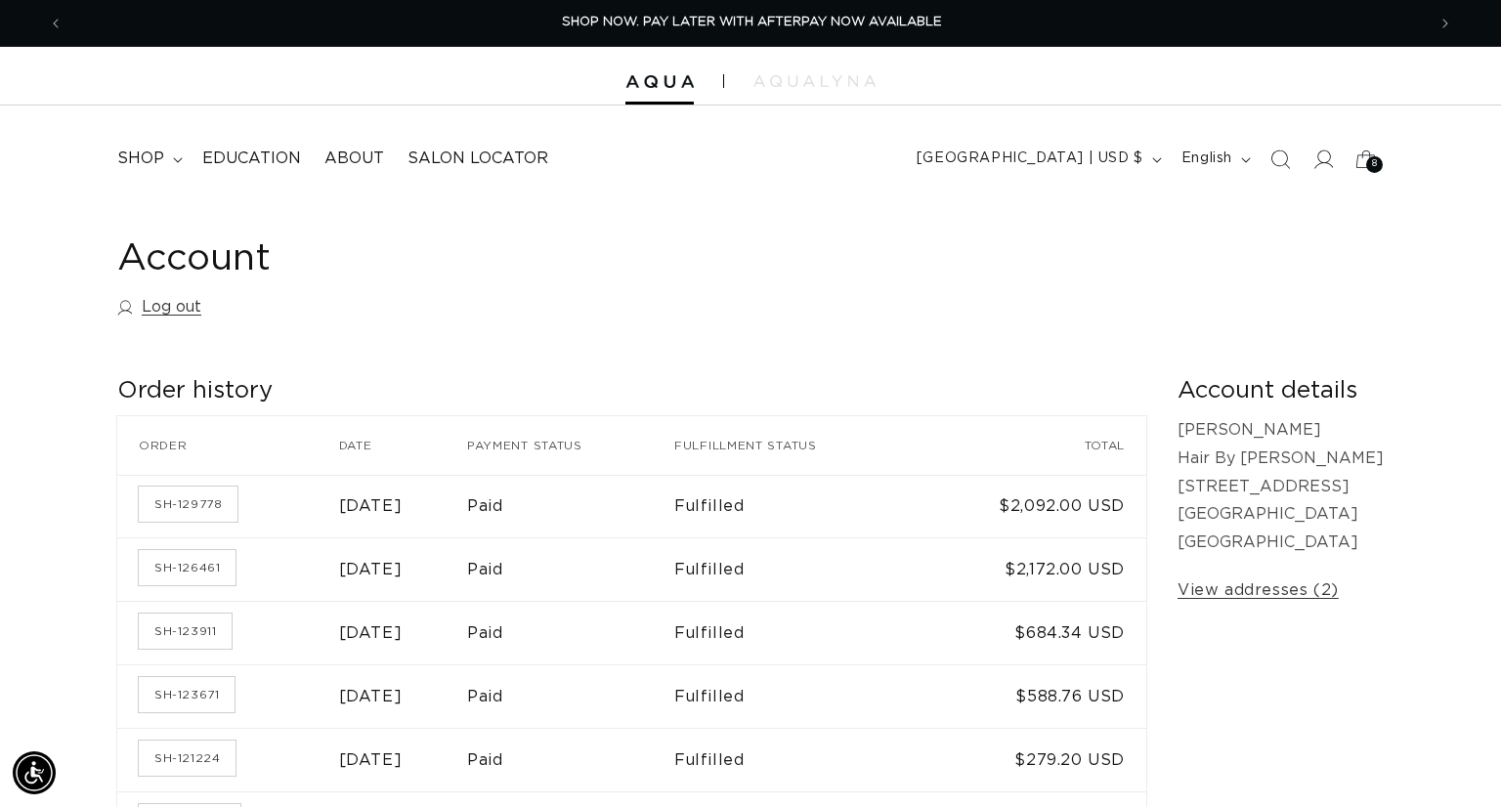
click at [1359, 161] on icon at bounding box center [1366, 159] width 46 height 46
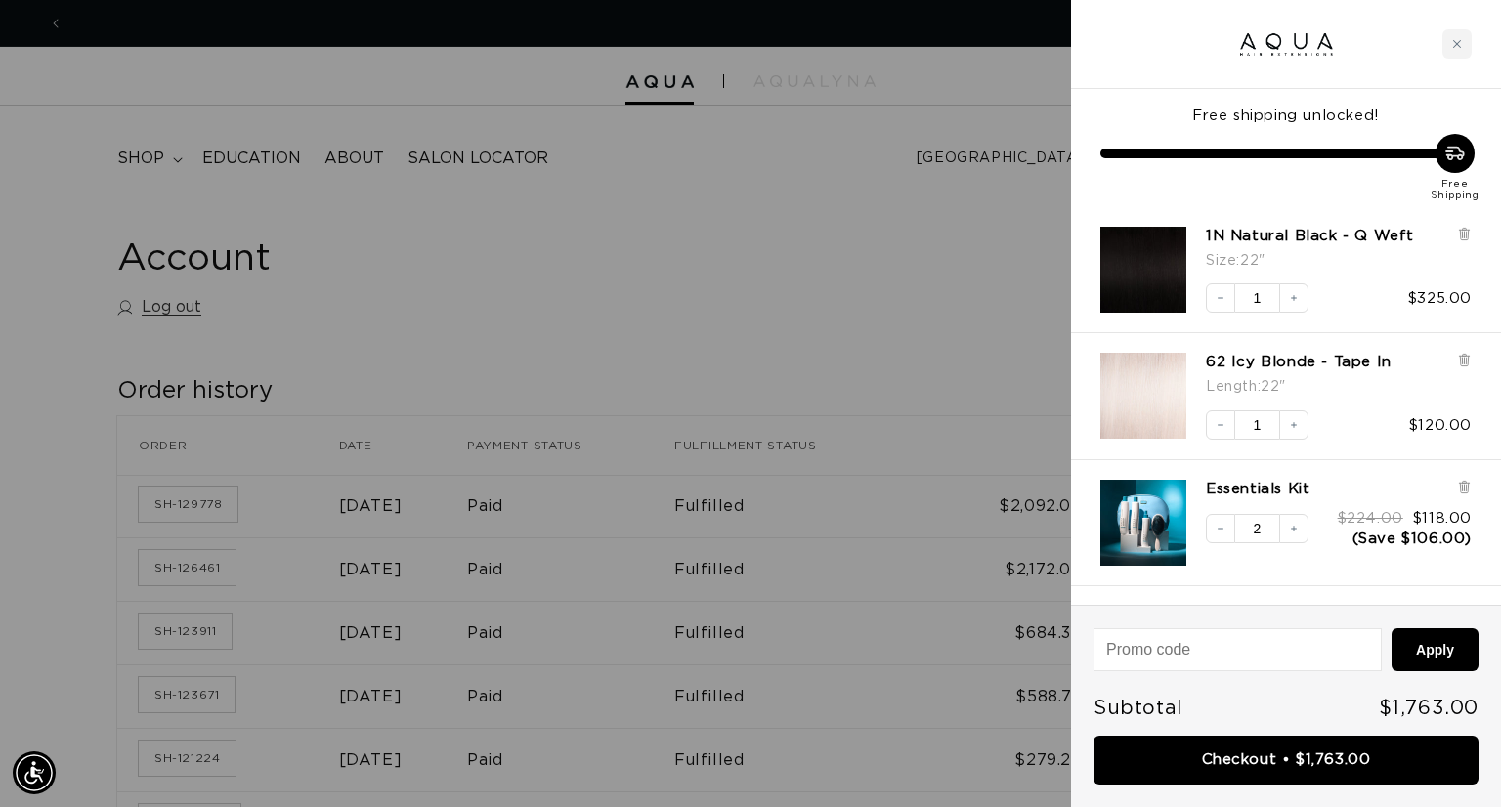
scroll to position [0, 0]
click at [548, 178] on div at bounding box center [750, 403] width 1501 height 807
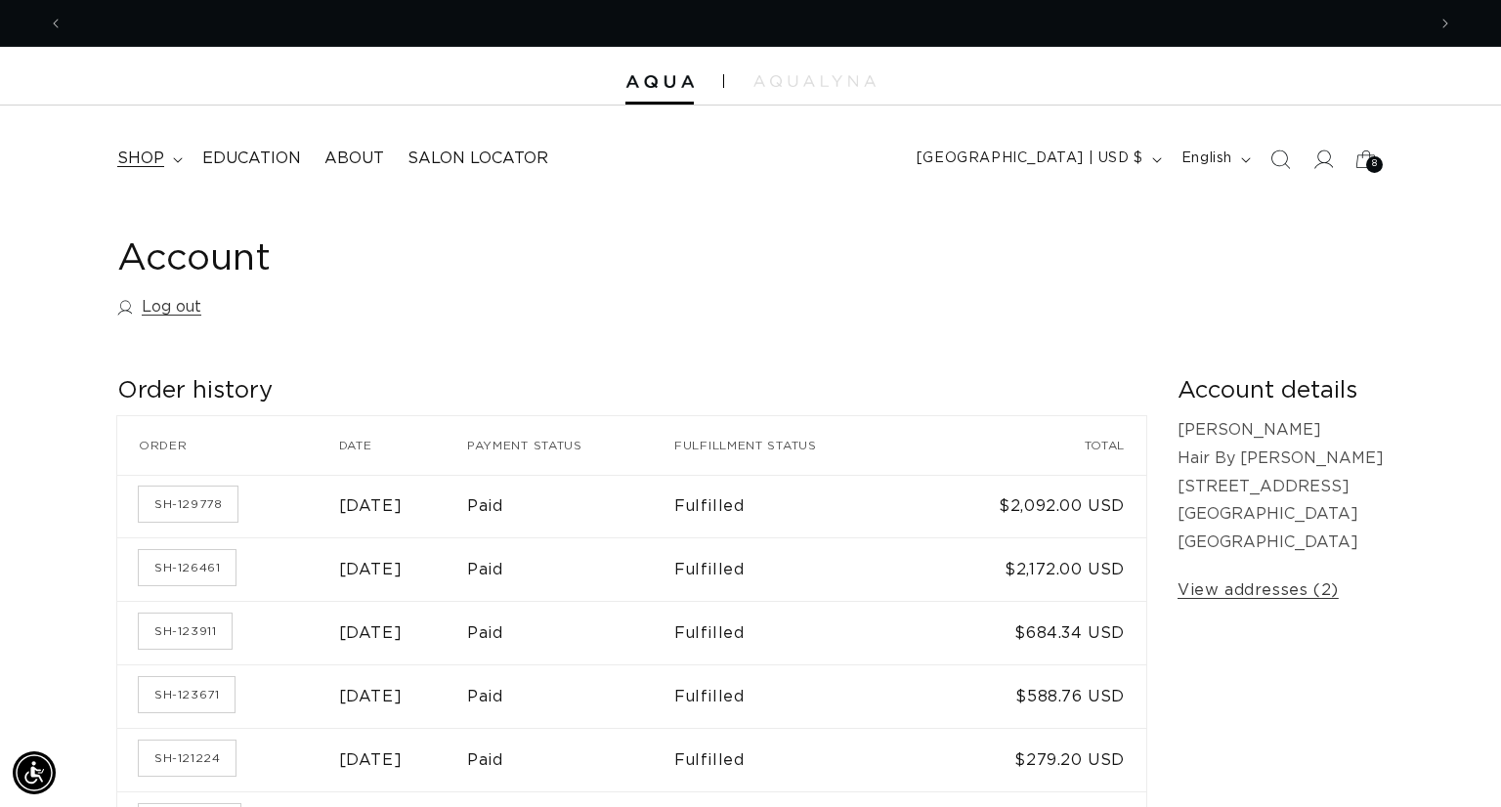
scroll to position [0, 1361]
click at [167, 168] on summary "shop" at bounding box center [148, 159] width 85 height 44
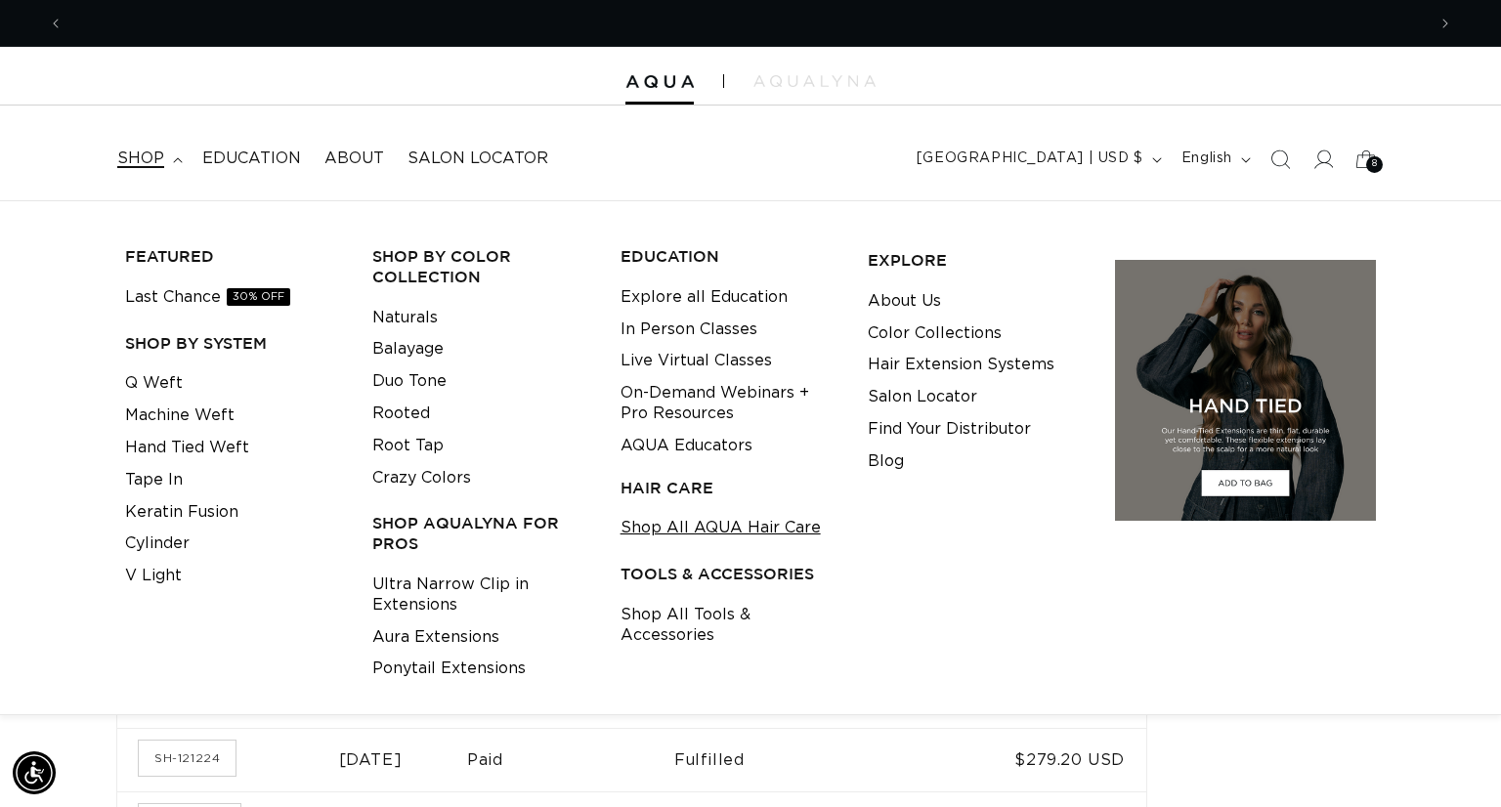
scroll to position [0, 2724]
click at [683, 538] on link "Shop All AQUA Hair Care" at bounding box center [721, 528] width 200 height 32
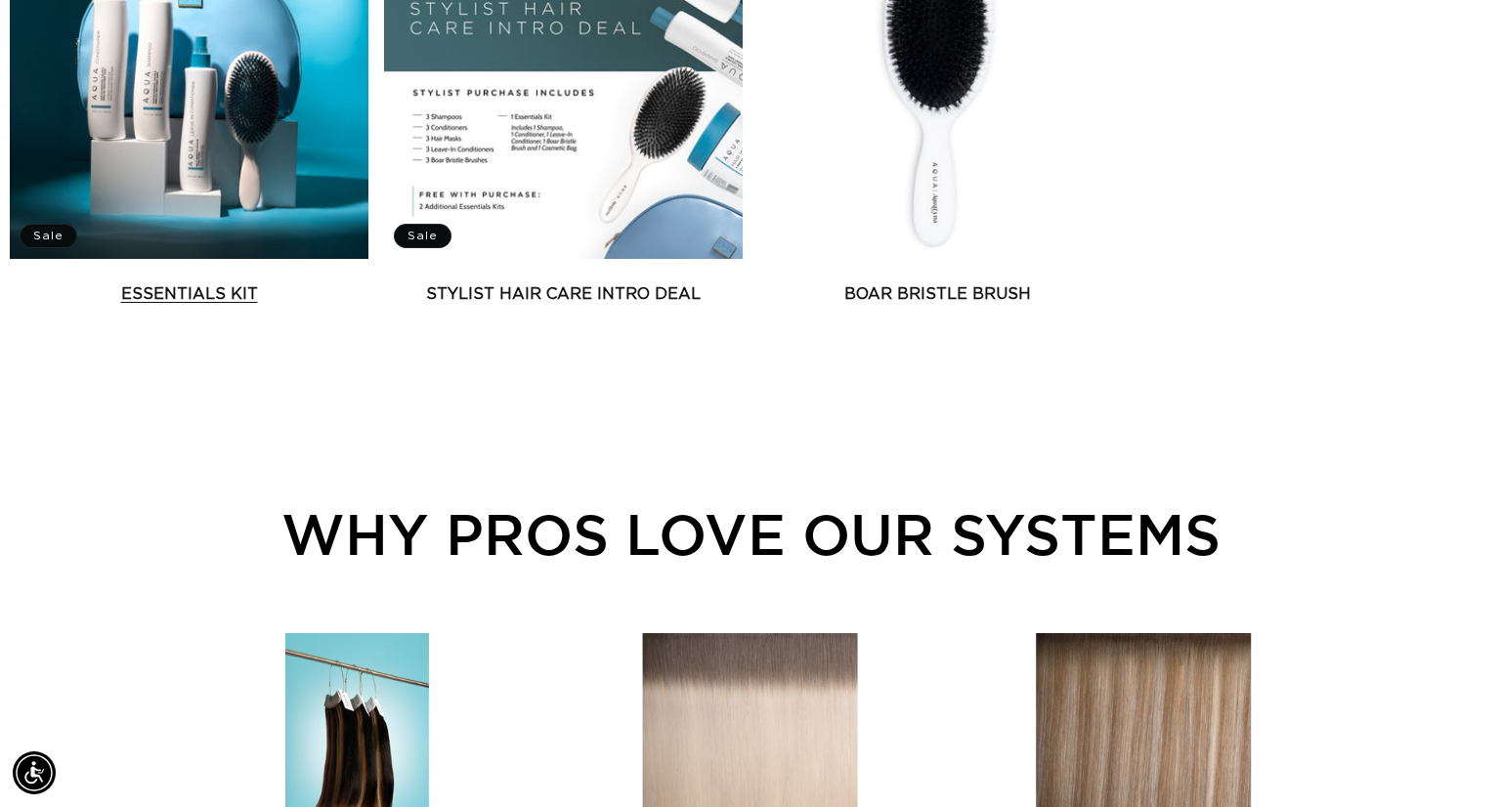
scroll to position [0, 1361]
click at [301, 282] on link "Essentials Kit" at bounding box center [189, 293] width 359 height 23
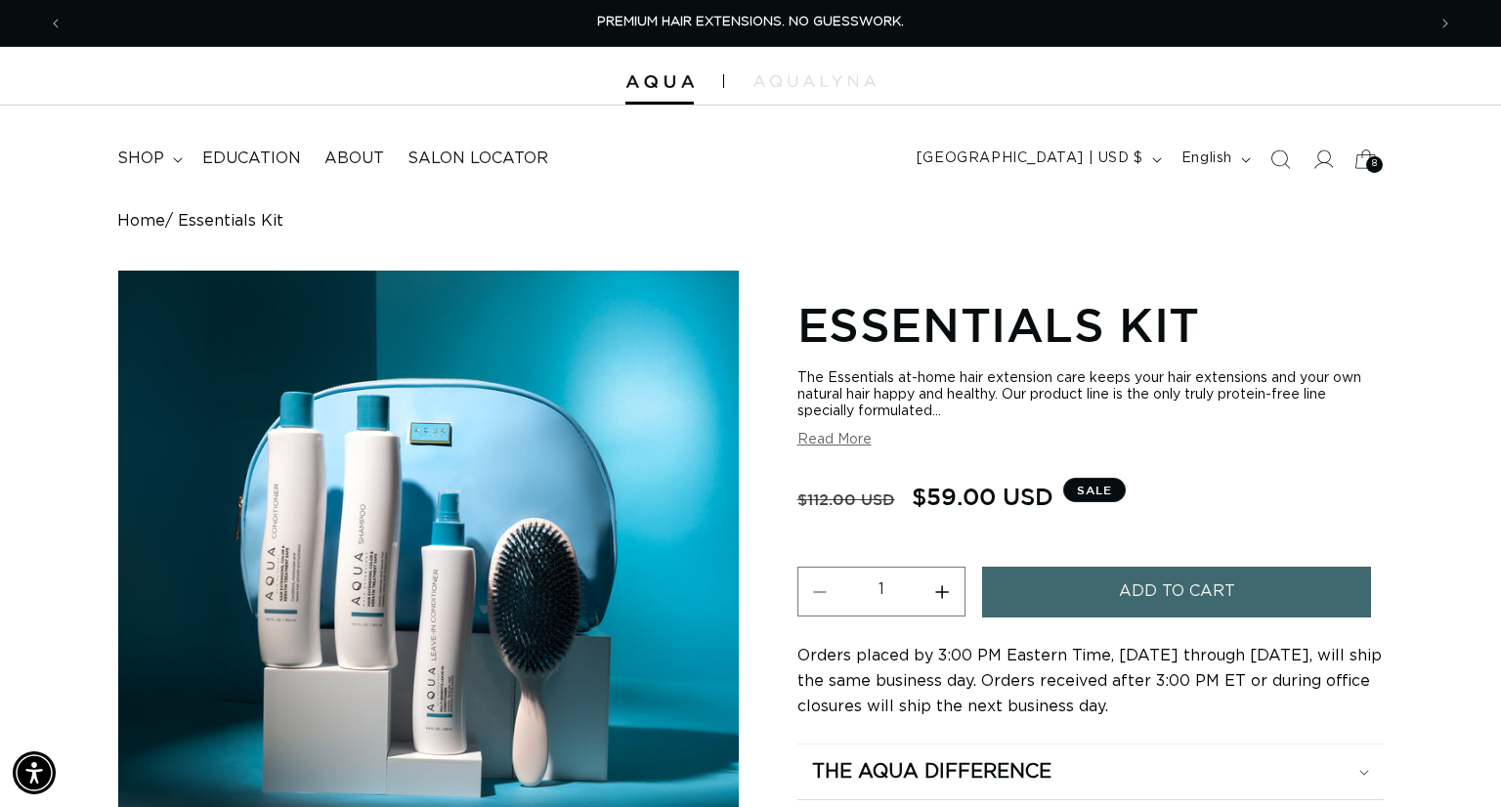
click at [1368, 156] on icon at bounding box center [1366, 159] width 46 height 46
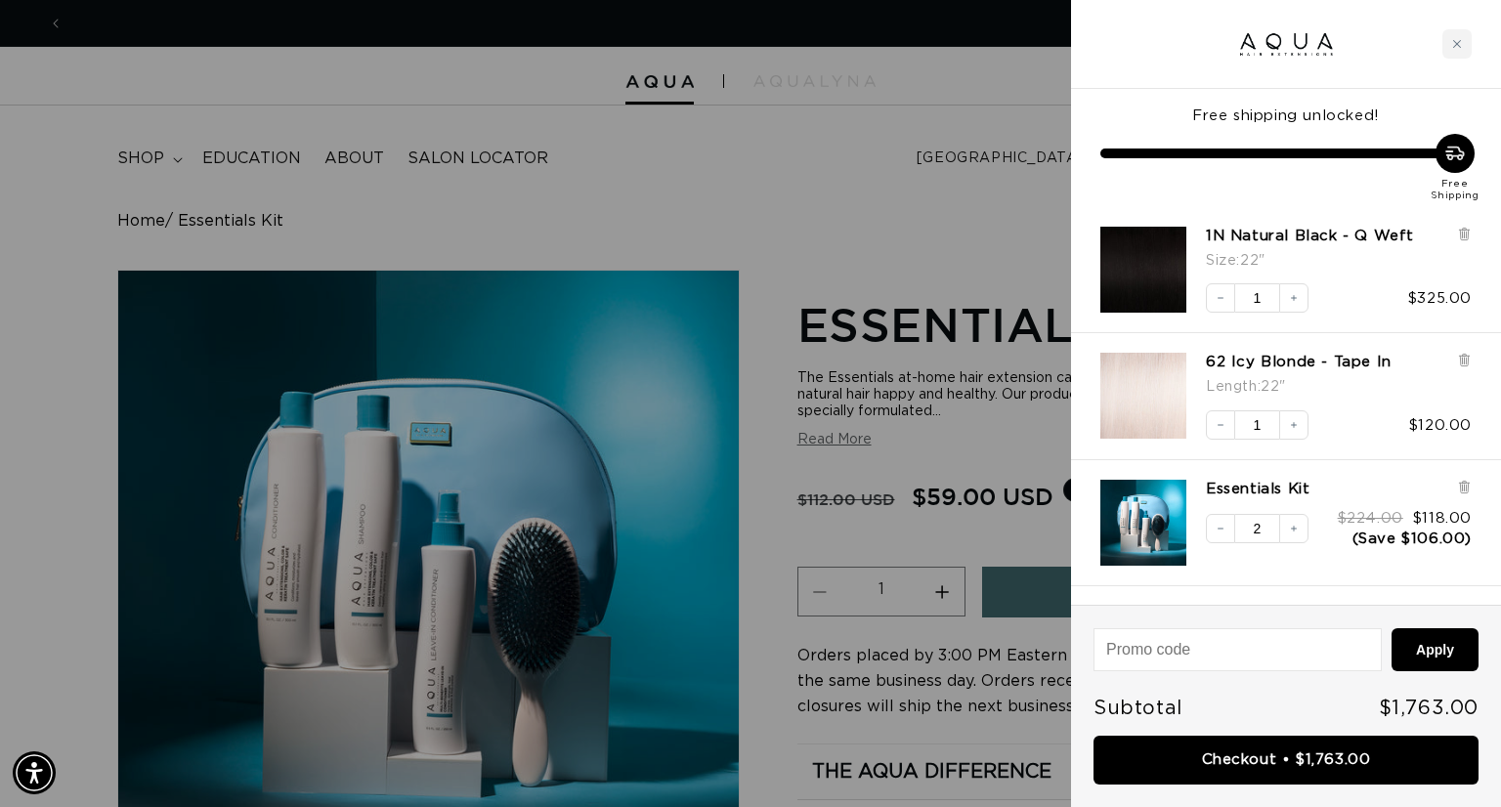
scroll to position [0, 1361]
click at [757, 211] on div at bounding box center [750, 403] width 1501 height 807
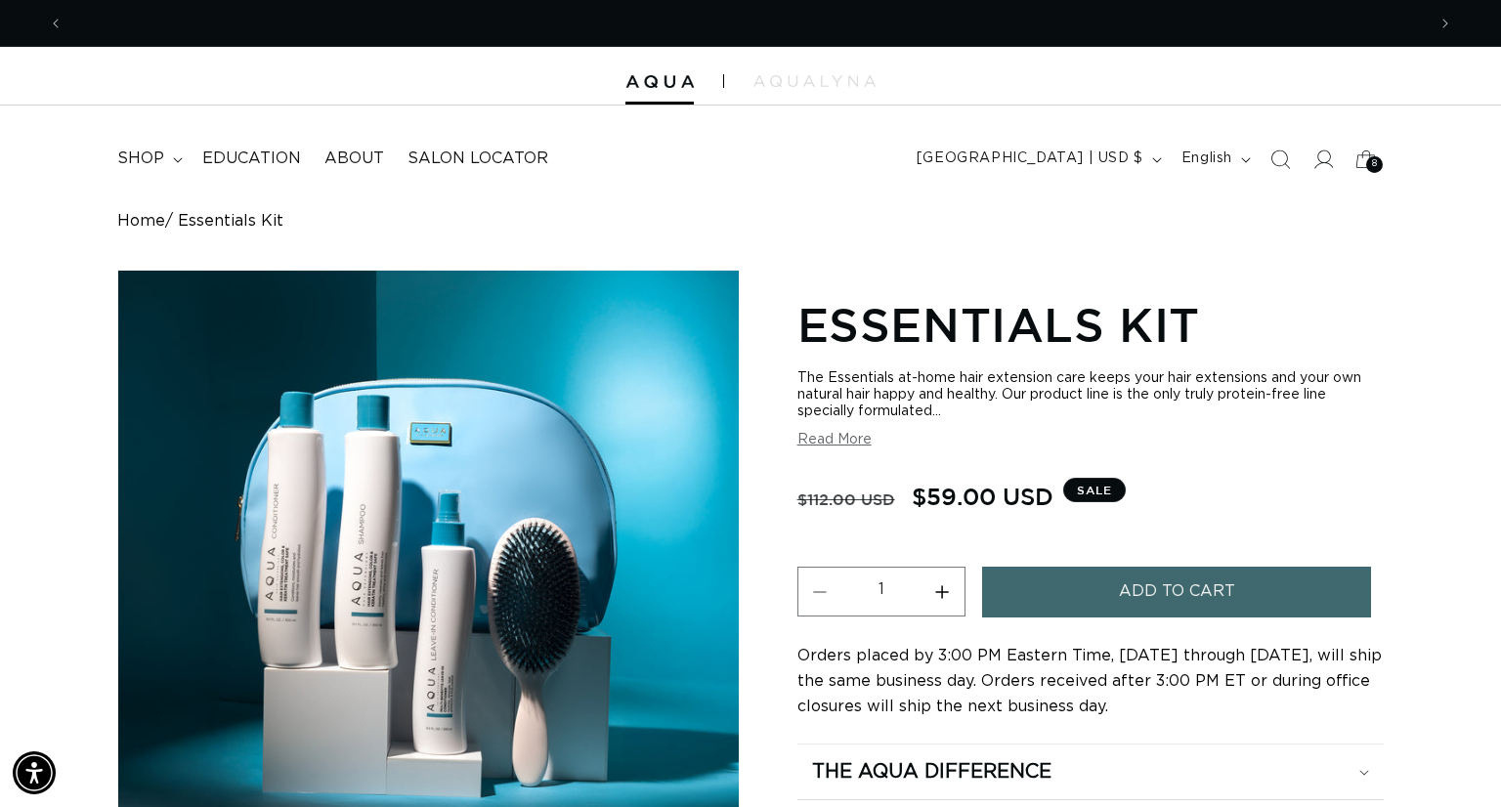
scroll to position [0, 2724]
